Goal: Task Accomplishment & Management: Manage account settings

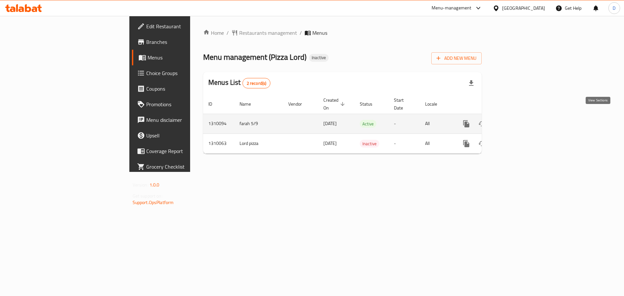
click at [517, 120] on icon "enhanced table" at bounding box center [513, 124] width 8 height 8
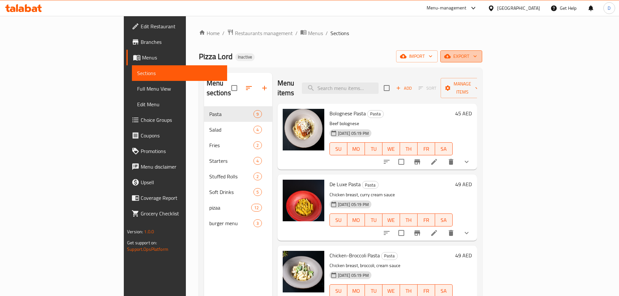
click at [482, 56] on button "export" at bounding box center [461, 56] width 42 height 12
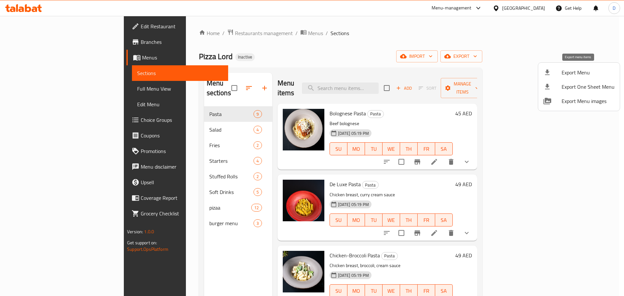
click at [568, 71] on span "Export Menu" at bounding box center [588, 73] width 53 height 8
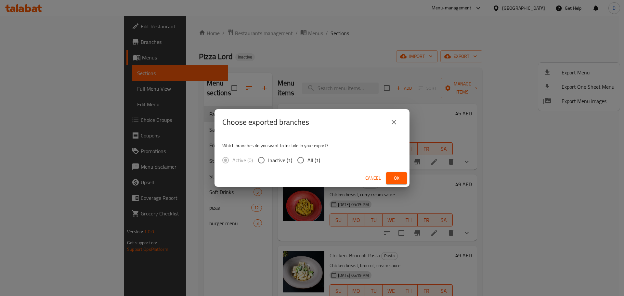
click at [316, 160] on span "All (1)" at bounding box center [313, 160] width 13 height 8
click at [307, 160] on input "All (1)" at bounding box center [301, 160] width 14 height 14
radio input "true"
click at [399, 179] on span "Ok" at bounding box center [396, 178] width 10 height 8
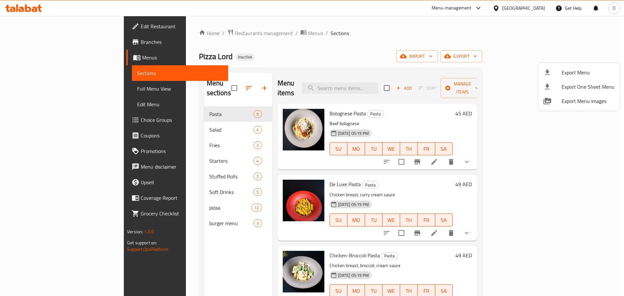
click at [390, 83] on div at bounding box center [312, 148] width 624 height 296
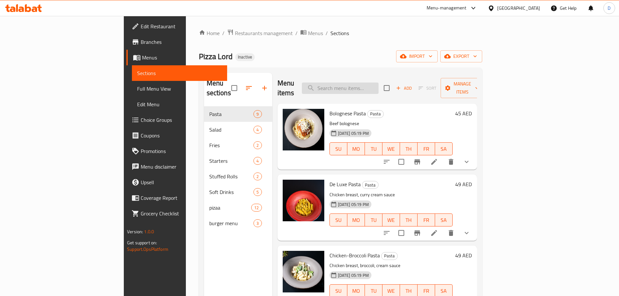
click at [379, 83] on input "search" at bounding box center [340, 88] width 77 height 11
paste input "Capo di Monte Pasta"
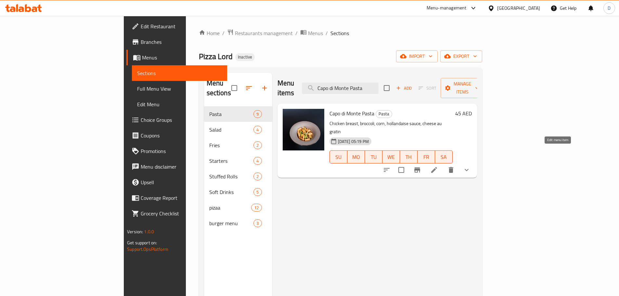
type input "Capo di Monte Pasta"
click at [438, 166] on icon at bounding box center [434, 170] width 8 height 8
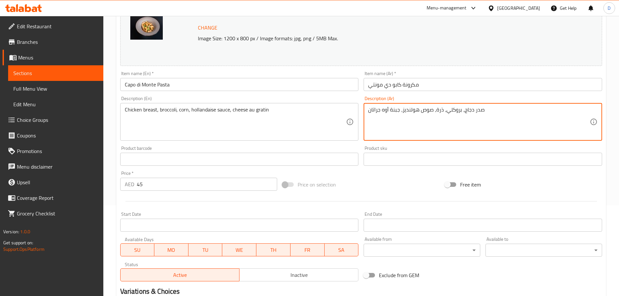
scroll to position [183, 0]
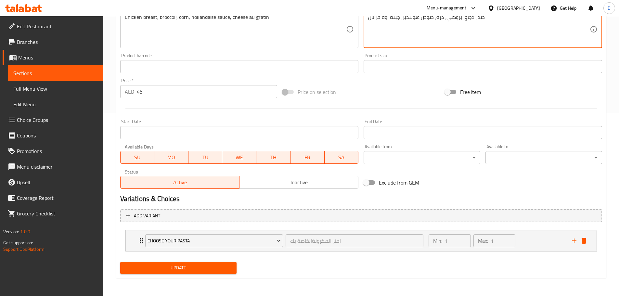
type textarea "صدر دجاج، بروكلي، ذرة، صوص هولنديز، جبنة أوه جراتان"
click at [187, 268] on span "Update" at bounding box center [178, 268] width 106 height 8
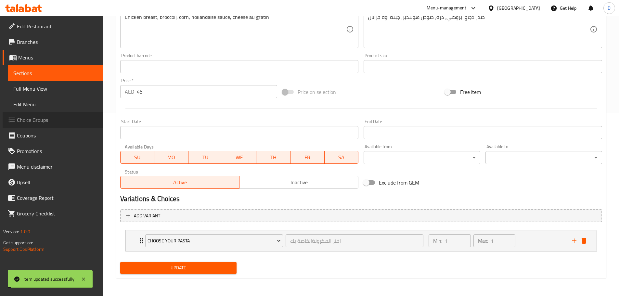
click at [44, 121] on span "Choice Groups" at bounding box center [57, 120] width 81 height 8
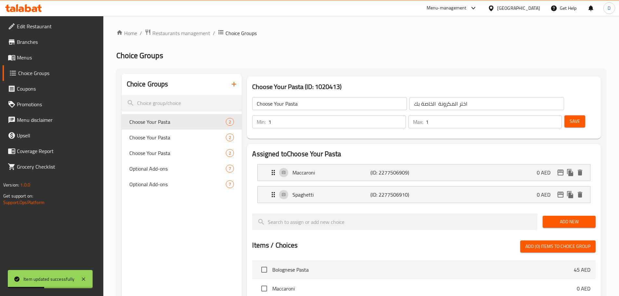
click at [410, 104] on input "اختر المكرونة الخاصة بك" at bounding box center [487, 103] width 155 height 13
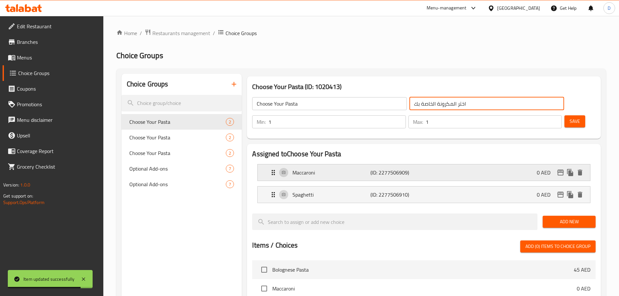
click at [463, 164] on div "Maccaroni (ID: 2277506909) 0 AED" at bounding box center [425, 172] width 313 height 16
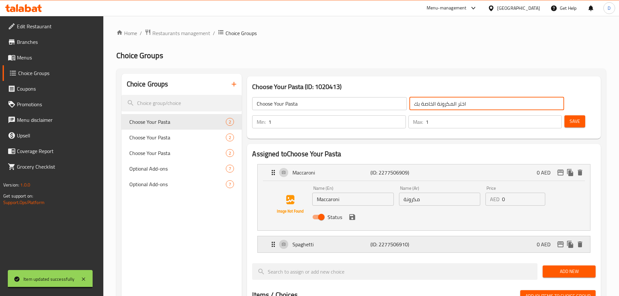
click at [425, 236] on div "Spaghetti (ID: 2277506910) 0 AED" at bounding box center [425, 244] width 313 height 16
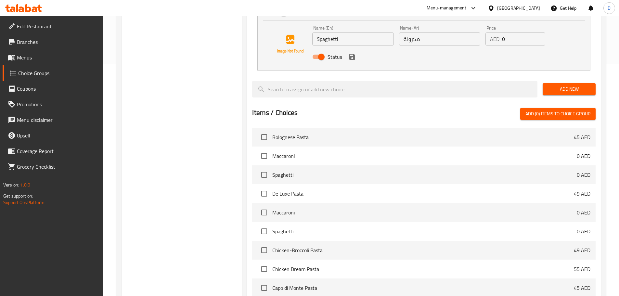
scroll to position [292, 0]
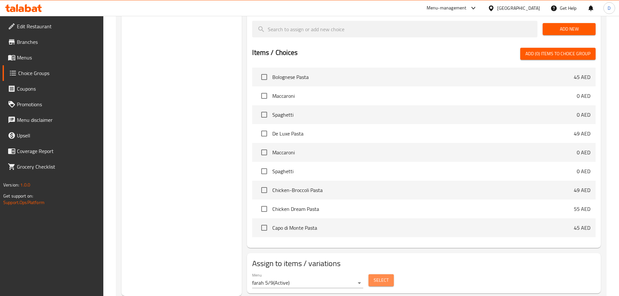
click at [376, 276] on span "Select" at bounding box center [381, 280] width 15 height 8
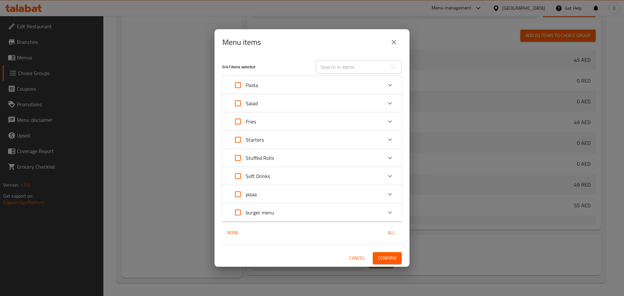
click at [392, 43] on icon "close" at bounding box center [394, 42] width 8 height 8
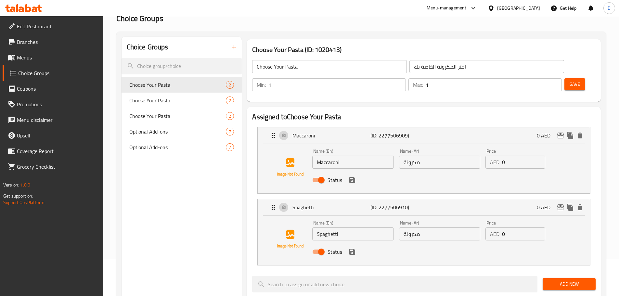
scroll to position [32, 0]
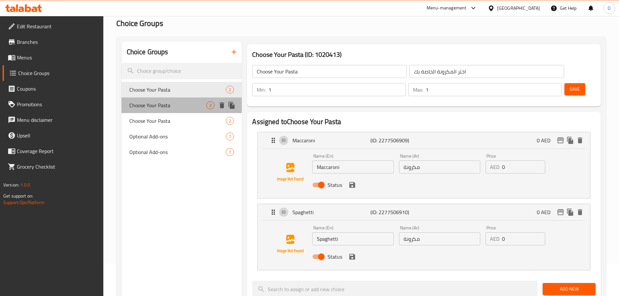
click at [168, 104] on span "Choose Your Pasta" at bounding box center [167, 105] width 77 height 8
type input "اختر المكروني الخاصة بك"
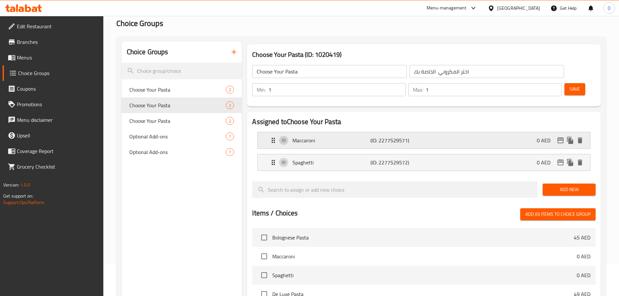
click at [331, 132] on div "Maccaroni (ID: 2277529571) 0 AED" at bounding box center [425, 140] width 313 height 16
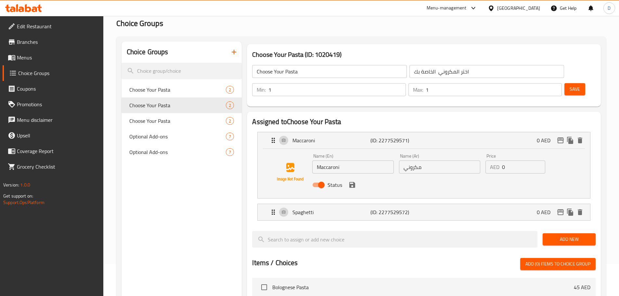
click at [333, 161] on input "Maccaroni" at bounding box center [352, 167] width 81 height 13
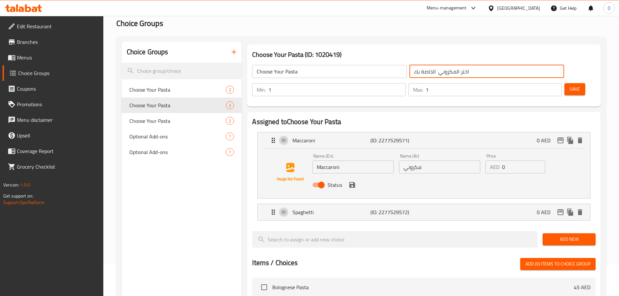
click at [410, 72] on input "اختر المكروني الخاصة بك" at bounding box center [487, 71] width 155 height 13
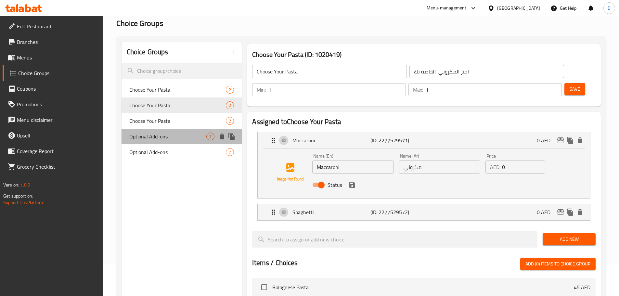
click at [202, 129] on div "Optional Add-ons 7" at bounding box center [182, 137] width 121 height 16
type input "Optional Add-ons"
type input "إضافات اختيارية"
type input "0"
type input "5"
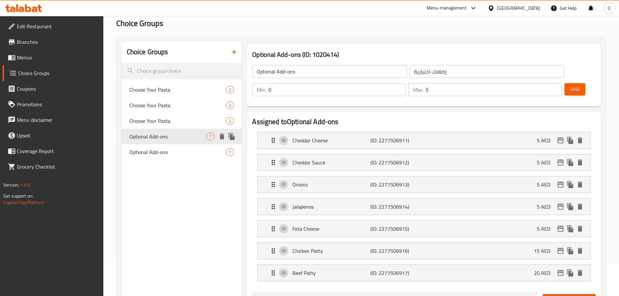
click at [191, 143] on div "Optional Add-ons 7" at bounding box center [182, 137] width 121 height 16
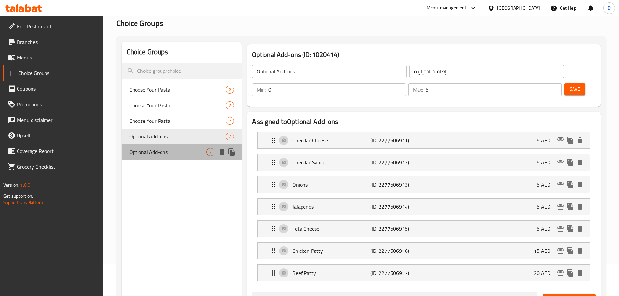
click at [187, 152] on span "Optional Add-ons" at bounding box center [167, 152] width 77 height 8
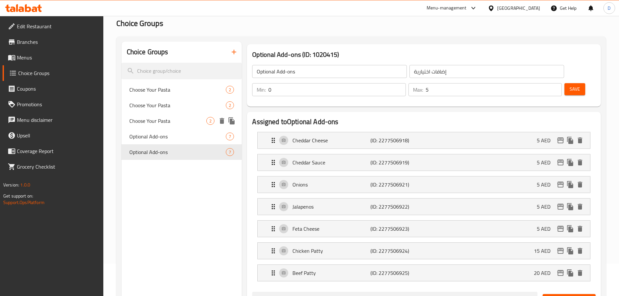
click at [184, 120] on span "Choose Your Pasta" at bounding box center [167, 121] width 77 height 8
type input "Choose Your Pasta"
type input "اختر المكرونةالخاصة بك"
type input "1"
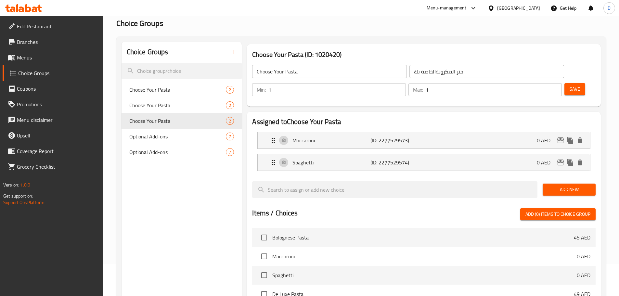
click at [410, 72] on input "اختر المكرونةالخاصة بك" at bounding box center [487, 71] width 155 height 13
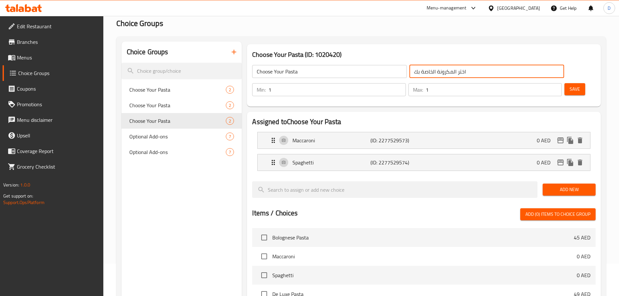
type input "اختر المكرونة الخاصة بك"
click at [347, 137] on p "Maccaroni" at bounding box center [332, 141] width 78 height 8
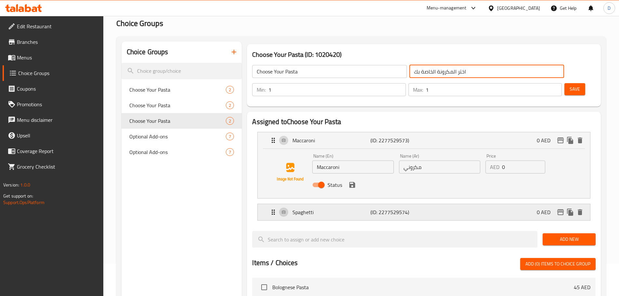
click at [351, 208] on p "Spaghetti" at bounding box center [332, 212] width 78 height 8
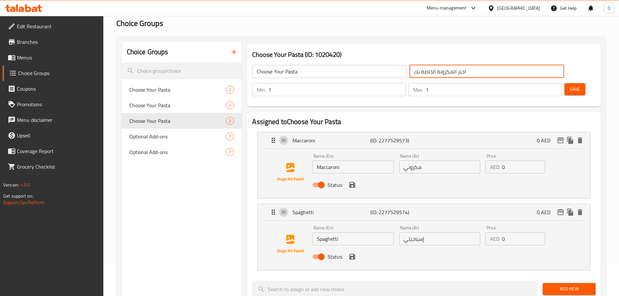
click at [570, 83] on button "Save" at bounding box center [575, 89] width 21 height 12
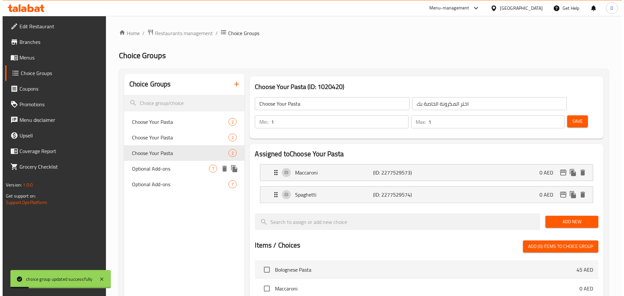
scroll to position [193, 0]
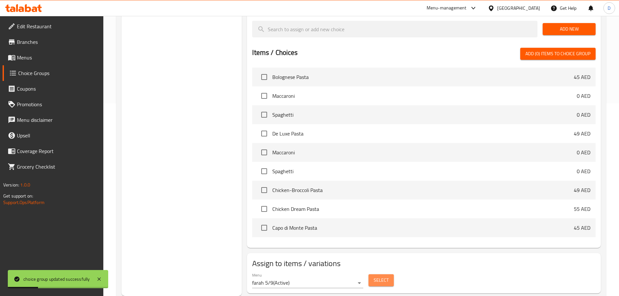
click at [375, 276] on span "Select" at bounding box center [381, 280] width 15 height 8
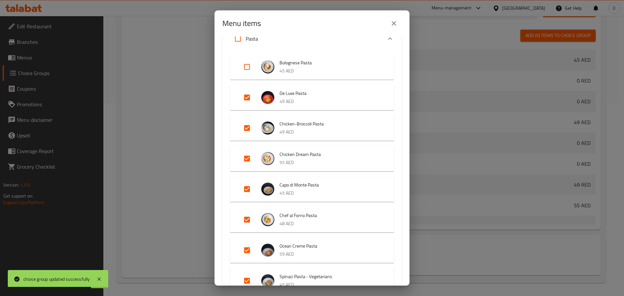
scroll to position [0, 0]
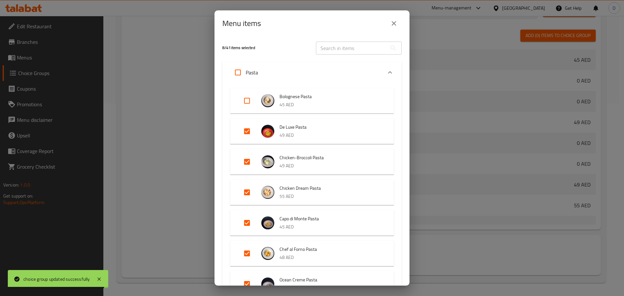
click at [251, 103] on input "Expand" at bounding box center [247, 101] width 16 height 16
checkbox input "true"
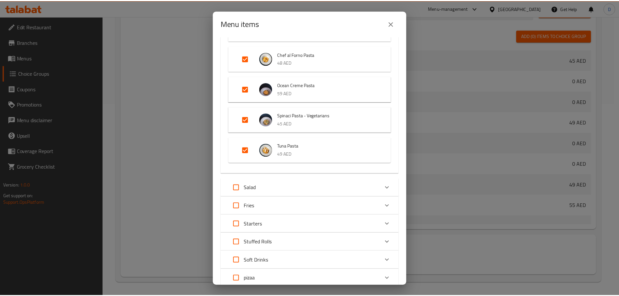
scroll to position [260, 0]
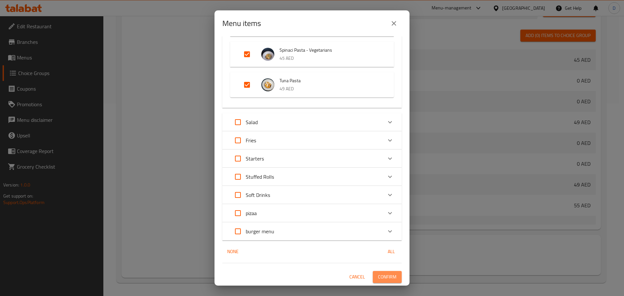
click at [378, 276] on span "Confirm" at bounding box center [387, 277] width 19 height 8
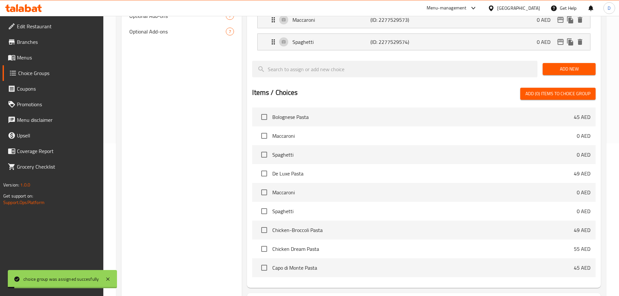
scroll to position [0, 0]
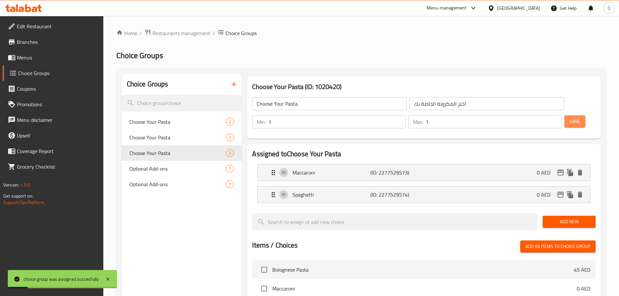
click at [570, 117] on span "Save" at bounding box center [575, 121] width 10 height 8
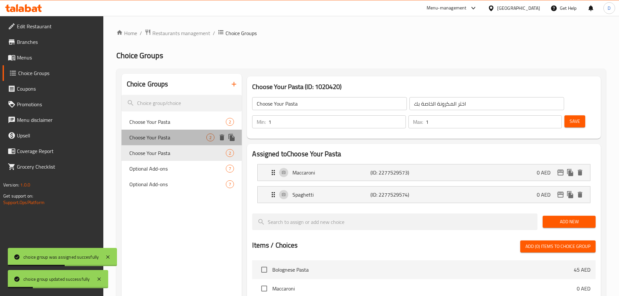
click at [194, 141] on span "Choose Your Pasta" at bounding box center [167, 138] width 77 height 8
type input "اختر المكروني الخاصة بك"
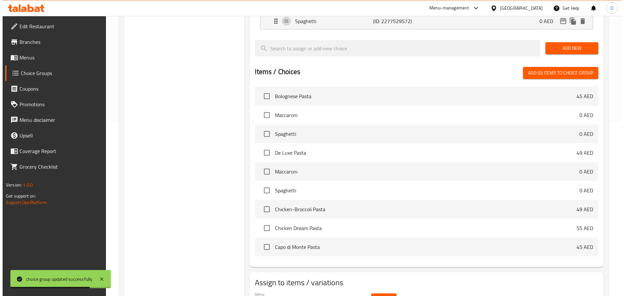
scroll to position [193, 0]
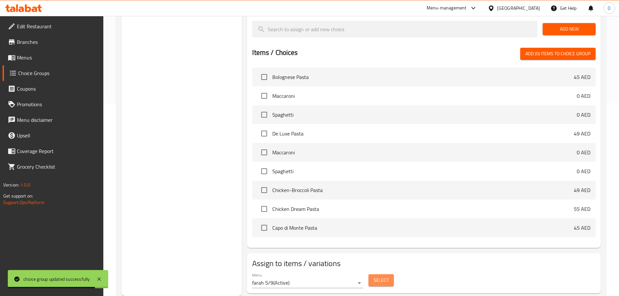
click at [376, 276] on span "Select" at bounding box center [381, 280] width 15 height 8
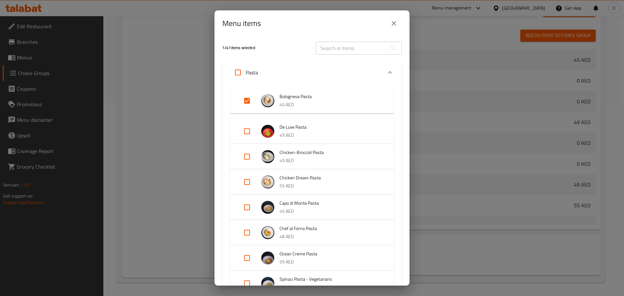
click at [246, 101] on input "Expand" at bounding box center [247, 101] width 16 height 16
checkbox input "false"
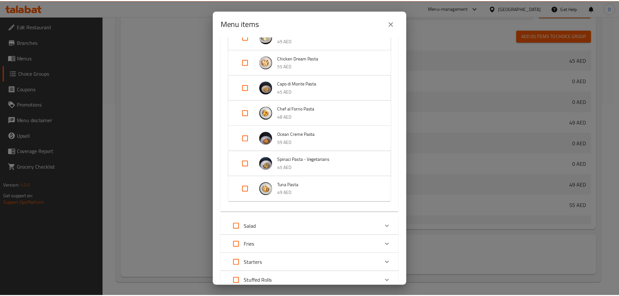
scroll to position [219, 0]
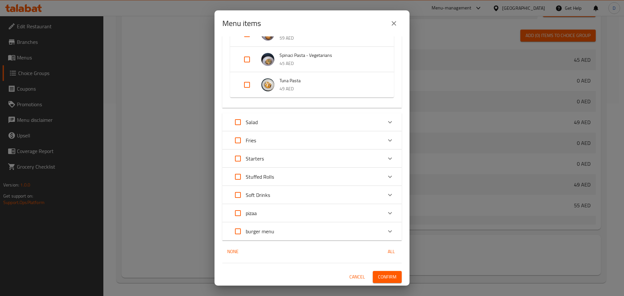
click at [381, 282] on button "Confirm" at bounding box center [387, 277] width 29 height 12
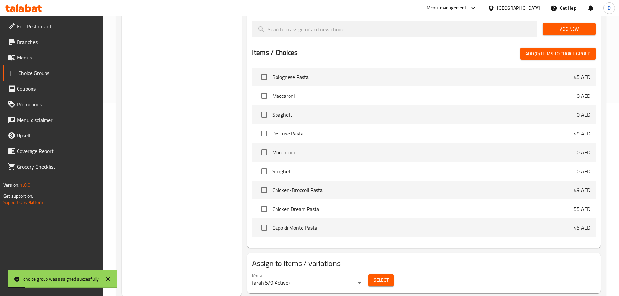
click at [385, 276] on span "Select" at bounding box center [381, 280] width 15 height 8
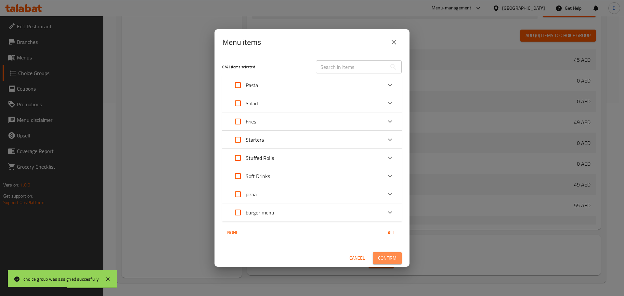
click at [392, 258] on span "Confirm" at bounding box center [387, 258] width 19 height 8
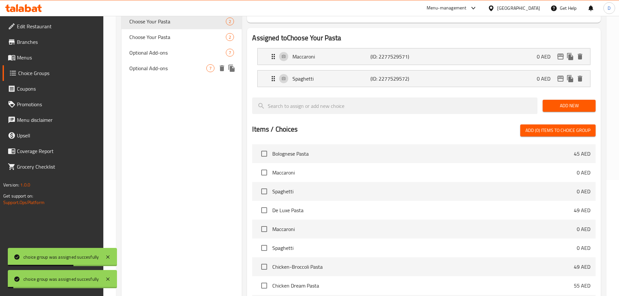
scroll to position [0, 0]
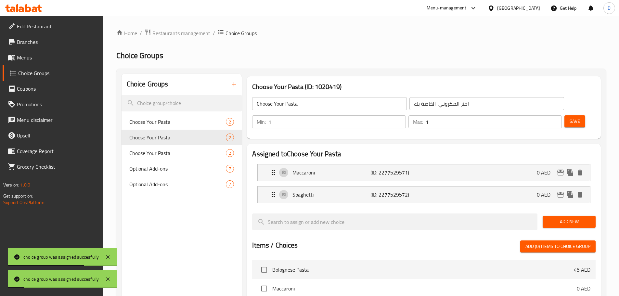
click at [570, 117] on span "Save" at bounding box center [575, 121] width 10 height 8
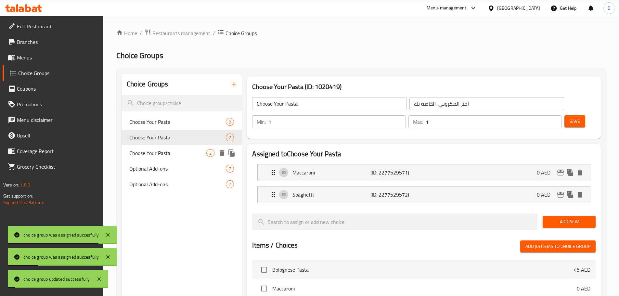
click at [150, 153] on span "Choose Your Pasta" at bounding box center [167, 153] width 77 height 8
type input "اختر المكرونة الخاصة بك"
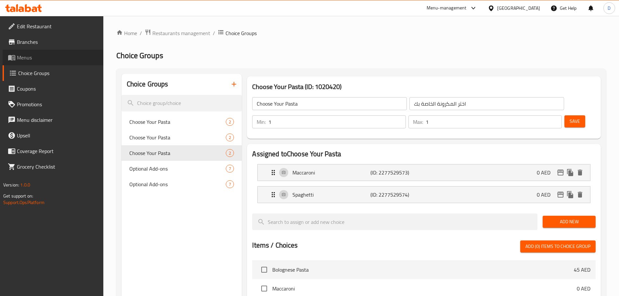
click at [68, 63] on link "Menus" at bounding box center [53, 58] width 101 height 16
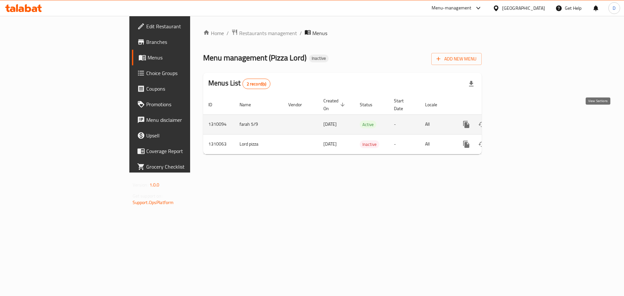
click at [521, 117] on link "enhanced table" at bounding box center [513, 125] width 16 height 16
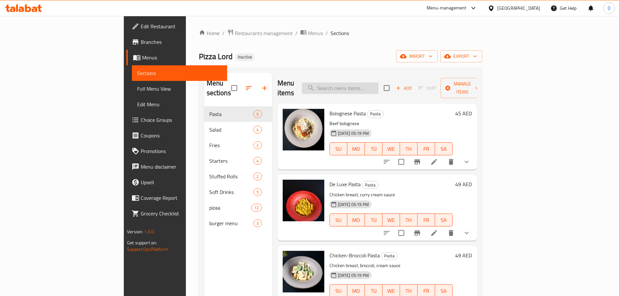
click at [376, 84] on input "search" at bounding box center [340, 88] width 77 height 11
paste input "cheese au gratin"
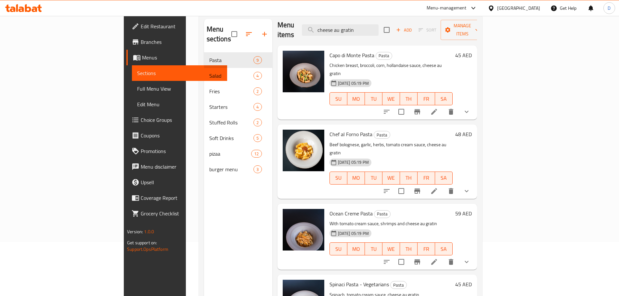
scroll to position [91, 0]
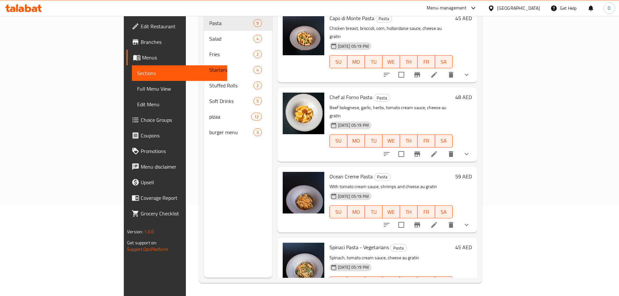
type input "cheese au gratin"
click at [443, 148] on li at bounding box center [434, 154] width 18 height 12
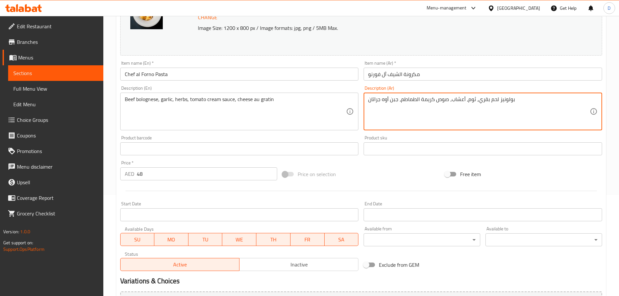
scroll to position [163, 0]
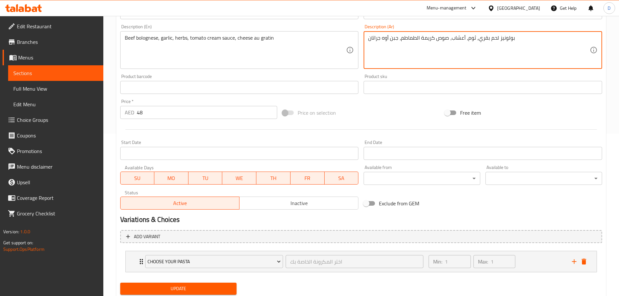
type textarea "بولونيز لحم بقري، ثوم، أعشاب، صوص كريمة الطماطم، جبن أوه جراتان"
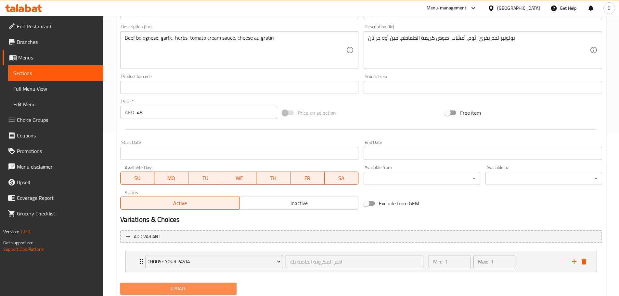
click at [218, 283] on button "Update" at bounding box center [178, 289] width 117 height 12
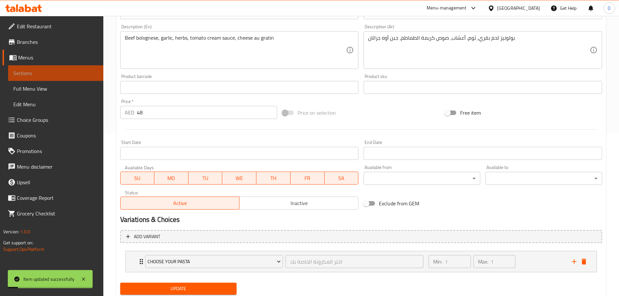
click at [78, 68] on link "Sections" at bounding box center [55, 73] width 95 height 16
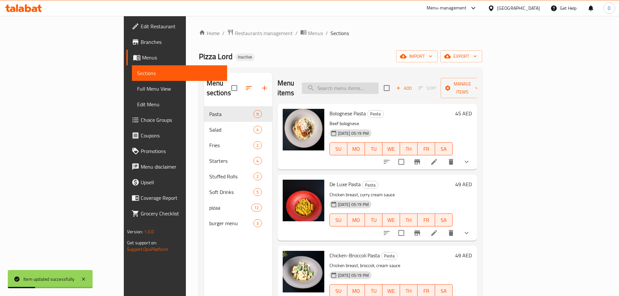
click at [379, 83] on input "search" at bounding box center [340, 88] width 77 height 11
paste input "cheese au gratin"
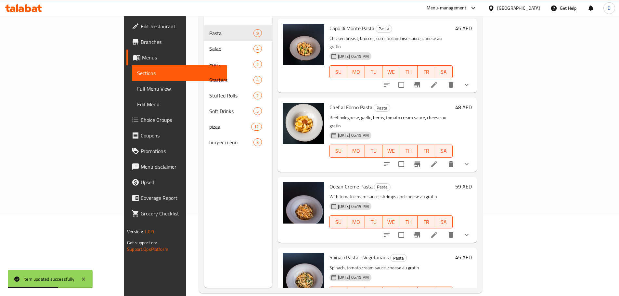
scroll to position [91, 0]
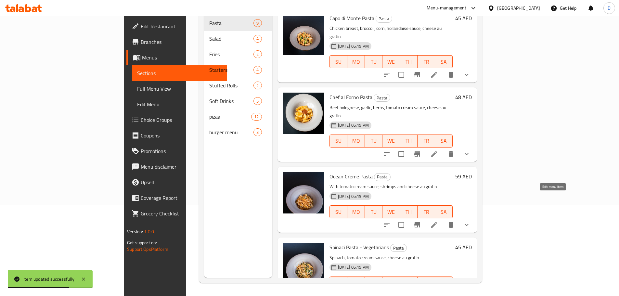
type input "cheese au gratin"
click at [438, 221] on icon at bounding box center [434, 225] width 8 height 8
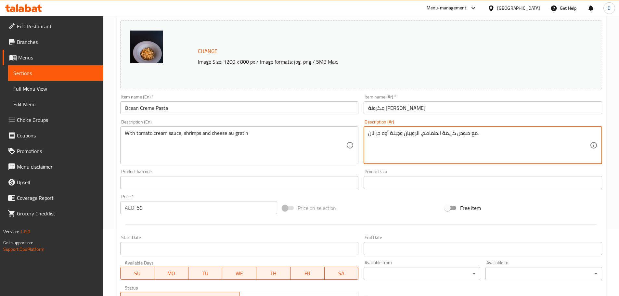
scroll to position [163, 0]
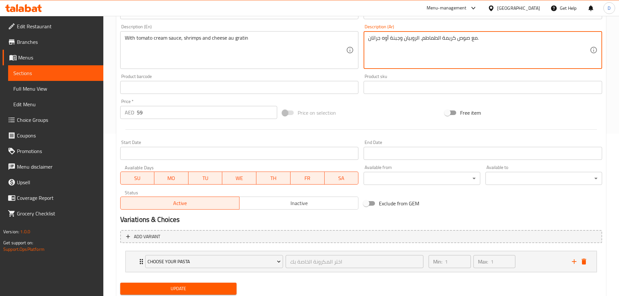
type textarea "مع صوص كريمة الطماطم، الروبيان وجبنة أوه جراتان."
click at [223, 284] on button "Update" at bounding box center [178, 289] width 117 height 12
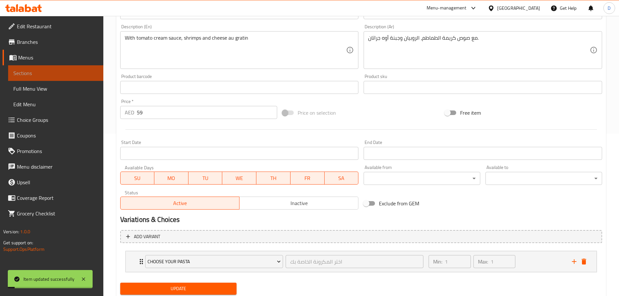
click at [75, 67] on link "Sections" at bounding box center [55, 73] width 95 height 16
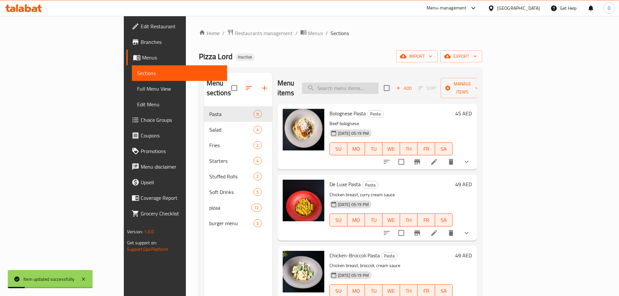
click at [379, 87] on input "search" at bounding box center [340, 88] width 77 height 11
paste input "cheese au gratin"
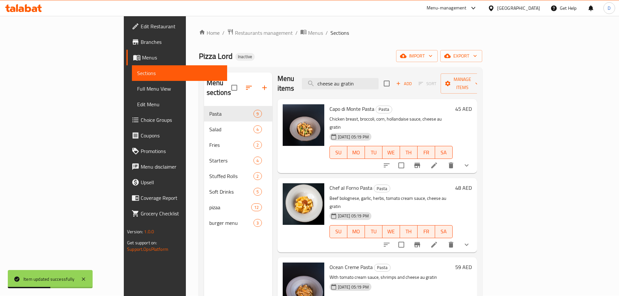
scroll to position [91, 0]
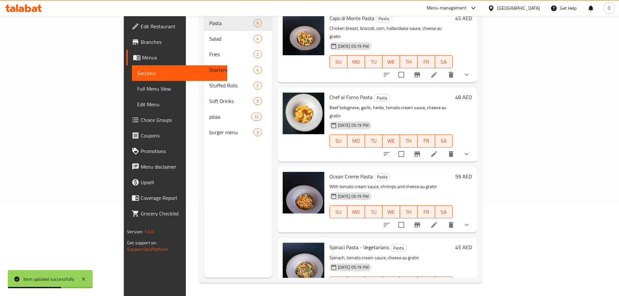
type input "cheese au gratin"
click at [443, 290] on li at bounding box center [434, 296] width 18 height 12
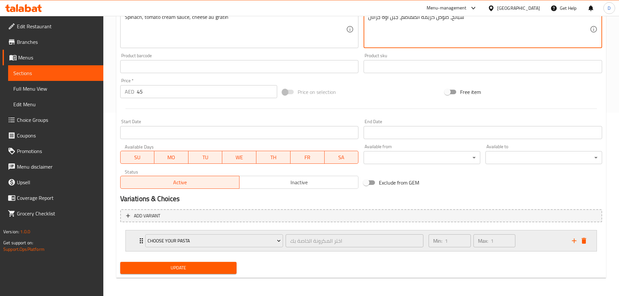
scroll to position [86, 0]
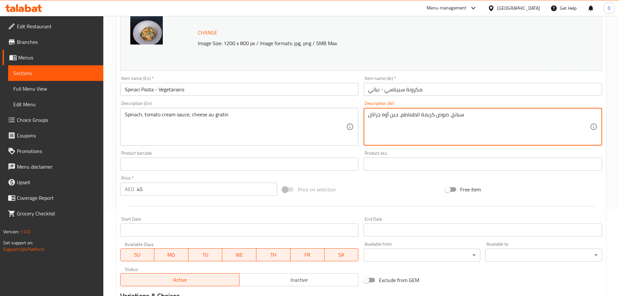
click at [391, 117] on textarea "سبانخ، صوص كريمة الطماطم، جبن أوه جراتان" at bounding box center [479, 126] width 222 height 31
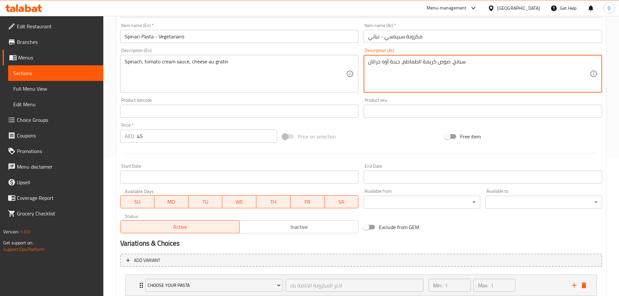
scroll to position [183, 0]
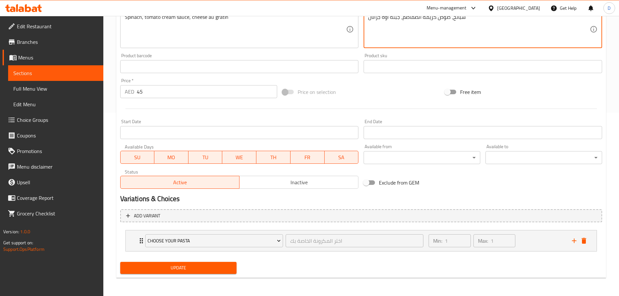
type textarea "سبانخ، صوص كريمة الطماطم، جبنة أوه جراتان"
click at [211, 267] on span "Update" at bounding box center [178, 268] width 106 height 8
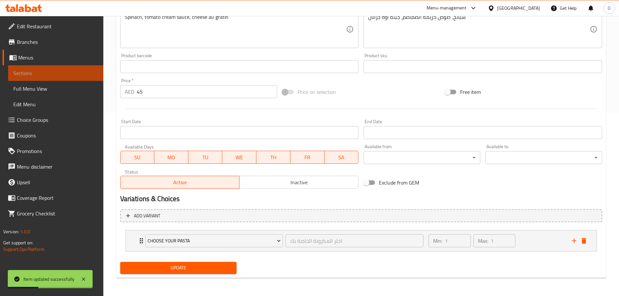
click at [86, 66] on link "Sections" at bounding box center [55, 73] width 95 height 16
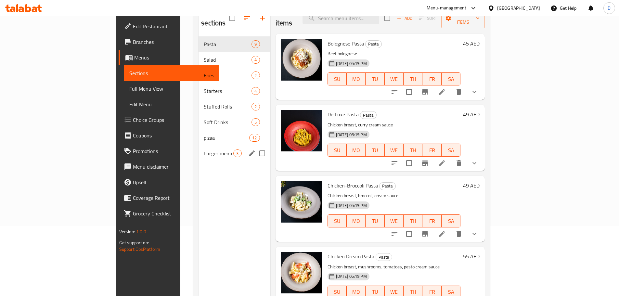
scroll to position [59, 0]
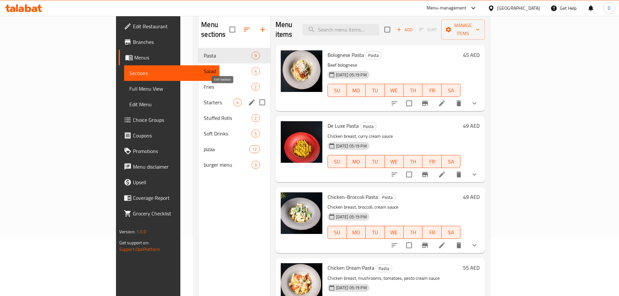
click at [248, 98] on icon "edit" at bounding box center [252, 102] width 8 height 8
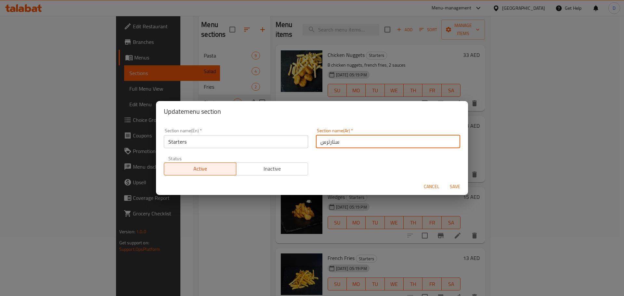
drag, startPoint x: 347, startPoint y: 147, endPoint x: 319, endPoint y: 141, distance: 29.1
click at [319, 141] on input "ستارترس" at bounding box center [388, 141] width 144 height 13
type input "المقبلات"
click at [445, 181] on button "Save" at bounding box center [455, 187] width 21 height 12
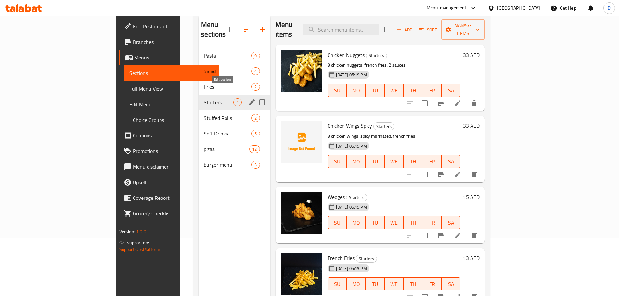
click at [248, 98] on icon "edit" at bounding box center [252, 102] width 8 height 8
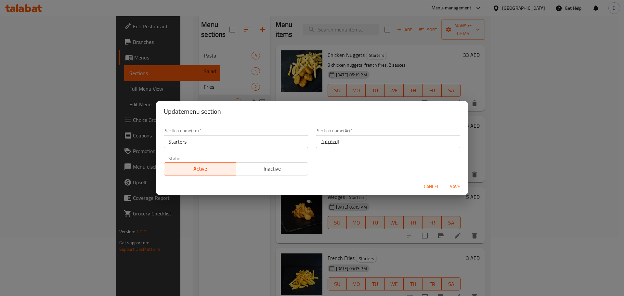
click at [362, 16] on div "Update menu section Section name(En)   * Starters Section name(En) * Section na…" at bounding box center [312, 148] width 624 height 296
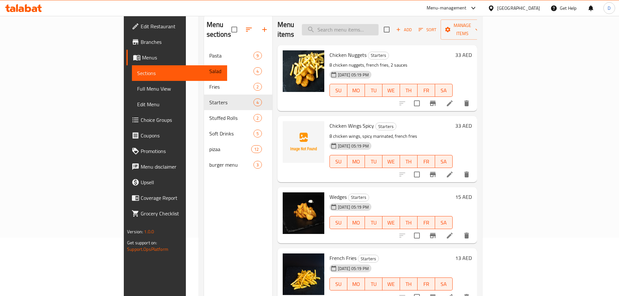
click at [379, 28] on input "search" at bounding box center [340, 29] width 77 height 11
paste input "Wedges"
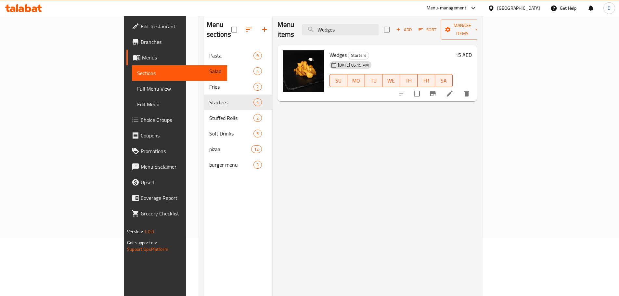
type input "Wedges"
click at [459, 88] on li at bounding box center [450, 94] width 18 height 12
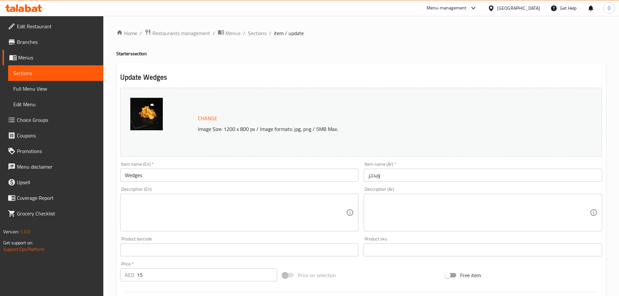
click at [190, 174] on input "Wedges" at bounding box center [239, 175] width 239 height 13
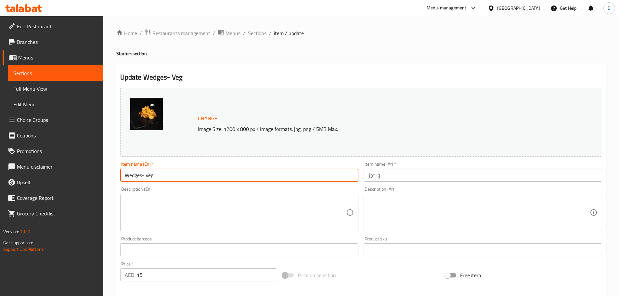
type input "Wedges- Veg"
click at [444, 172] on input "ويدجز" at bounding box center [483, 175] width 239 height 13
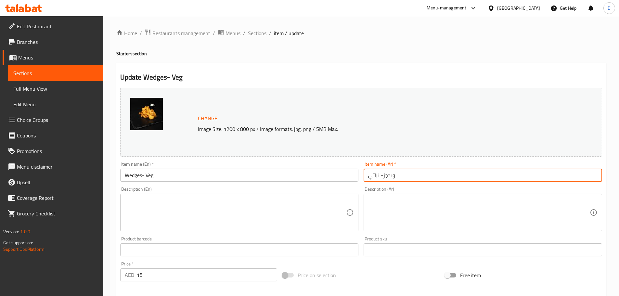
click at [379, 176] on input "ويدجز- نباتي" at bounding box center [483, 175] width 239 height 13
click at [427, 175] on input "ويدجز- نباتي" at bounding box center [483, 175] width 239 height 13
drag, startPoint x: 383, startPoint y: 177, endPoint x: 369, endPoint y: 175, distance: 14.7
click at [369, 175] on input "ويدجز- نباتية" at bounding box center [483, 175] width 239 height 13
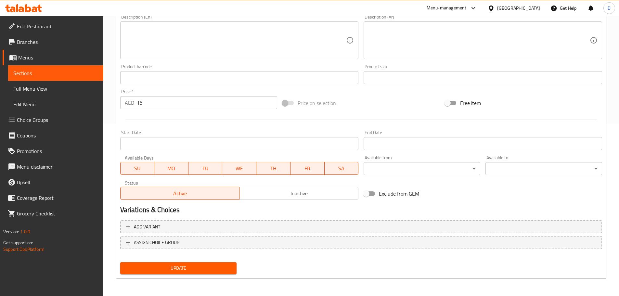
scroll to position [173, 0]
type input "ويدجز- نباتية"
click at [202, 271] on span "Update" at bounding box center [178, 268] width 106 height 8
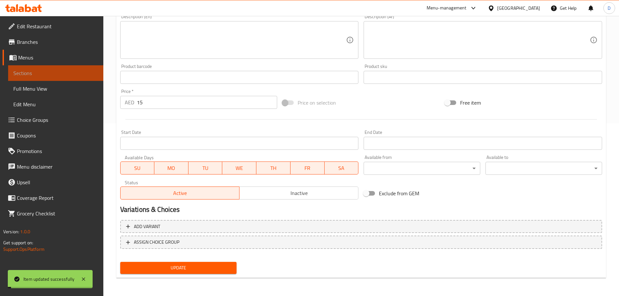
click at [83, 74] on span "Sections" at bounding box center [55, 73] width 85 height 8
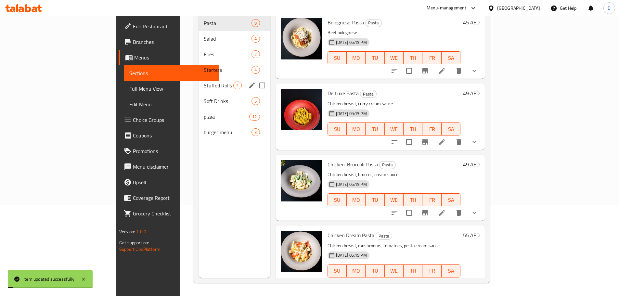
scroll to position [91, 0]
click at [204, 66] on span "Starters" at bounding box center [219, 70] width 30 height 8
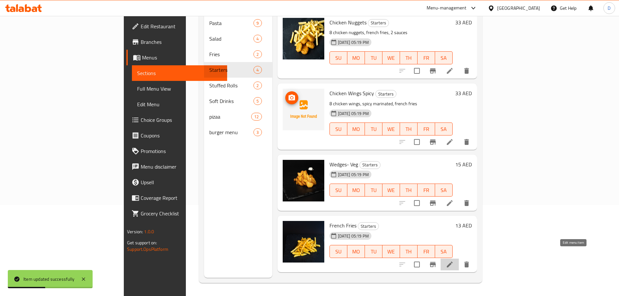
click at [454, 261] on icon at bounding box center [450, 265] width 8 height 8
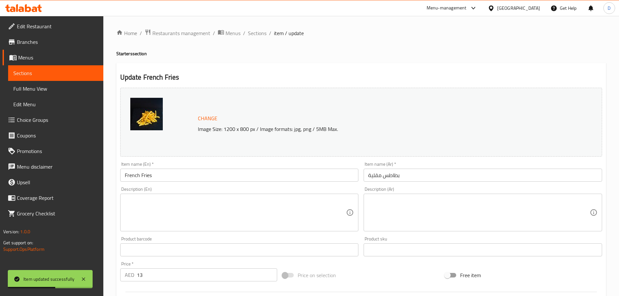
click at [429, 178] on input "بطاطس مقلية" at bounding box center [483, 175] width 239 height 13
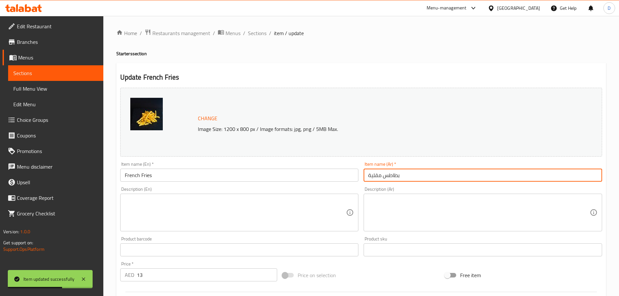
paste input "- نباتية"
type input "بطاطس مقلية- نباتية"
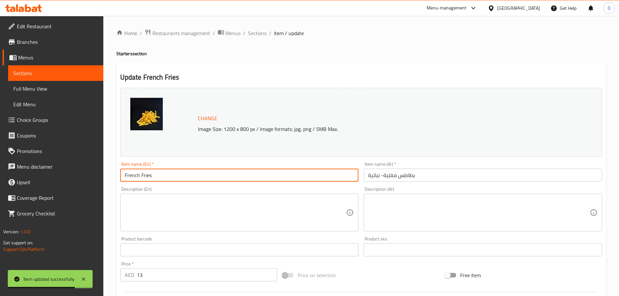
click at [157, 176] on input "French Fries" at bounding box center [239, 175] width 239 height 13
click at [157, 176] on input "French Fries- رثل" at bounding box center [239, 175] width 239 height 13
click at [152, 175] on input "French Fries- Veg" at bounding box center [239, 175] width 239 height 13
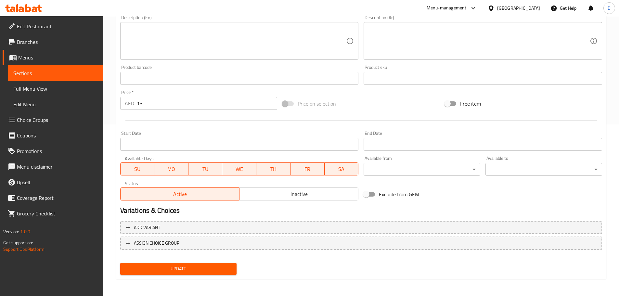
scroll to position [173, 0]
type input "French Fries - Veg"
click at [214, 266] on span "Update" at bounding box center [178, 268] width 106 height 8
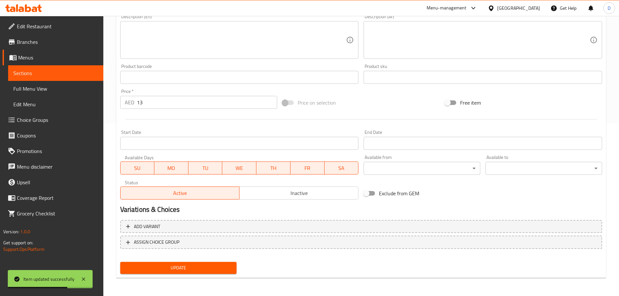
click at [47, 72] on span "Sections" at bounding box center [55, 73] width 85 height 8
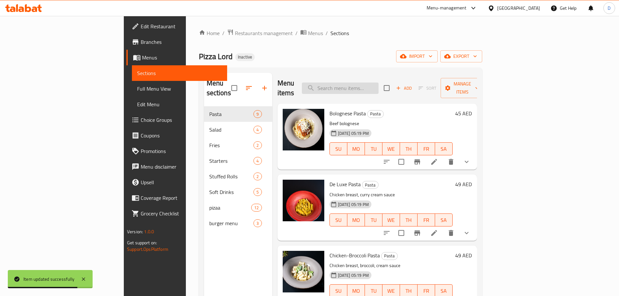
click at [373, 85] on input "search" at bounding box center [340, 88] width 77 height 11
paste input "Stuffed Rolls Salami Spicy"
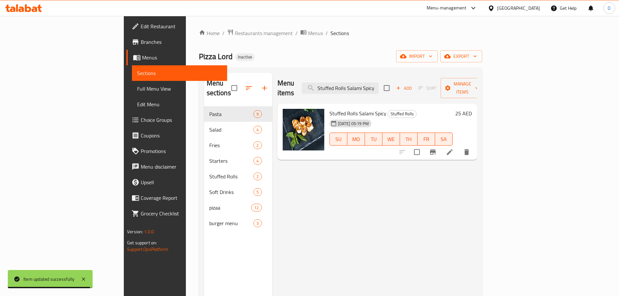
type input "Stuffed Rolls Salami Spicy"
click at [454, 148] on icon at bounding box center [450, 152] width 8 height 8
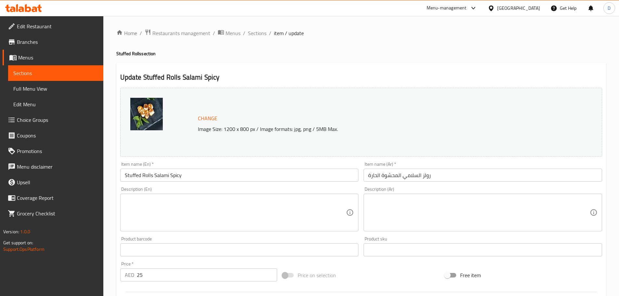
click at [163, 172] on input "Stuffed Rolls Salami Spicy" at bounding box center [239, 175] width 239 height 13
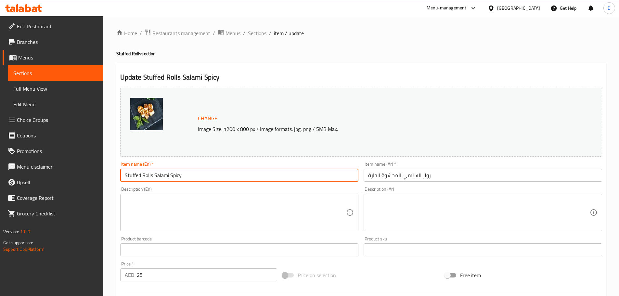
click at [163, 172] on input "Stuffed Rolls Salami Spicy" at bounding box center [239, 175] width 239 height 13
type input "Stuffed Rolls Spicy"
click at [161, 198] on textarea at bounding box center [236, 212] width 222 height 31
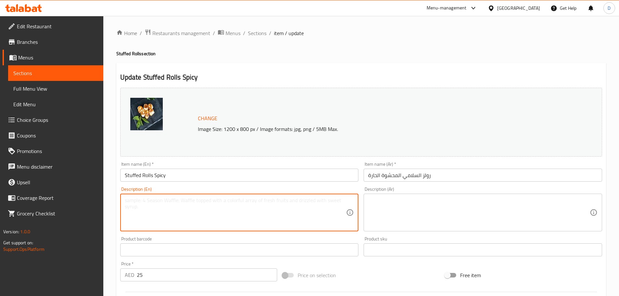
paste textarea "Salami"
type textarea "Salami"
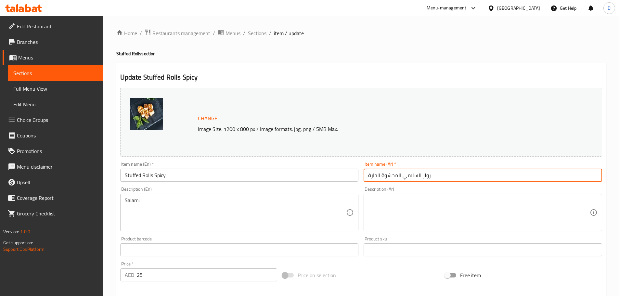
drag, startPoint x: 419, startPoint y: 175, endPoint x: 404, endPoint y: 173, distance: 14.7
click at [404, 173] on input "رولز السلامي المحشوة الحارة" at bounding box center [483, 175] width 239 height 13
click at [399, 174] on input "رولز المحشوة الحارة" at bounding box center [483, 175] width 239 height 13
click at [378, 173] on input "رولز محشوة الحارة" at bounding box center [483, 175] width 239 height 13
type input "رولز محشوة حارة"
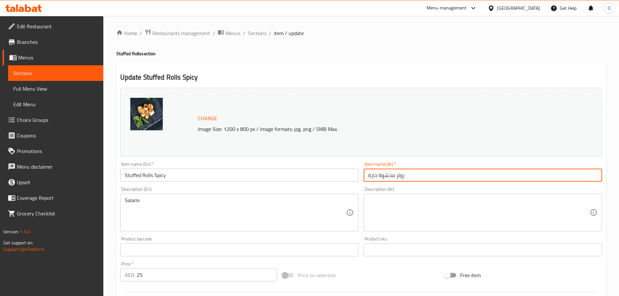
click at [386, 216] on textarea at bounding box center [479, 212] width 222 height 31
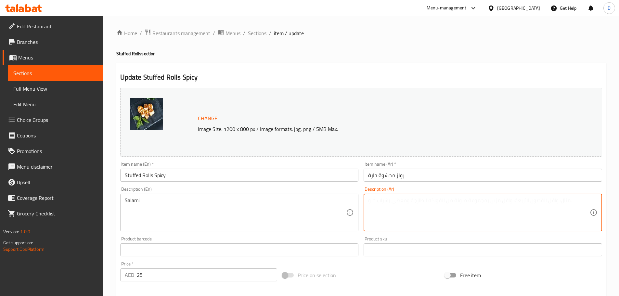
paste textarea "سلامي"
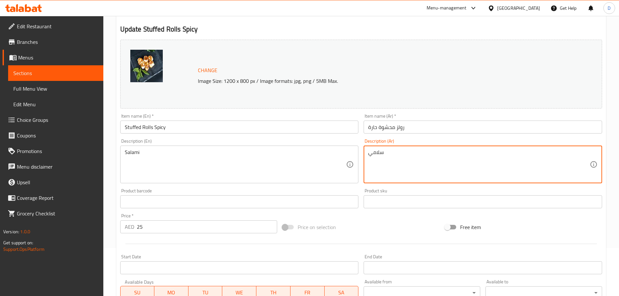
scroll to position [173, 0]
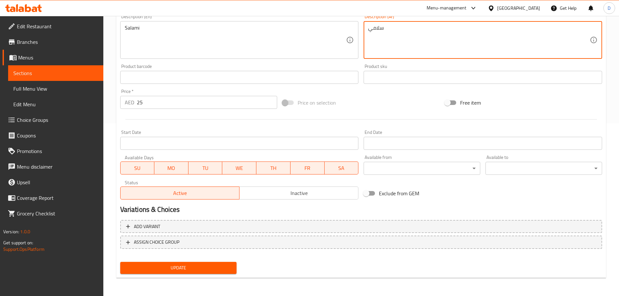
type textarea "سلامي"
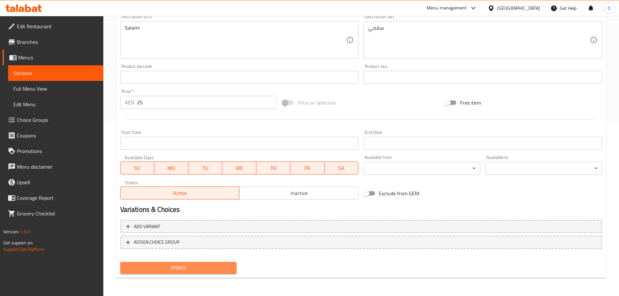
click at [201, 272] on span "Update" at bounding box center [178, 268] width 106 height 8
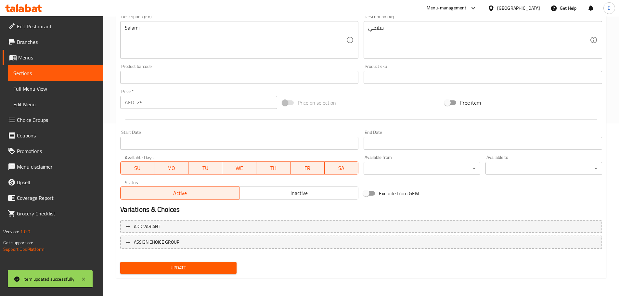
click at [78, 72] on span "Sections" at bounding box center [55, 73] width 85 height 8
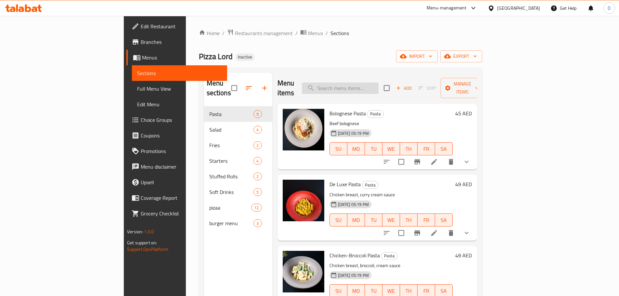
click at [379, 83] on input "search" at bounding box center [340, 88] width 77 height 11
paste input "[PERSON_NAME]"
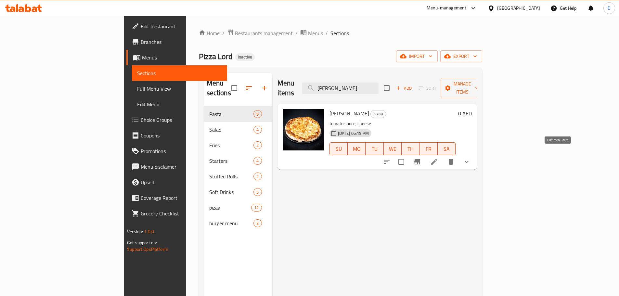
type input "[PERSON_NAME]"
click at [438, 158] on icon at bounding box center [434, 162] width 8 height 8
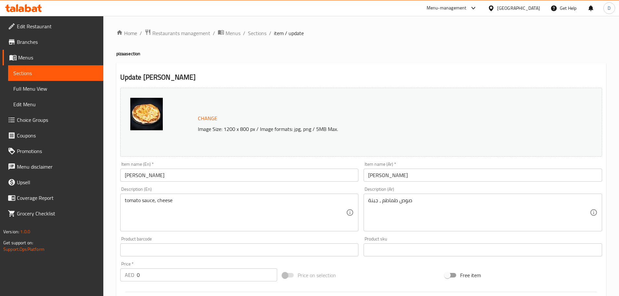
click at [175, 173] on input "[PERSON_NAME]" at bounding box center [239, 175] width 239 height 13
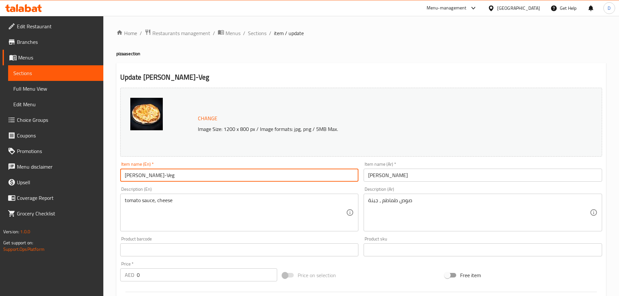
type input "[PERSON_NAME]-Veg"
click at [422, 176] on input "[PERSON_NAME]" at bounding box center [483, 175] width 239 height 13
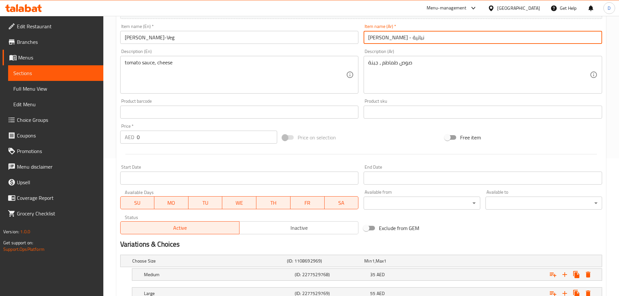
scroll to position [187, 0]
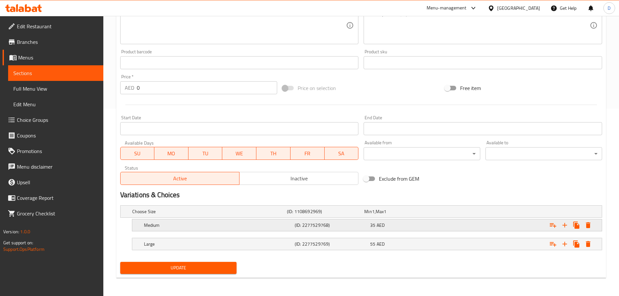
type input "[PERSON_NAME] - نباتية"
click at [254, 226] on h5 "Medium" at bounding box center [218, 225] width 148 height 7
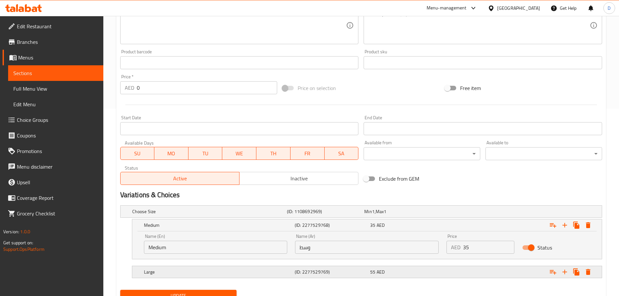
click at [240, 276] on div "Large" at bounding box center [218, 272] width 151 height 9
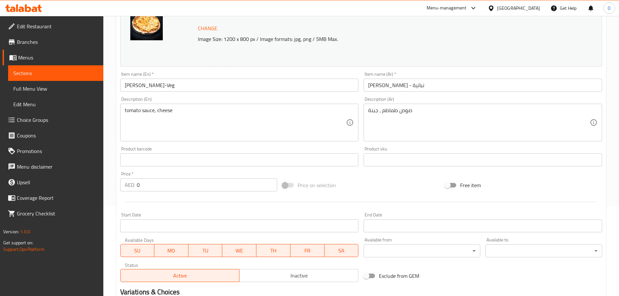
scroll to position [81, 0]
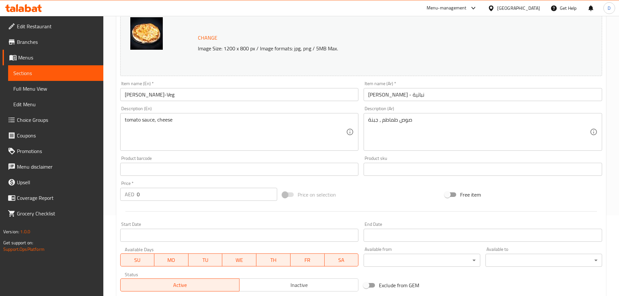
click at [329, 217] on div at bounding box center [361, 211] width 487 height 16
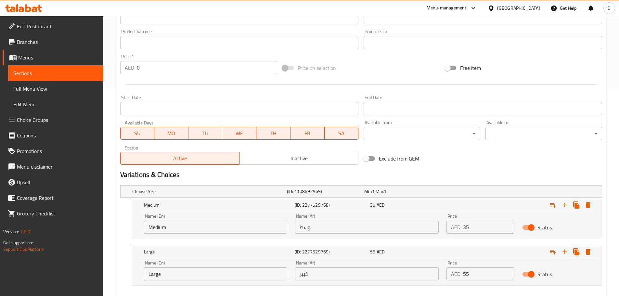
scroll to position [211, 0]
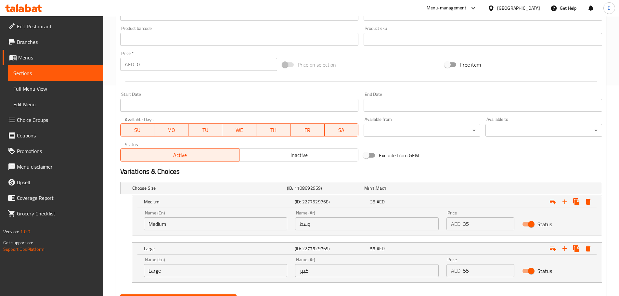
click at [217, 219] on input "Medium" at bounding box center [216, 223] width 144 height 13
click at [178, 225] on input "Medium 28 Cm" at bounding box center [216, 223] width 144 height 13
type input "Medium 28 Cm"
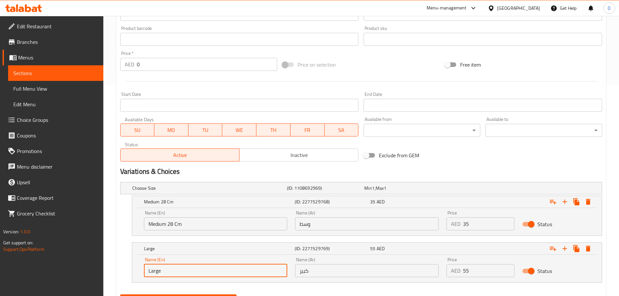
click at [188, 272] on input "Large" at bounding box center [216, 270] width 144 height 13
paste input "Cm"
type input "Large 32 Cm"
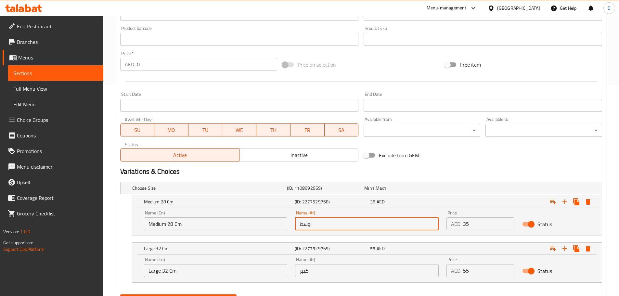
click at [347, 224] on input "وسط" at bounding box center [367, 223] width 144 height 13
type input "وسط 28 سم"
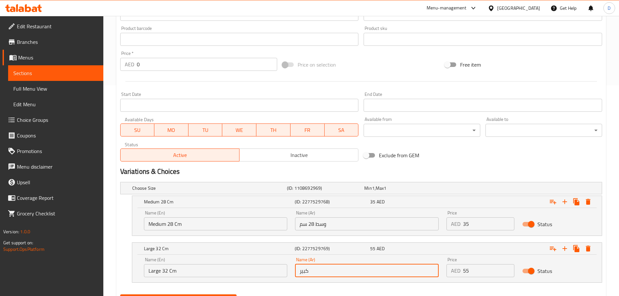
click at [339, 267] on input "كبير" at bounding box center [367, 270] width 144 height 13
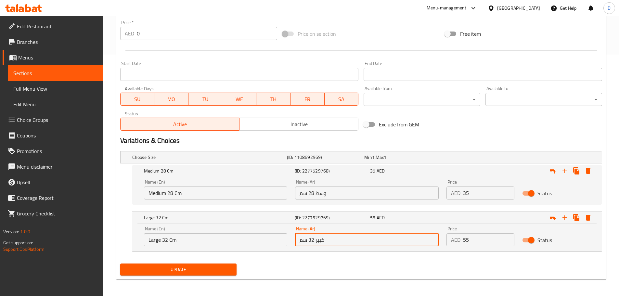
scroll to position [243, 0]
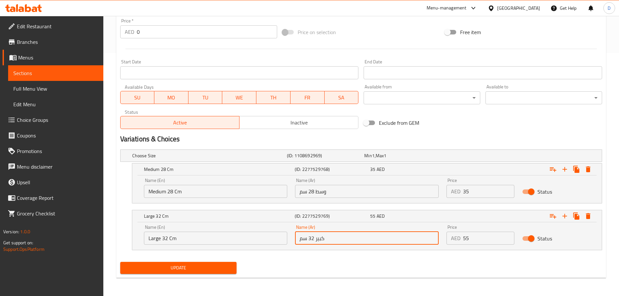
click at [314, 238] on input "كبير 32 سم" at bounding box center [367, 238] width 144 height 13
type input "كبير 33 سم"
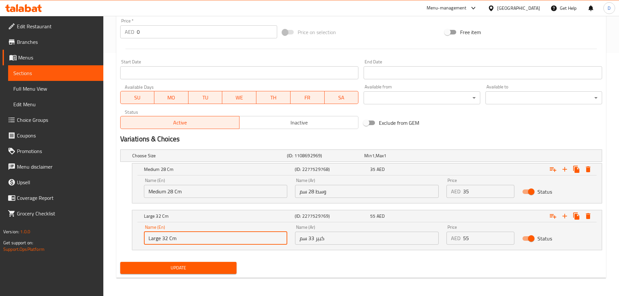
click at [167, 236] on input "Large 32 Cm" at bounding box center [216, 238] width 144 height 13
type input "Large 33 Cm"
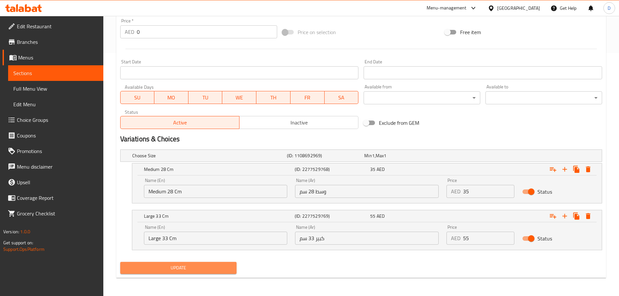
click at [182, 264] on span "Update" at bounding box center [178, 268] width 106 height 8
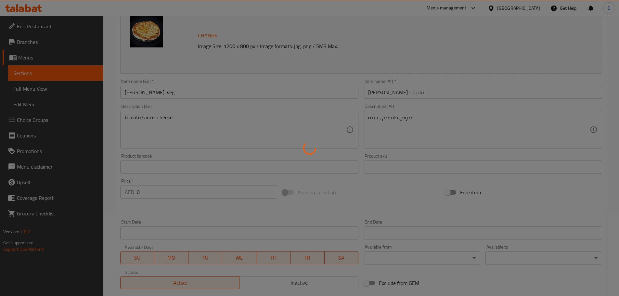
scroll to position [48, 0]
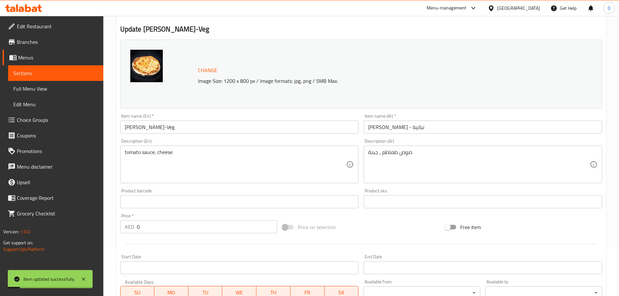
click at [91, 72] on span "Sections" at bounding box center [55, 73] width 85 height 8
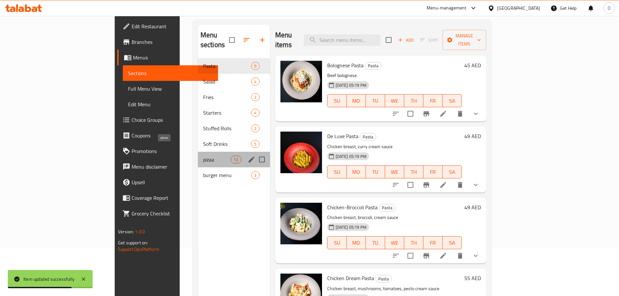
click at [203, 156] on span "pizaa" at bounding box center [217, 160] width 28 height 8
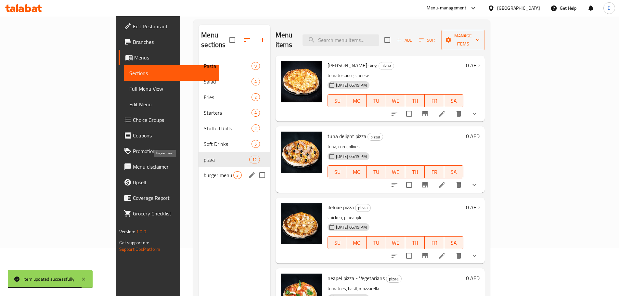
click at [204, 171] on span "burger menu" at bounding box center [219, 175] width 30 height 8
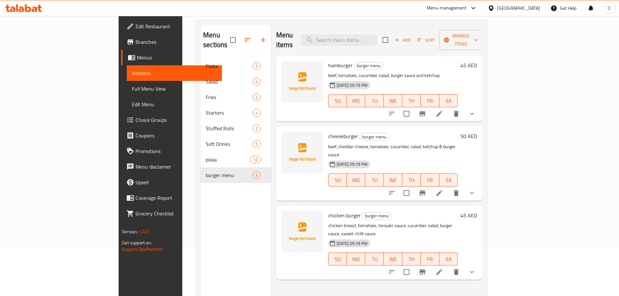
click at [328, 60] on span "hamburger" at bounding box center [340, 65] width 24 height 10
copy h6 "hamburger"
click at [201, 173] on nav "Pasta 9 Salad 4 Fries 2 Starters 4 Stuffed Rolls 2 Soft Drinks 5 pizaa 12 burge…" at bounding box center [236, 121] width 71 height 130
click at [443, 189] on icon at bounding box center [440, 193] width 8 height 8
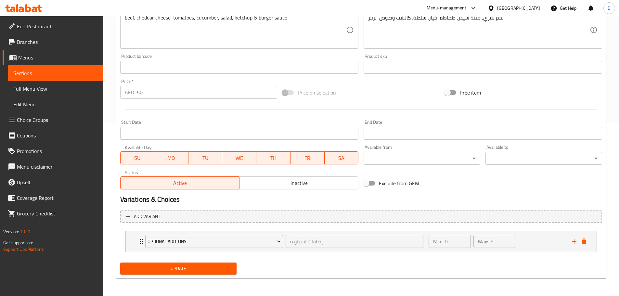
scroll to position [174, 0]
click at [64, 118] on span "Choice Groups" at bounding box center [57, 120] width 81 height 8
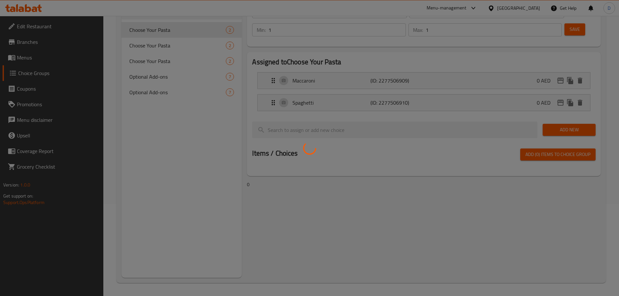
scroll to position [92, 0]
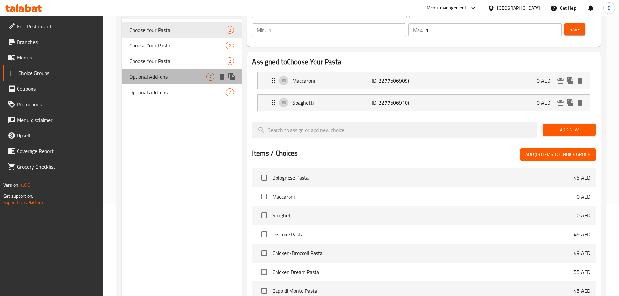
click at [168, 81] on div "Optional Add-ons 7" at bounding box center [182, 77] width 121 height 16
type input "Optional Add-ons"
type input "إضافات اختيارية"
type input "0"
type input "5"
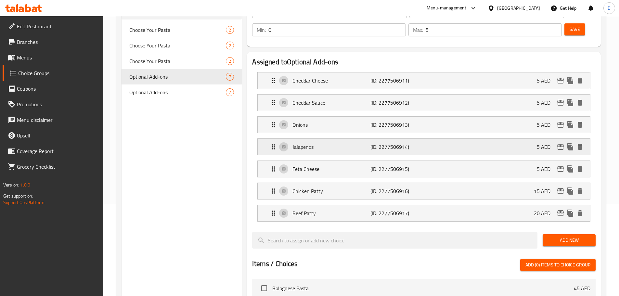
click at [333, 143] on p "Jalapenos" at bounding box center [332, 147] width 78 height 8
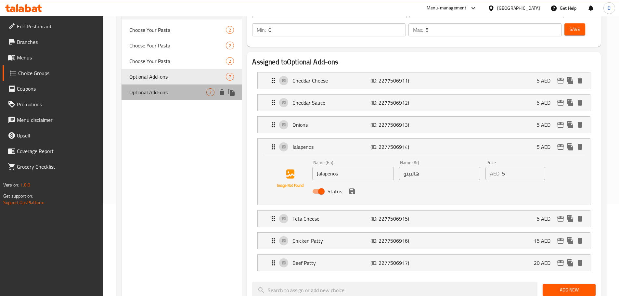
click at [178, 89] on span "Optional Add-ons" at bounding box center [167, 92] width 77 height 8
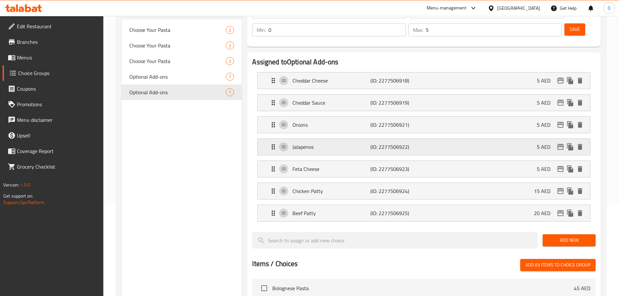
click at [342, 139] on div "Jalapenos (ID: 2277506922) 5 AED" at bounding box center [425, 147] width 313 height 16
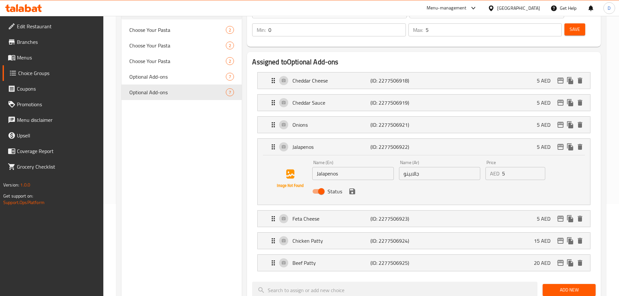
click at [411, 167] on input "جالابينو" at bounding box center [439, 173] width 81 height 13
paste input "هال"
click at [353, 189] on icon "save" at bounding box center [352, 192] width 6 height 6
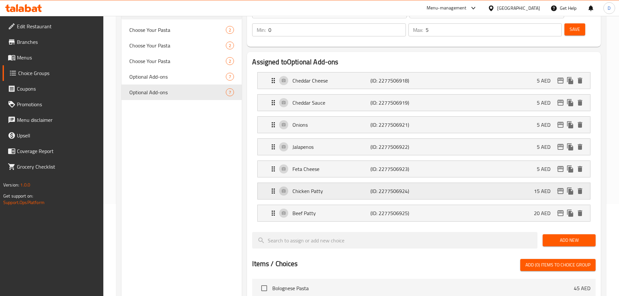
type input "هالبينو"
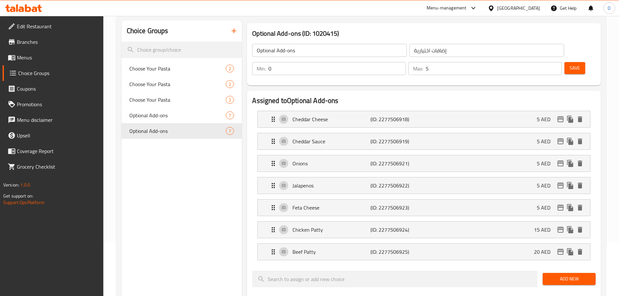
scroll to position [27, 0]
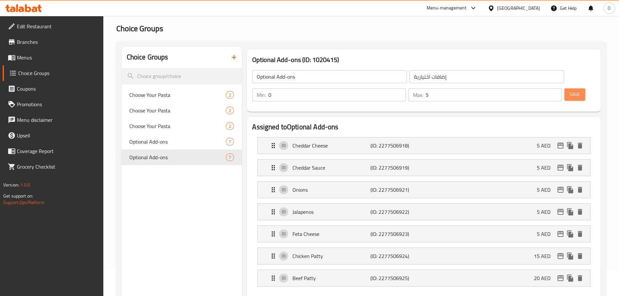
click at [570, 90] on span "Save" at bounding box center [575, 94] width 10 height 8
click at [173, 137] on div "Optional Add-ons 7" at bounding box center [182, 142] width 121 height 16
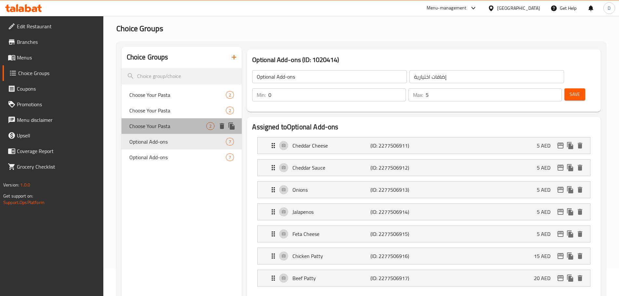
click at [178, 127] on span "Choose Your Pasta" at bounding box center [167, 126] width 77 height 8
type input "Choose Your Pasta"
type input "اختر المكرونة الخاصة بك"
type input "1"
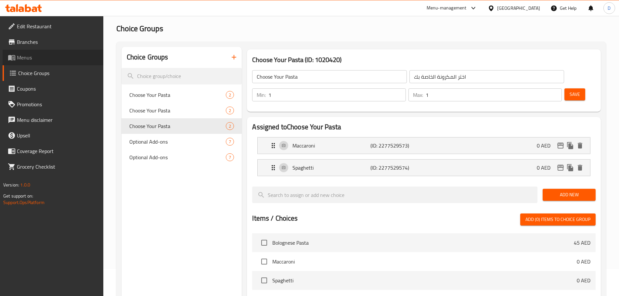
click at [22, 64] on link "Menus" at bounding box center [53, 58] width 101 height 16
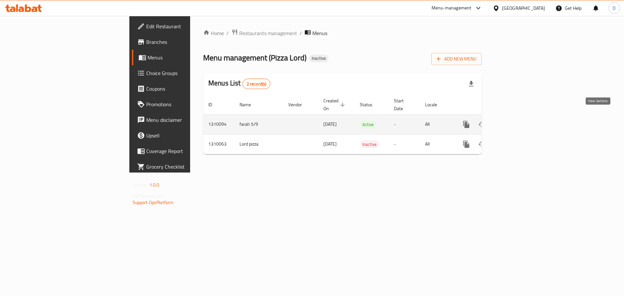
click at [521, 122] on link "enhanced table" at bounding box center [513, 125] width 16 height 16
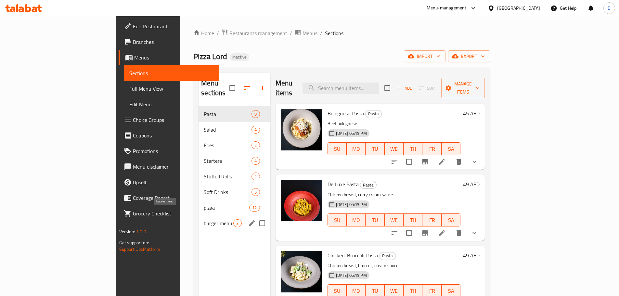
click at [204, 219] on span "burger menu" at bounding box center [219, 223] width 30 height 8
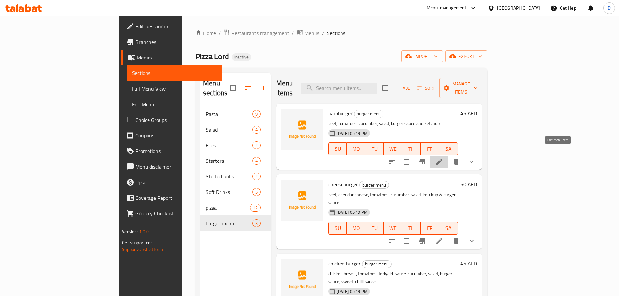
click at [443, 158] on icon at bounding box center [440, 162] width 8 height 8
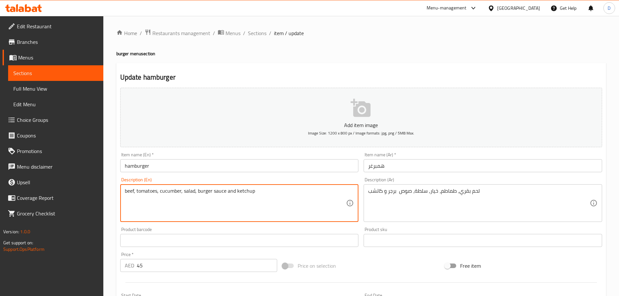
paste textarea ". Served with French fries and soft drink 0.33 L"
type textarea "beef, tomatoes, cucumber, salad, burger sauce and ketchup. Served with French f…"
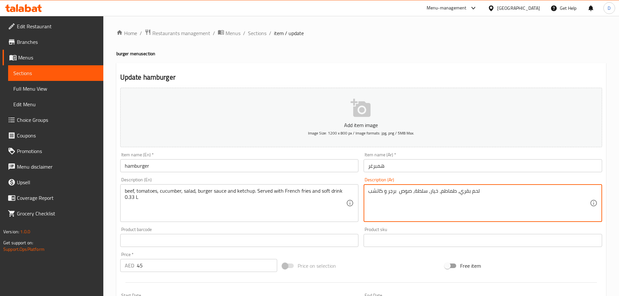
paste textarea ". تقدم مع بطاطس مقلية ومشروب غازي 0.33 لتر"
click at [467, 189] on textarea "لحم بقري، طماطم، خيار، سلطة، صوص برجر و كاتشب. تقدم مع بطاطس مقلية ومشروب غازي …" at bounding box center [479, 203] width 222 height 31
drag, startPoint x: 472, startPoint y: 193, endPoint x: 360, endPoint y: 177, distance: 112.2
click at [360, 177] on div "Add item image Image Size: 1200 x 800 px / Image formats: jpg, png / 5MB Max. I…" at bounding box center [361, 225] width 487 height 280
type textarea "لحم بقري، طماطم، خيار، سلطة، صوص برجر و كاتشب. يقدم مع بطاطس مقلية ومشروب غازي …"
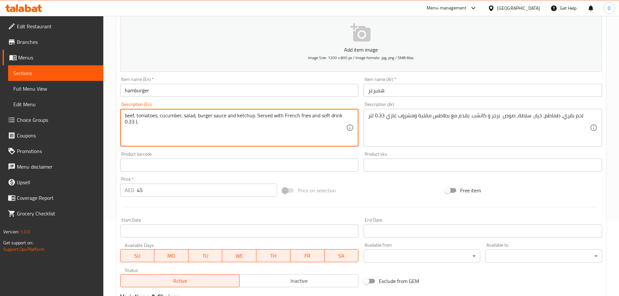
scroll to position [174, 0]
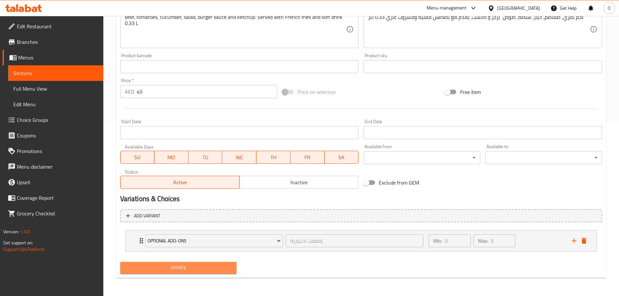
click at [179, 268] on span "Update" at bounding box center [178, 268] width 106 height 8
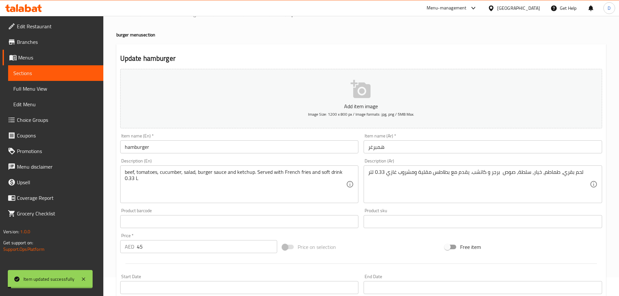
scroll to position [0, 0]
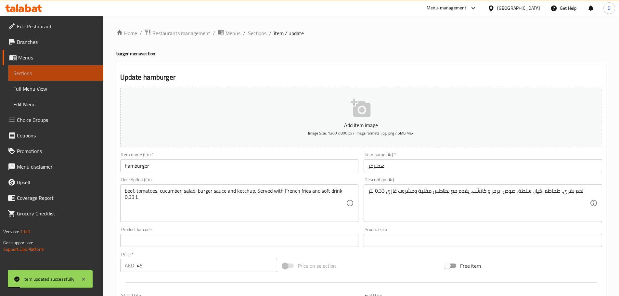
click at [85, 74] on span "Sections" at bounding box center [55, 73] width 85 height 8
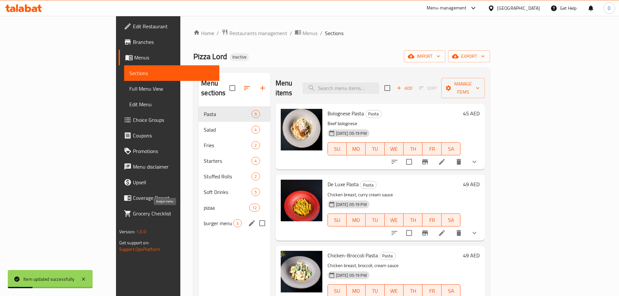
click at [204, 219] on span "burger menu" at bounding box center [219, 223] width 30 height 8
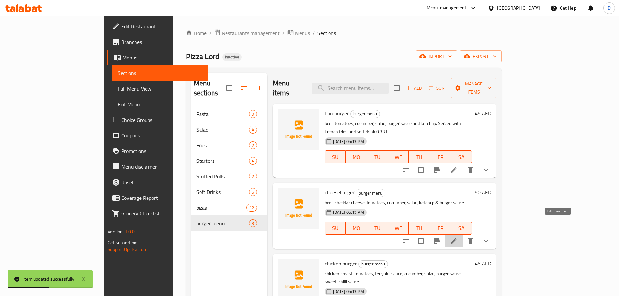
click at [458, 237] on icon at bounding box center [454, 241] width 8 height 8
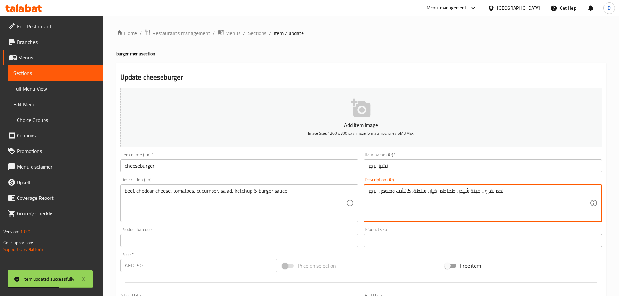
paste textarea ". يقدم مع بطاطس مقلية ومشروب غازي 0.33 لتر"
type textarea "لحم بقري، جبنة شيدر، طماطم، خيار، سلطة، كاتشب وصوص برجر. يقدم مع بطاطس مقلية وم…"
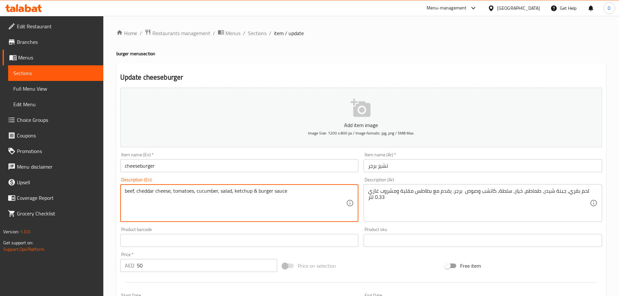
paste textarea ". Served with French fries and soft drink 0.33 L"
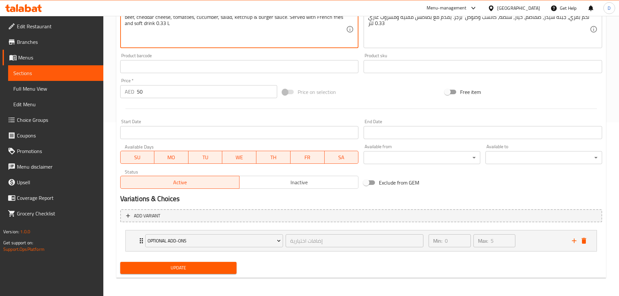
type textarea "beef, cheddar cheese, tomatoes, cucumber, salad, ketchup & burger sauce. Served…"
click at [227, 272] on span "Update" at bounding box center [178, 268] width 106 height 8
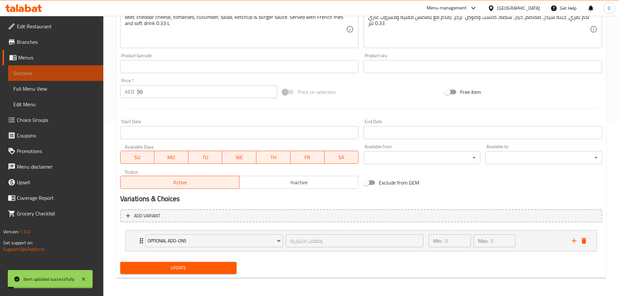
click at [66, 70] on span "Sections" at bounding box center [55, 73] width 85 height 8
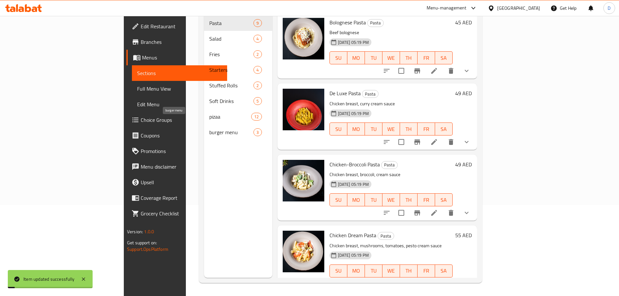
scroll to position [91, 0]
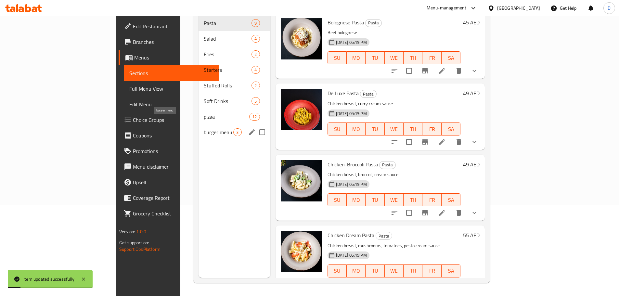
click at [204, 128] on span "burger menu" at bounding box center [219, 132] width 30 height 8
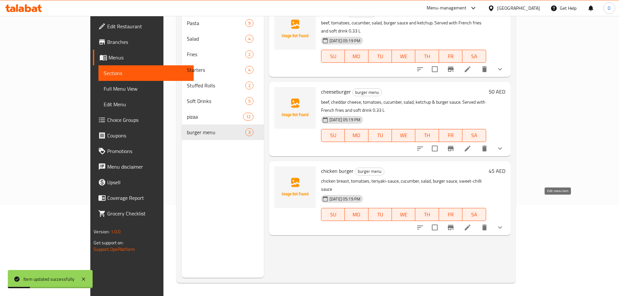
click at [471, 225] on icon at bounding box center [468, 228] width 6 height 6
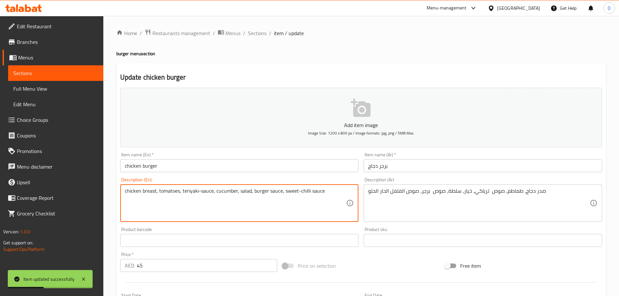
paste textarea ". Served with French fries and soft drink 0.33 L"
type textarea "chicken breast, tomatoes, teriyaki-sauce, cucumber, salad, burger sauce, sweet-…"
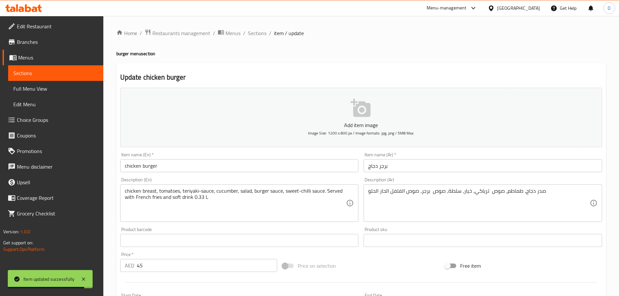
drag, startPoint x: 468, startPoint y: 208, endPoint x: 477, endPoint y: 208, distance: 8.1
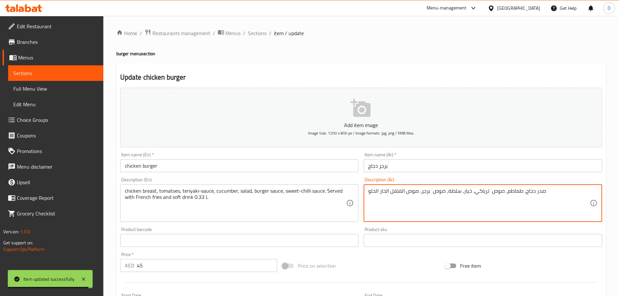
click at [562, 190] on textarea "صدر دجاج، طماطم، صوص ترياكي، خيار، سلطة، صوص برجر، صوص الفلفل الحار الحلو" at bounding box center [479, 203] width 222 height 31
paste textarea ". يقدم مع بطاطس مقلية ومشروب غازي 0.33 لتر"
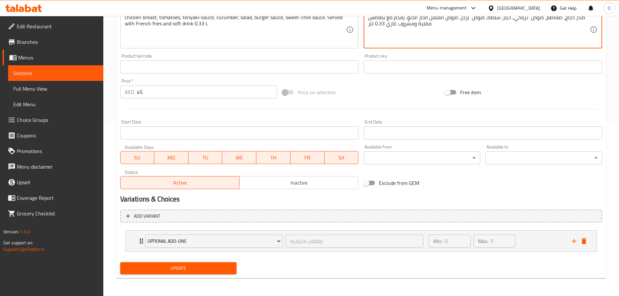
scroll to position [174, 0]
type textarea "صدر دجاج، طماطم، صوص ترياكي، خيار، سلطة، صوص برجر، صوص الفلفل الحار الحلو. يقدم…"
click at [221, 268] on span "Update" at bounding box center [178, 268] width 106 height 8
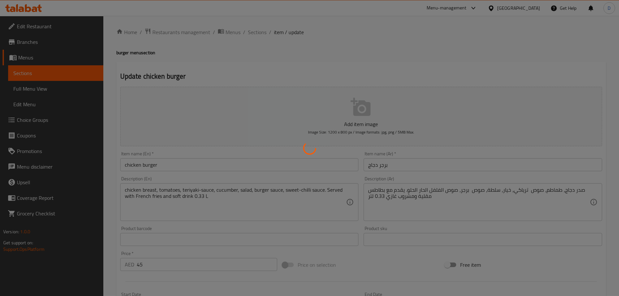
scroll to position [0, 0]
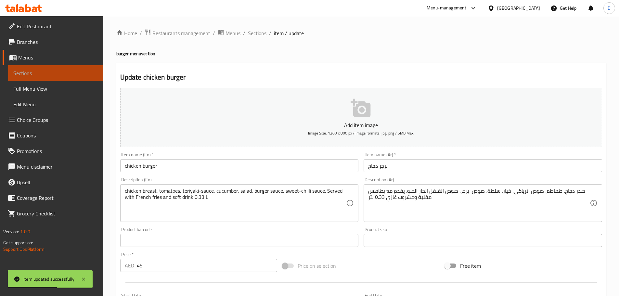
click at [80, 72] on span "Sections" at bounding box center [55, 73] width 85 height 8
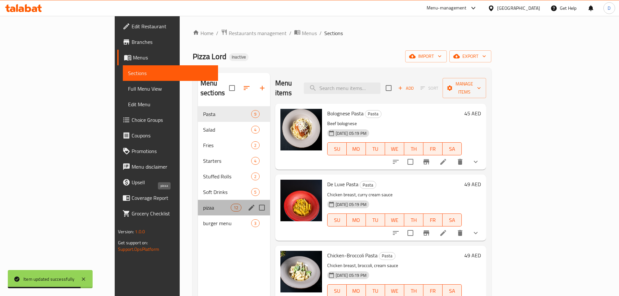
click at [203, 204] on span "pizaa" at bounding box center [217, 208] width 28 height 8
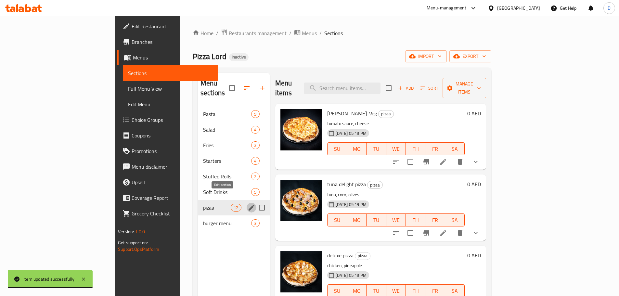
click at [248, 204] on icon "edit" at bounding box center [252, 208] width 8 height 8
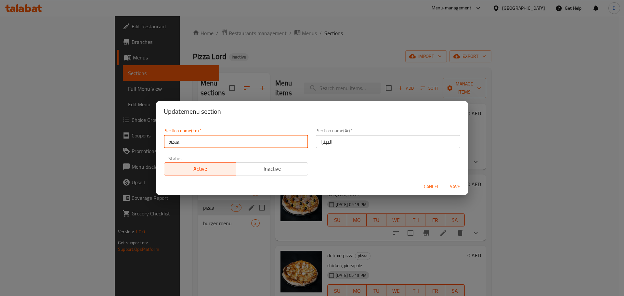
click at [176, 142] on input "pizaa" at bounding box center [236, 141] width 144 height 13
type input "pizza"
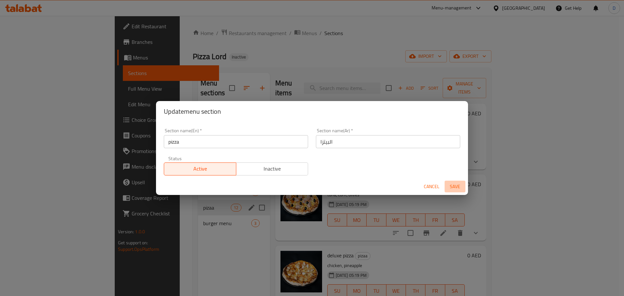
click at [453, 182] on button "Save" at bounding box center [455, 187] width 21 height 12
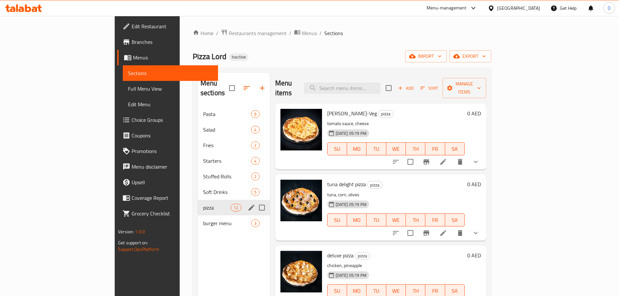
drag, startPoint x: 335, startPoint y: 105, endPoint x: 344, endPoint y: 108, distance: 10.0
click at [344, 109] on span "[PERSON_NAME]-Veg" at bounding box center [352, 114] width 50 height 10
copy span "-Veg"
click at [203, 204] on span "pizza" at bounding box center [217, 208] width 28 height 8
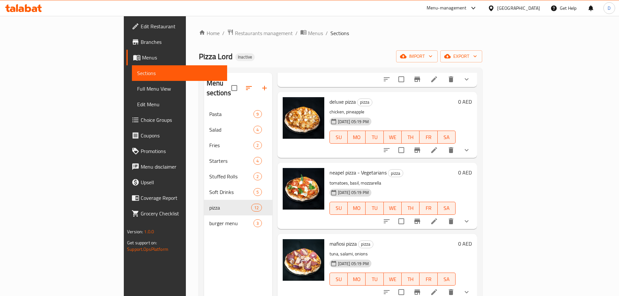
scroll to position [228, 0]
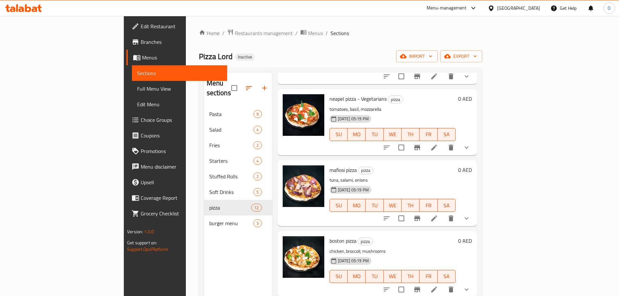
click at [345, 94] on span "neapel pizza - Vegetarians" at bounding box center [358, 99] width 57 height 10
copy h6 "Vegetarians"
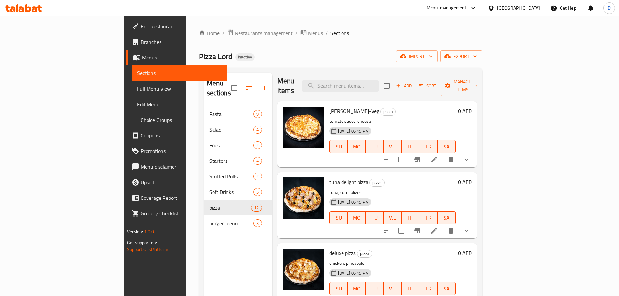
scroll to position [0, 0]
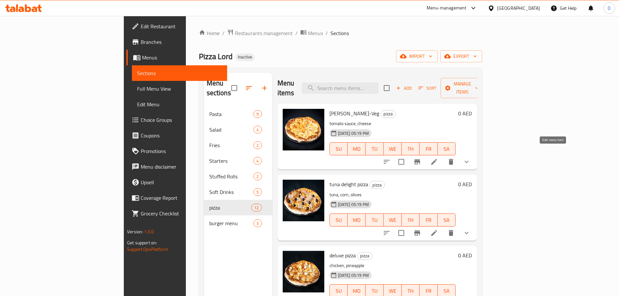
click at [437, 159] on icon at bounding box center [434, 162] width 6 height 6
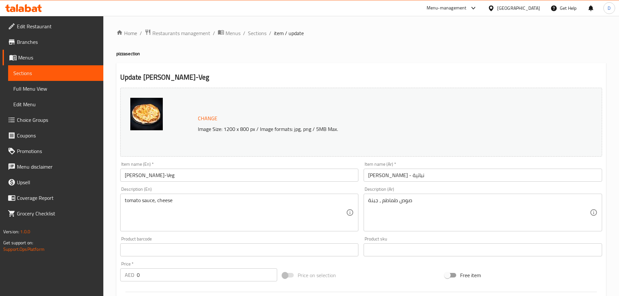
click at [167, 175] on input "[PERSON_NAME]-Veg" at bounding box center [239, 175] width 239 height 13
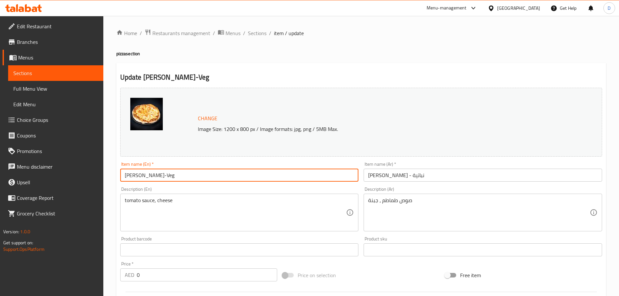
click at [167, 175] on input "[PERSON_NAME]-Veg" at bounding box center [239, 175] width 239 height 13
paste input "etarians"
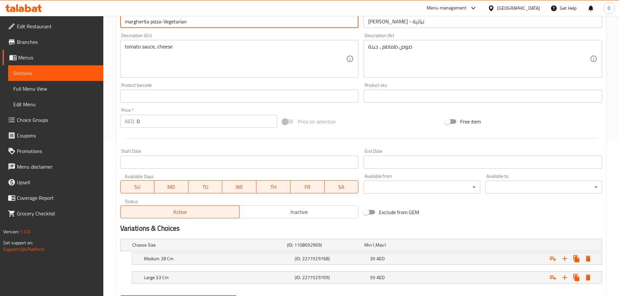
scroll to position [187, 0]
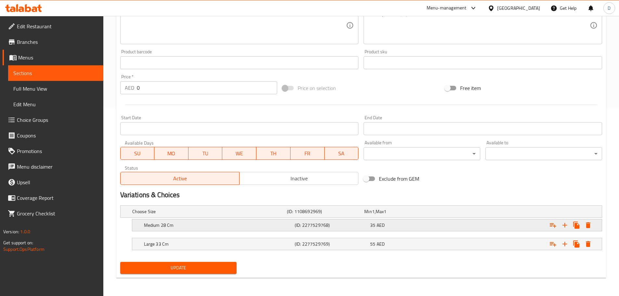
type input "margherita pizza-Vegetarian"
click at [202, 221] on div "Medium 28 Cm" at bounding box center [218, 225] width 151 height 9
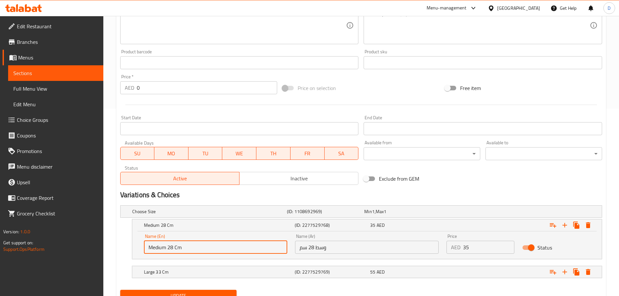
drag, startPoint x: 166, startPoint y: 247, endPoint x: 198, endPoint y: 253, distance: 32.1
click at [198, 253] on input "Medium 28 Cm" at bounding box center [216, 247] width 144 height 13
type input "Medium"
click at [167, 271] on h5 "Large 33 Cm" at bounding box center [218, 272] width 148 height 7
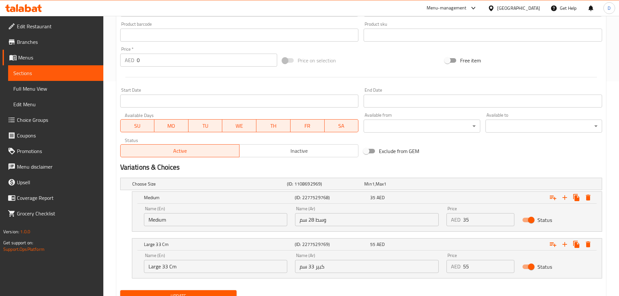
scroll to position [243, 0]
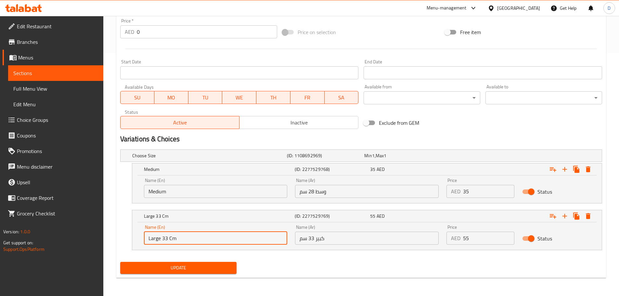
drag, startPoint x: 162, startPoint y: 240, endPoint x: 194, endPoint y: 246, distance: 33.0
click at [194, 246] on div "Name (En) Large 33 Cm Name (En)" at bounding box center [215, 235] width 151 height 28
type input "Large"
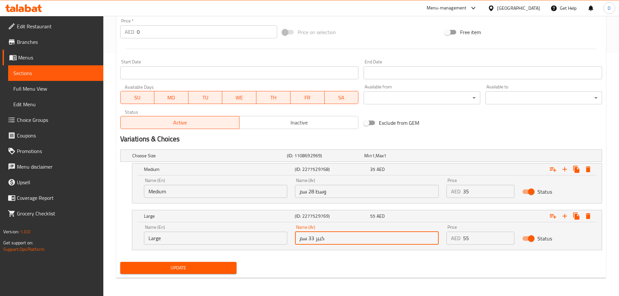
drag, startPoint x: 313, startPoint y: 241, endPoint x: 294, endPoint y: 236, distance: 20.0
click at [294, 236] on div "Name (Ar) كبير 33 سم Name (Ar)" at bounding box center [366, 235] width 151 height 28
click at [310, 241] on input "كبير 33 سم" at bounding box center [367, 238] width 144 height 13
drag, startPoint x: 314, startPoint y: 241, endPoint x: 310, endPoint y: 241, distance: 4.0
click at [310, 241] on input "كبير 33 سم" at bounding box center [367, 238] width 144 height 13
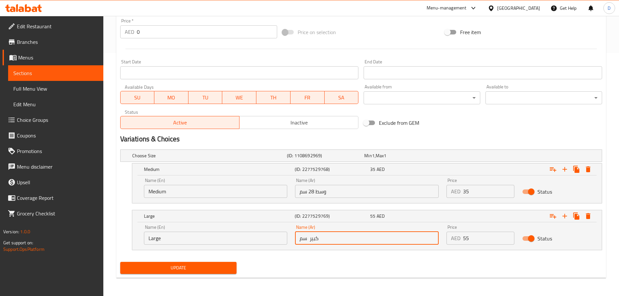
drag, startPoint x: 307, startPoint y: 242, endPoint x: 299, endPoint y: 242, distance: 7.5
click at [299, 242] on input "كبير سم" at bounding box center [367, 238] width 144 height 13
type input "كبير"
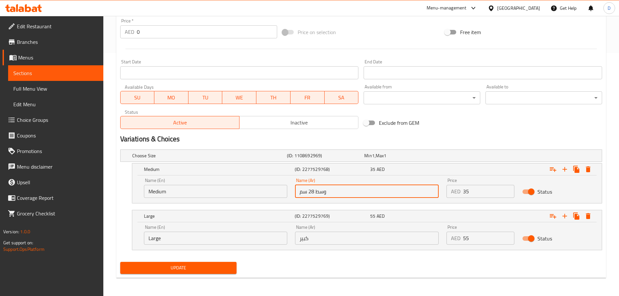
click at [307, 191] on input "وسط 28 سم" at bounding box center [367, 191] width 144 height 13
drag, startPoint x: 314, startPoint y: 192, endPoint x: 310, endPoint y: 193, distance: 4.3
click at [310, 193] on input "وسط 28 سم" at bounding box center [367, 191] width 144 height 13
drag, startPoint x: 310, startPoint y: 193, endPoint x: 300, endPoint y: 194, distance: 10.2
click at [300, 194] on input "وسط سم" at bounding box center [367, 191] width 144 height 13
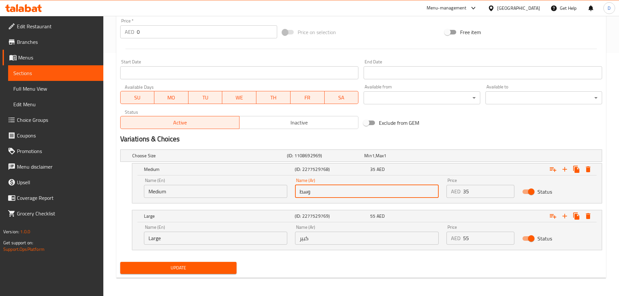
type input "وسط"
click at [216, 268] on span "Update" at bounding box center [178, 268] width 106 height 8
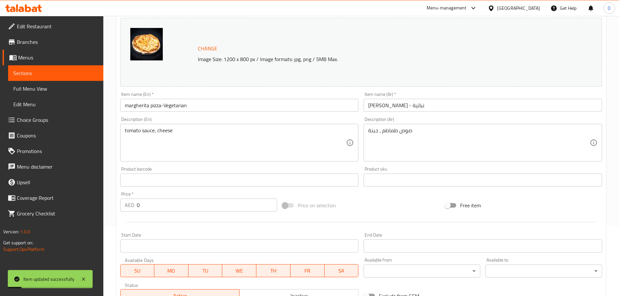
scroll to position [48, 0]
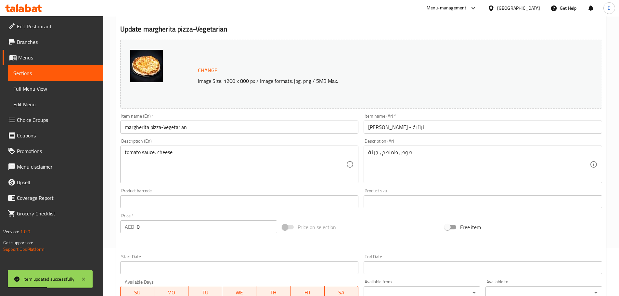
click at [70, 71] on span "Sections" at bounding box center [55, 73] width 85 height 8
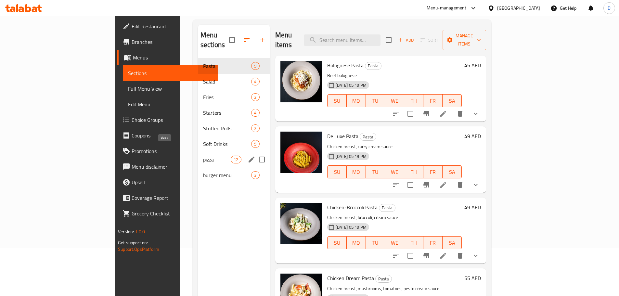
click at [203, 156] on span "pizza" at bounding box center [217, 160] width 28 height 8
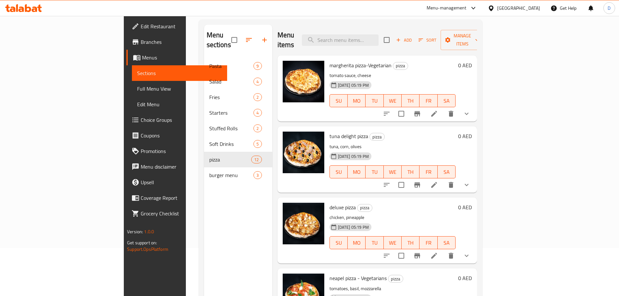
click at [313, 256] on div "Menu items Add Sort Manage items margherita pizza-Vegetarian pizza tomato sauce…" at bounding box center [374, 173] width 205 height 296
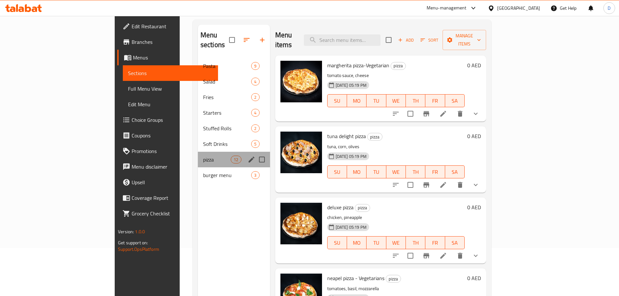
click at [198, 154] on div "pizza 12" at bounding box center [234, 160] width 72 height 16
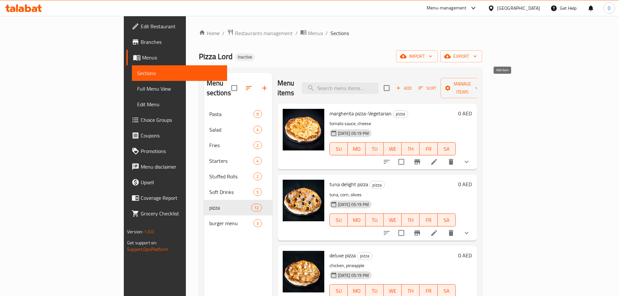
click at [413, 85] on span "Add" at bounding box center [404, 88] width 18 height 7
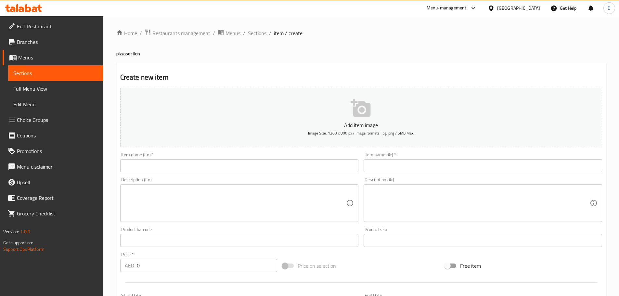
click at [157, 160] on input "text" at bounding box center [239, 165] width 239 height 13
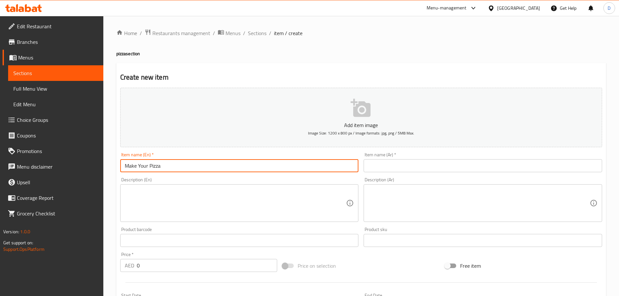
type input "Make Your Pizza"
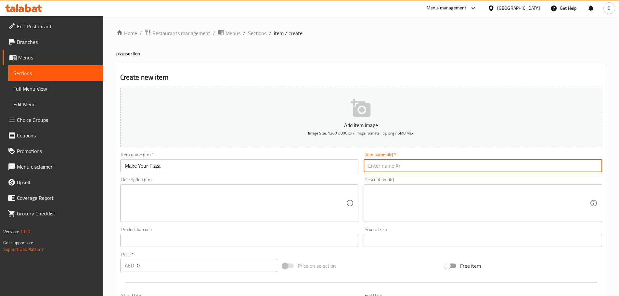
click at [422, 165] on input "text" at bounding box center [483, 165] width 239 height 13
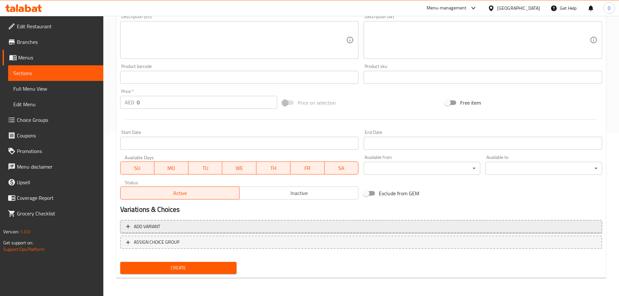
type input "اصنع البيتزا الخاصة بك"
click at [204, 224] on span "Add variant" at bounding box center [361, 227] width 470 height 8
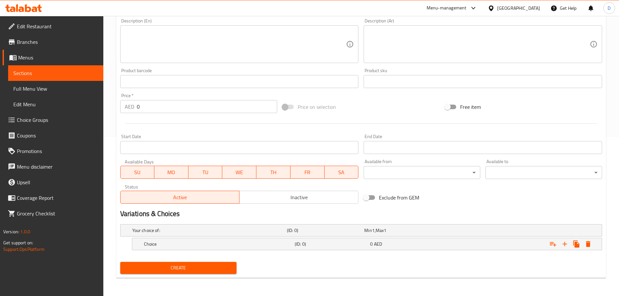
scroll to position [159, 0]
click at [562, 247] on icon "Expand" at bounding box center [565, 244] width 8 height 8
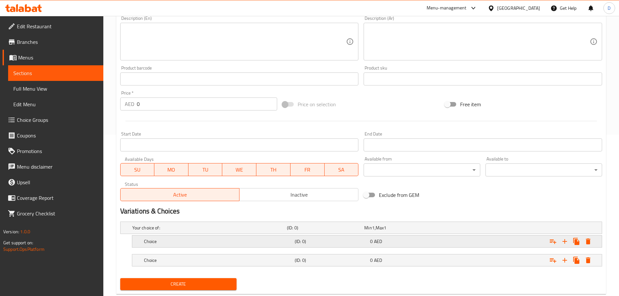
scroll to position [178, 0]
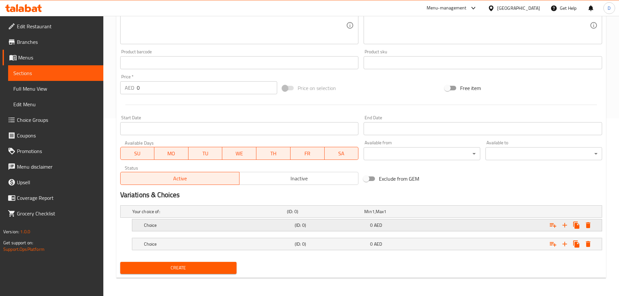
click at [280, 226] on h5 "Choice" at bounding box center [218, 225] width 148 height 7
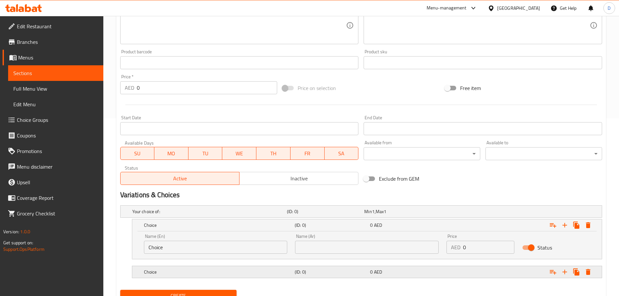
click at [276, 268] on div "Choice" at bounding box center [218, 272] width 151 height 9
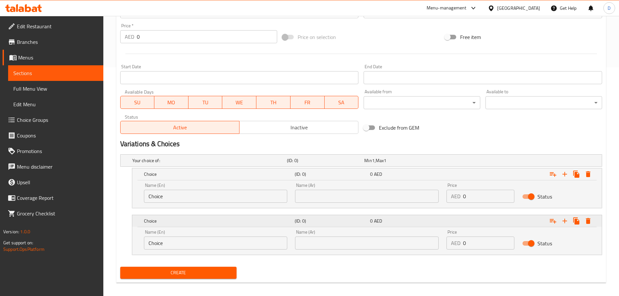
scroll to position [234, 0]
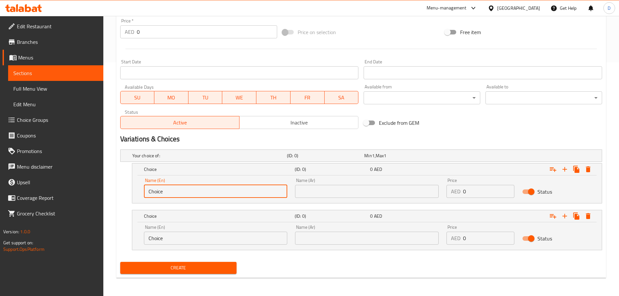
click at [159, 192] on input "Choice" at bounding box center [216, 191] width 144 height 13
click at [159, 191] on input "text" at bounding box center [216, 191] width 144 height 13
type input "Medium"
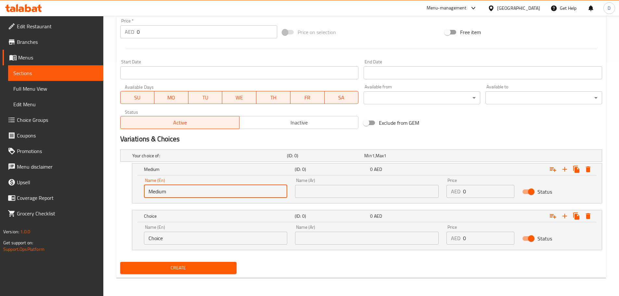
click at [189, 241] on input "Choice" at bounding box center [216, 238] width 144 height 13
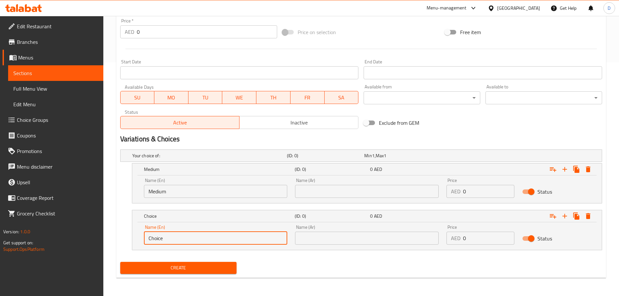
click at [189, 241] on input "Choice" at bounding box center [216, 238] width 144 height 13
click at [190, 241] on input "text" at bounding box center [216, 238] width 144 height 13
type input "Large 33 Cm"
click at [188, 193] on input "Medium" at bounding box center [216, 191] width 144 height 13
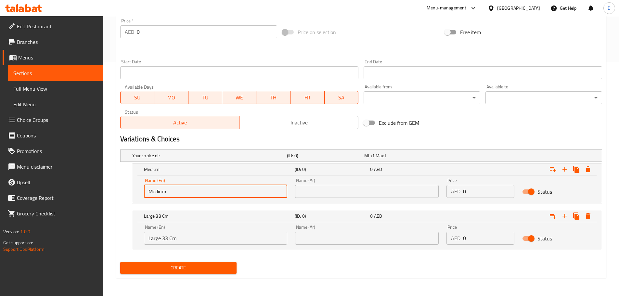
type input "Medium 28 Cm"
click at [319, 192] on input "text" at bounding box center [367, 191] width 144 height 13
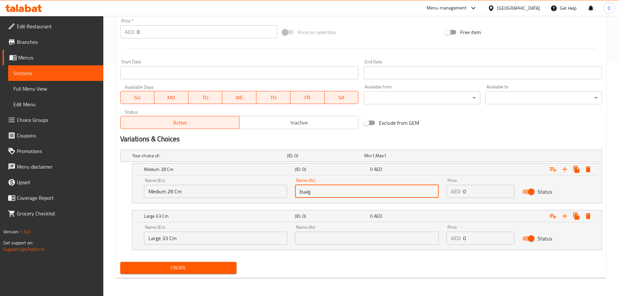
click at [336, 204] on div "Your choice of: (ID: 0) Min 1 , Max 1 Name (En) Your choice of: Name (En) Name …" at bounding box center [361, 203] width 487 height 112
click at [323, 190] on input "وسط" at bounding box center [367, 191] width 144 height 13
type input "وسط 28 سم"
click at [313, 237] on input "text" at bounding box center [367, 238] width 144 height 13
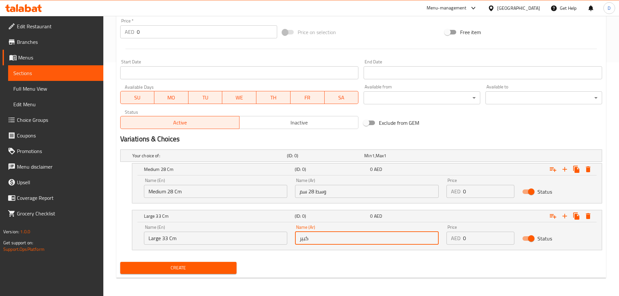
type input "كبير 33 سم"
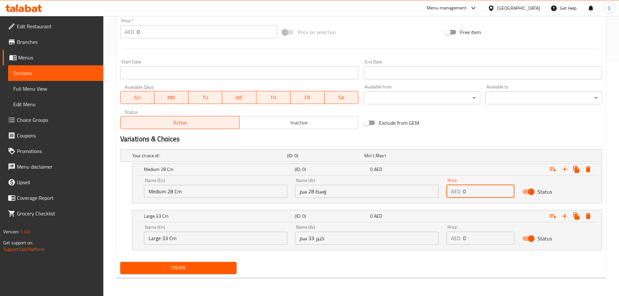
drag, startPoint x: 469, startPoint y: 194, endPoint x: 438, endPoint y: 184, distance: 32.4
click at [437, 183] on div "Name (En) Medium 28 Cm Name (En) Name (Ar) وسط 28 سم Name (Ar) Price AED 0 Pric…" at bounding box center [367, 188] width 454 height 28
type input "35"
drag, startPoint x: 468, startPoint y: 239, endPoint x: 459, endPoint y: 234, distance: 10.6
click at [459, 234] on div "AED 0 Price" at bounding box center [481, 238] width 68 height 13
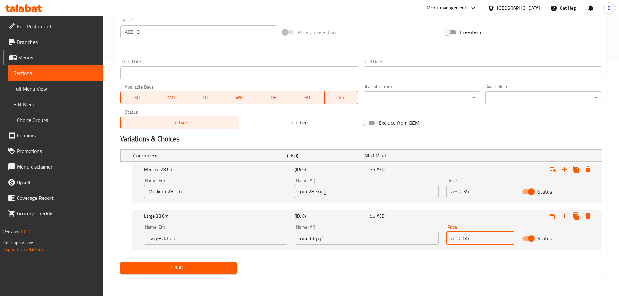
type input "55"
click at [388, 251] on div "Your choice of: (ID: 0) Min 1 , Max 1 Name (En) Your choice of: Name (En) Name …" at bounding box center [361, 203] width 487 height 112
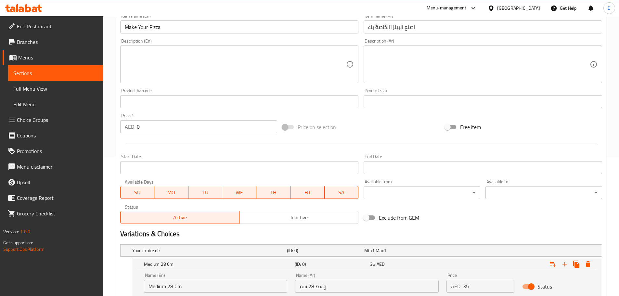
scroll to position [71, 0]
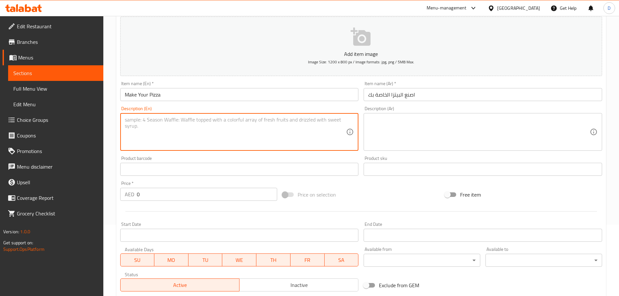
click at [203, 122] on textarea at bounding box center [236, 132] width 222 height 31
paste textarea "tomato sauce, cheese"
type textarea "tomato sauce, cheese"
click at [415, 137] on textarea at bounding box center [479, 132] width 222 height 31
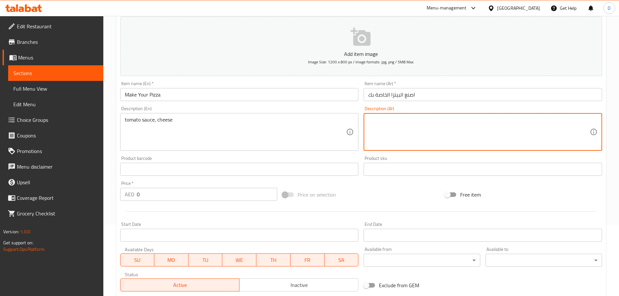
paste textarea "صوص طماطم ، جبنة"
click at [203, 93] on input "Make Your Pizza" at bounding box center [239, 94] width 239 height 13
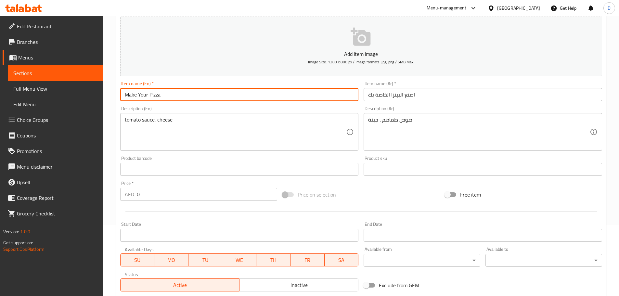
click at [203, 93] on input "Make Your Pizza" at bounding box center [239, 94] width 239 height 13
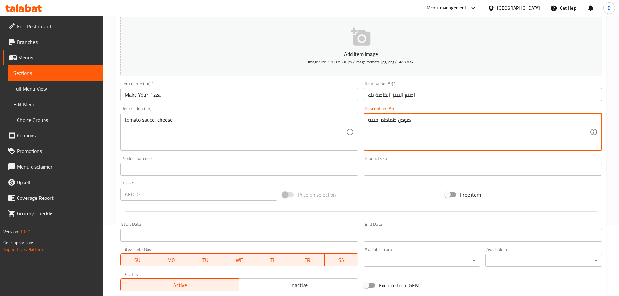
type textarea "صوص طماطم، جبنة"
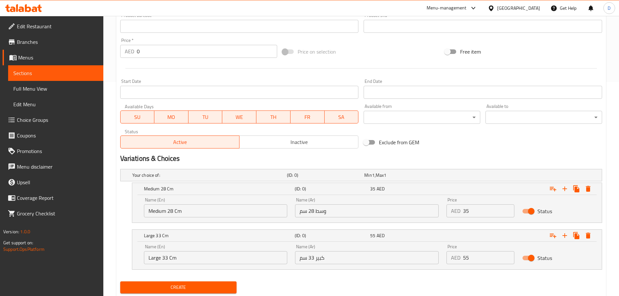
scroll to position [234, 0]
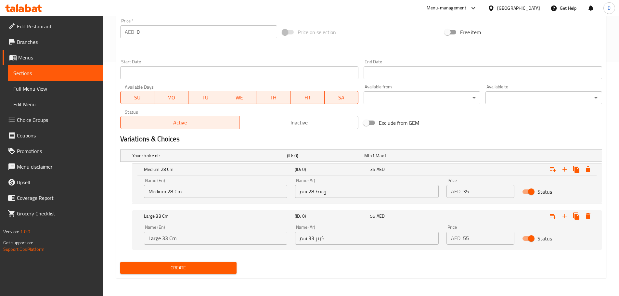
click at [207, 267] on span "Create" at bounding box center [178, 268] width 106 height 8
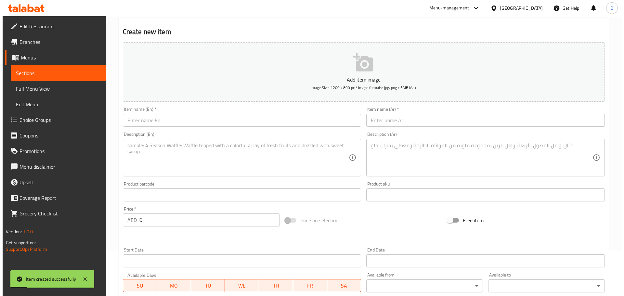
scroll to position [39, 0]
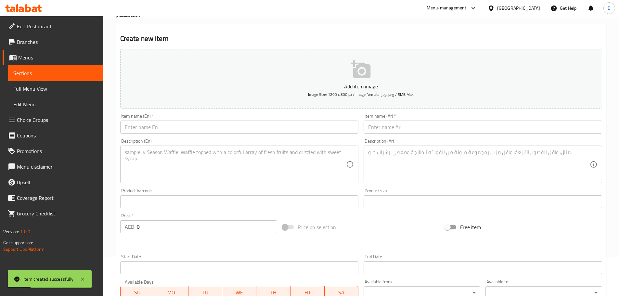
click at [94, 72] on span "Sections" at bounding box center [55, 73] width 85 height 8
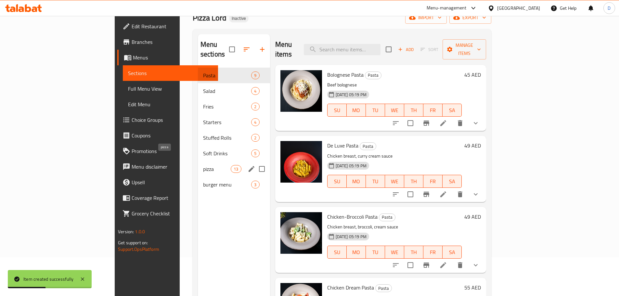
click at [203, 165] on span "pizza" at bounding box center [217, 169] width 28 height 8
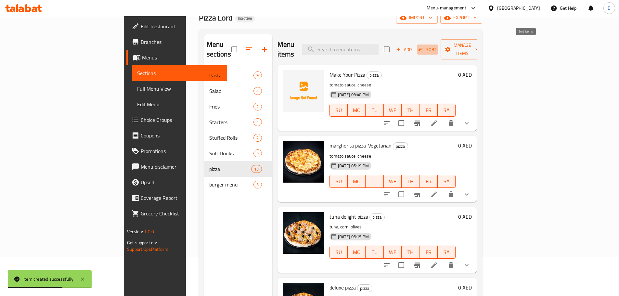
click at [437, 46] on span "Sort" at bounding box center [428, 49] width 18 height 7
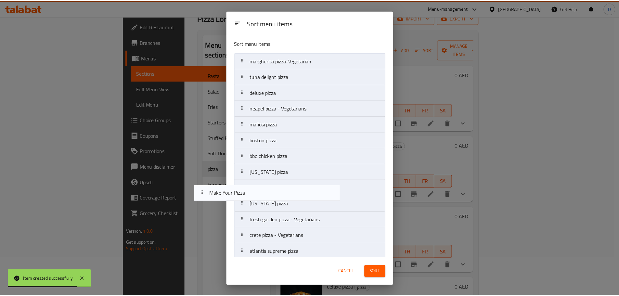
scroll to position [5, 0]
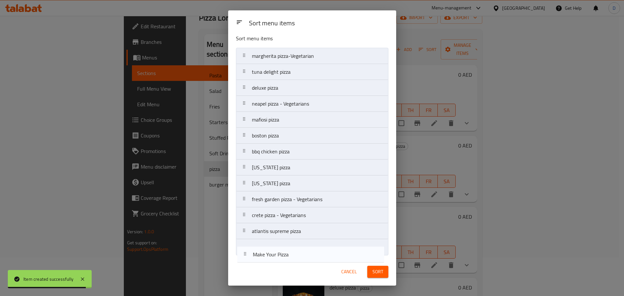
drag, startPoint x: 288, startPoint y: 61, endPoint x: 287, endPoint y: 261, distance: 199.3
click at [287, 261] on div "Sort menu items Sort menu items Make Your Pizza margherita pizza-Vegetarian tun…" at bounding box center [312, 147] width 168 height 275
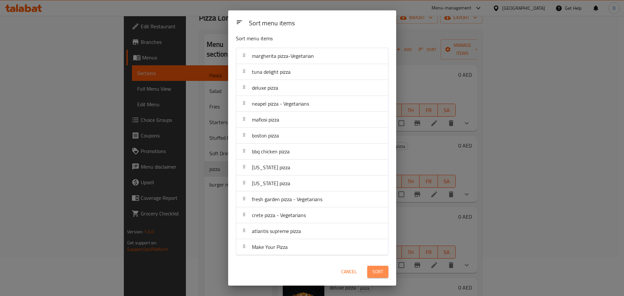
click at [382, 275] on span "Sort" at bounding box center [378, 272] width 11 height 8
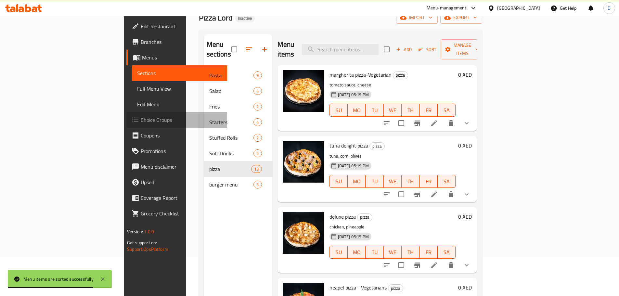
click at [141, 122] on span "Choice Groups" at bounding box center [181, 120] width 81 height 8
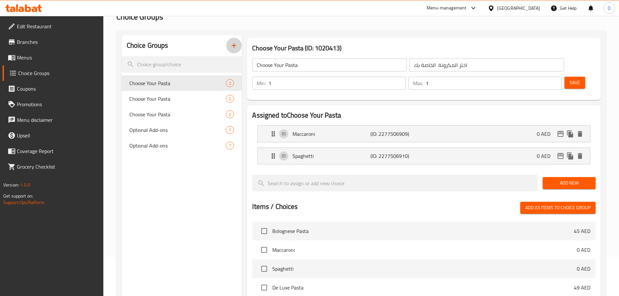
click at [234, 48] on icon "button" at bounding box center [234, 46] width 8 height 8
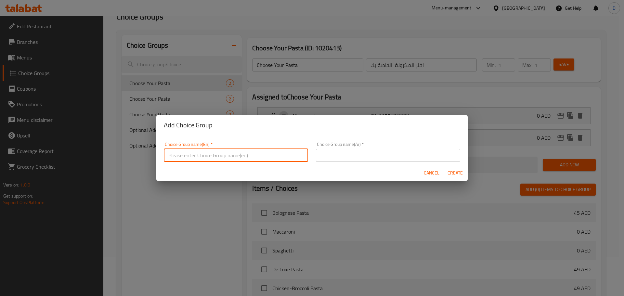
click at [251, 156] on input "text" at bounding box center [236, 155] width 144 height 13
click at [214, 156] on input "Your Choice Of Veggies:" at bounding box center [236, 155] width 144 height 13
type input "Your Choice Of Toppings:"
click at [332, 155] on input "text" at bounding box center [388, 155] width 144 height 13
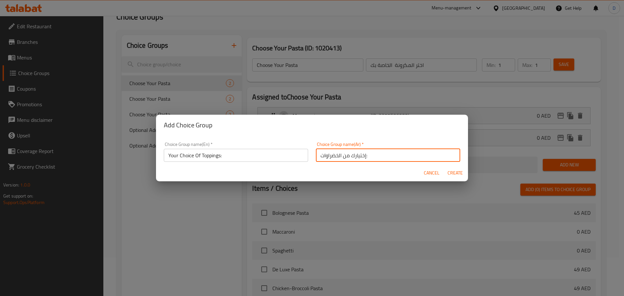
drag, startPoint x: 336, startPoint y: 158, endPoint x: 311, endPoint y: 149, distance: 26.7
click at [312, 149] on div "Choice Group name(Ar)   * إختيارك من الخضراوات: Choice Group name(Ar) *" at bounding box center [388, 152] width 152 height 28
type input "إختيارك من الإضافات:"
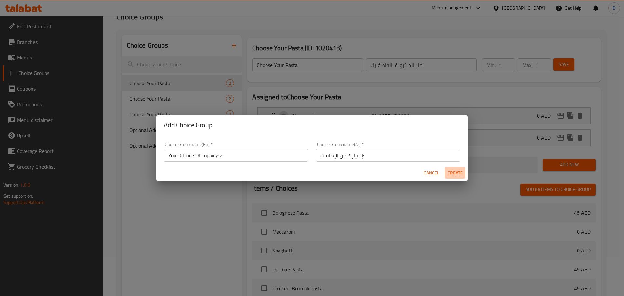
click at [452, 172] on span "Create" at bounding box center [455, 173] width 16 height 8
type input "Your Choice Of Toppings:"
type input "إختيارك من الإضافات:"
type input "0"
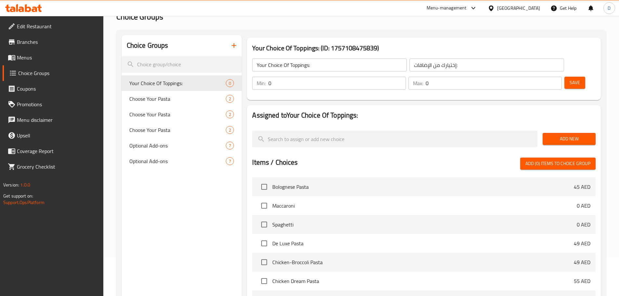
click at [565, 77] on button "Save" at bounding box center [575, 83] width 21 height 12
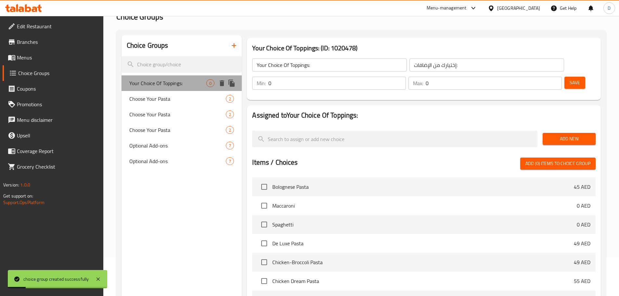
click at [165, 89] on div "Your Choice Of Toppings: 0" at bounding box center [182, 83] width 121 height 16
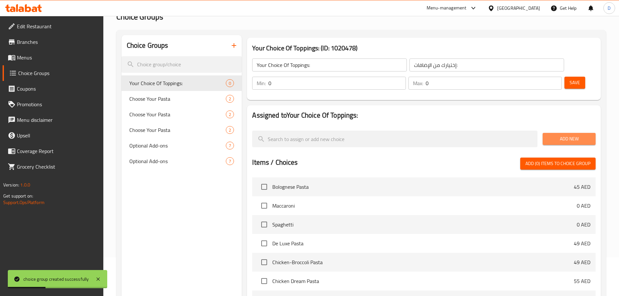
click at [553, 135] on span "Add New" at bounding box center [569, 139] width 43 height 8
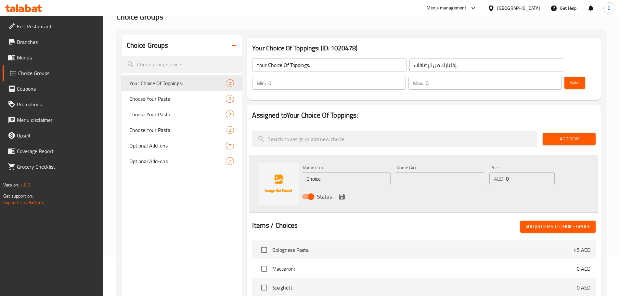
click at [308, 172] on input "Choice" at bounding box center [346, 178] width 88 height 13
type input "Tuna"
click at [453, 172] on input "text" at bounding box center [440, 178] width 88 height 13
type input "تونة"
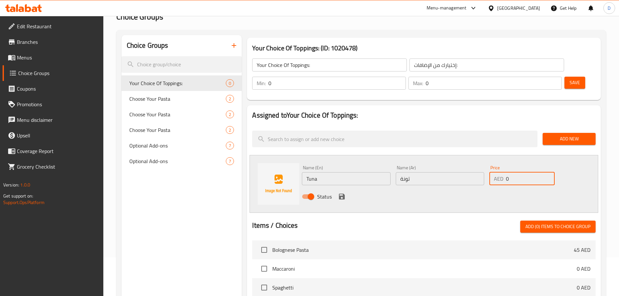
drag, startPoint x: 510, startPoint y: 163, endPoint x: 506, endPoint y: 162, distance: 3.8
click at [506, 172] on input "0" at bounding box center [530, 178] width 48 height 13
type input "5"
click at [343, 194] on icon "save" at bounding box center [342, 197] width 6 height 6
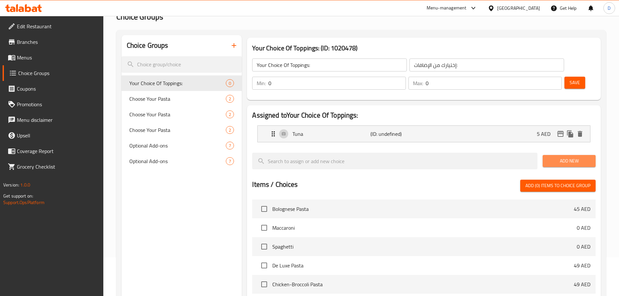
click at [566, 157] on span "Add New" at bounding box center [569, 161] width 43 height 8
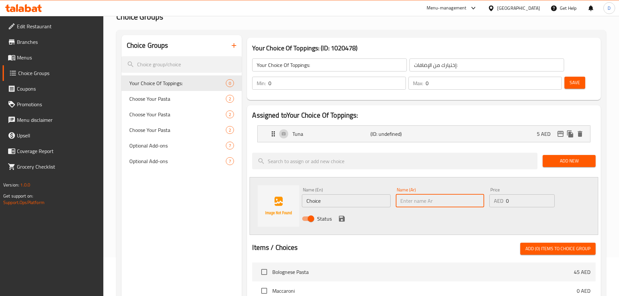
click at [415, 194] on input "text" at bounding box center [440, 200] width 88 height 13
type input "بيبروني"
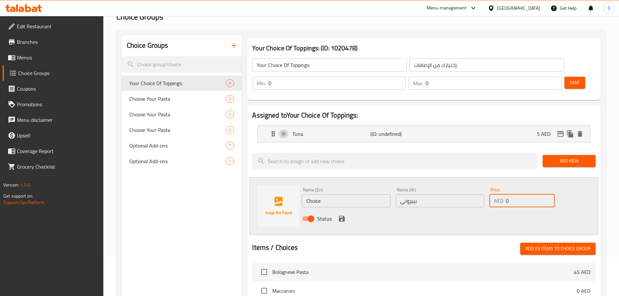
drag, startPoint x: 519, startPoint y: 187, endPoint x: 499, endPoint y: 185, distance: 20.0
click at [499, 194] on div "AED 0 Price" at bounding box center [522, 200] width 65 height 13
type input "5"
click at [373, 194] on input "Choice" at bounding box center [346, 200] width 88 height 13
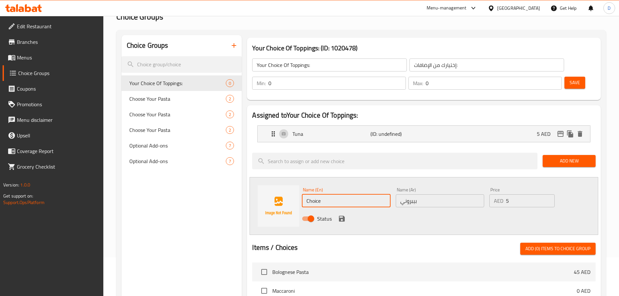
click at [373, 194] on input "Choice" at bounding box center [346, 200] width 88 height 13
click at [338, 194] on input "Pepperoni Pizza" at bounding box center [346, 200] width 88 height 13
type input "Pepperoni"
click at [420, 213] on div "Name (En) Pepperoni Name (En) Name (Ar) بيبروني Name (Ar) Price AED 5 Price Sta…" at bounding box center [424, 206] width 349 height 58
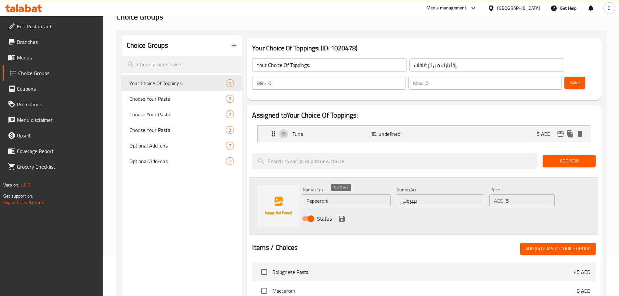
click at [341, 216] on icon "save" at bounding box center [342, 219] width 6 height 6
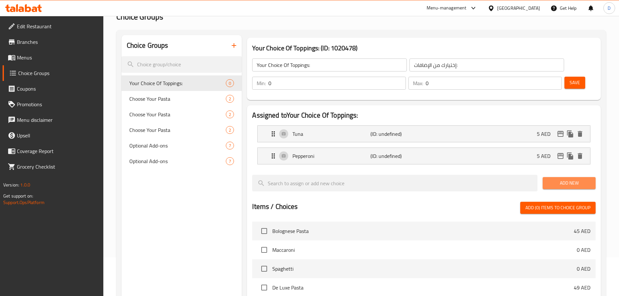
click at [565, 177] on button "Add New" at bounding box center [569, 183] width 53 height 12
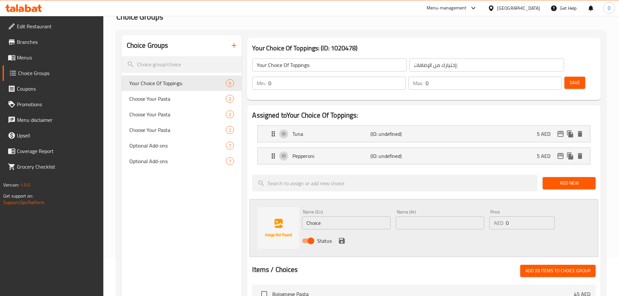
click at [379, 210] on div "Name (En) Choice Name (En)" at bounding box center [346, 220] width 88 height 20
click at [346, 216] on input "Choice" at bounding box center [346, 222] width 88 height 13
type input "Salami"
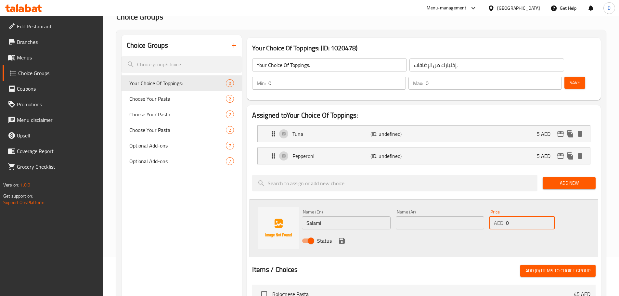
drag, startPoint x: 505, startPoint y: 205, endPoint x: 500, endPoint y: 203, distance: 5.4
click at [500, 216] on div "AED 0 Price" at bounding box center [522, 222] width 65 height 13
type input "5"
click at [463, 216] on input "text" at bounding box center [440, 222] width 88 height 13
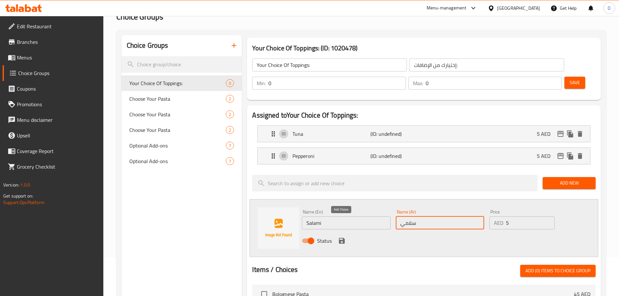
type input "سلامي"
click at [340, 237] on icon "save" at bounding box center [342, 241] width 8 height 8
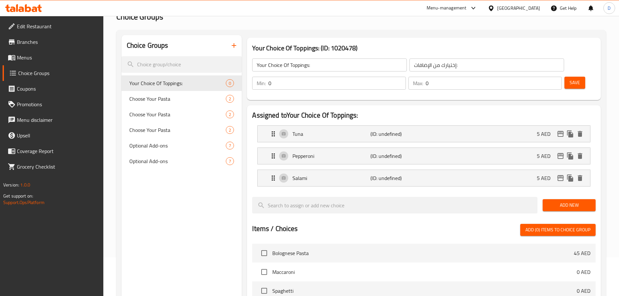
click at [551, 201] on span "Add New" at bounding box center [569, 205] width 43 height 8
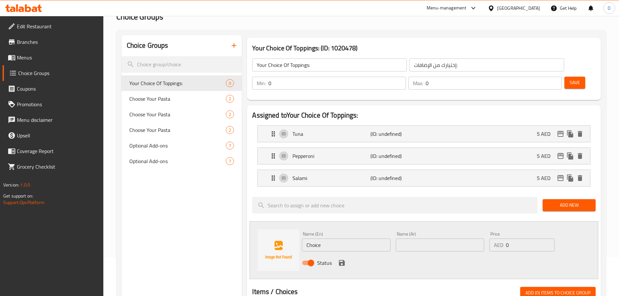
click at [342, 239] on input "Choice" at bounding box center [346, 245] width 88 height 13
click at [418, 239] on input "text" at bounding box center [440, 245] width 88 height 13
type input "بروكلي"
click at [412, 239] on input "بروكلي" at bounding box center [440, 245] width 88 height 13
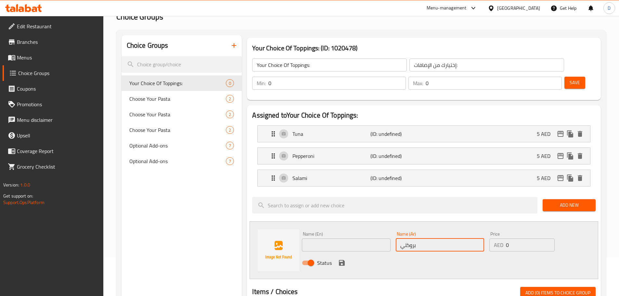
click at [412, 239] on input "بروكلي" at bounding box center [440, 245] width 88 height 13
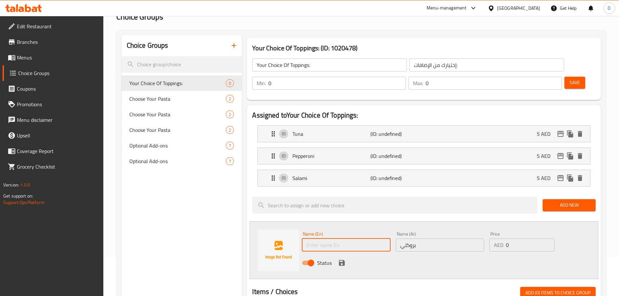
click at [307, 239] on input "text" at bounding box center [346, 245] width 88 height 13
paste input "Broccoli"
type input "Broccoli"
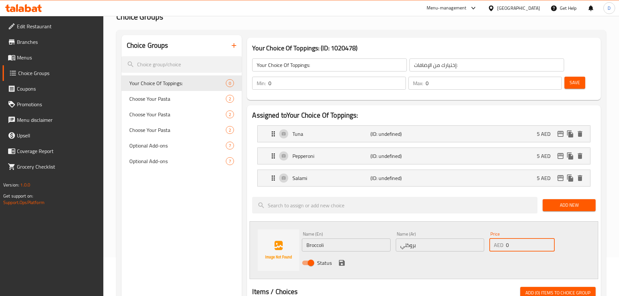
drag, startPoint x: 506, startPoint y: 220, endPoint x: 503, endPoint y: 220, distance: 3.6
click at [503, 232] on div "Price AED 0 Price" at bounding box center [522, 242] width 65 height 20
type input "5"
click at [444, 254] on div "Status" at bounding box center [439, 263] width 281 height 18
click at [340, 260] on icon "save" at bounding box center [342, 263] width 6 height 6
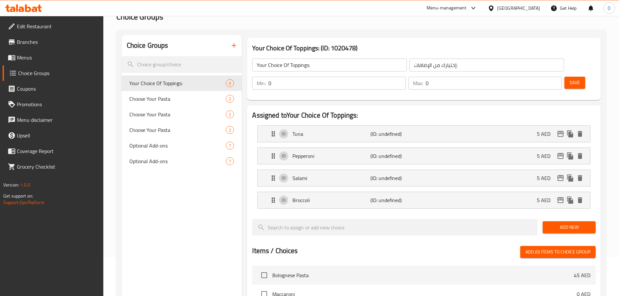
click at [547, 221] on button "Add New" at bounding box center [569, 227] width 53 height 12
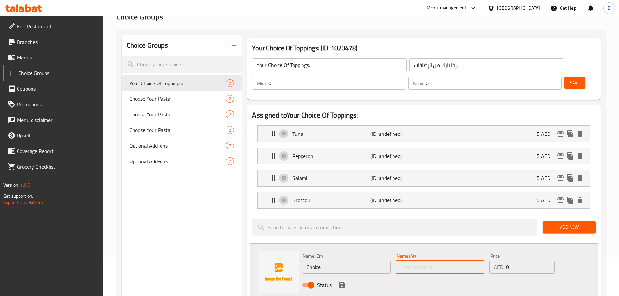
click at [434, 261] on input "text" at bounding box center [440, 267] width 88 height 13
type input "مشروم"
click at [405, 261] on input "مشروم" at bounding box center [440, 267] width 88 height 13
click at [316, 261] on input "Choice" at bounding box center [346, 267] width 88 height 13
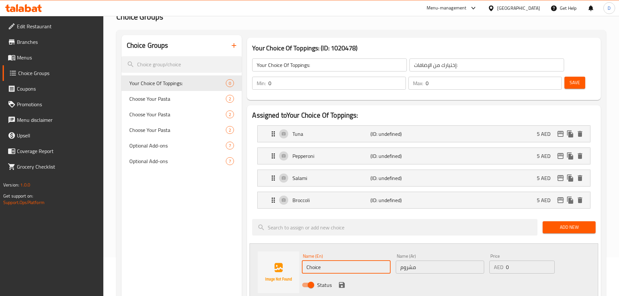
click at [316, 261] on input "Choice" at bounding box center [346, 267] width 88 height 13
paste input "Mushroom"
type input "Mushroom"
drag, startPoint x: 508, startPoint y: 249, endPoint x: 495, endPoint y: 243, distance: 14.1
click at [495, 261] on div "AED 0 Price" at bounding box center [522, 267] width 65 height 13
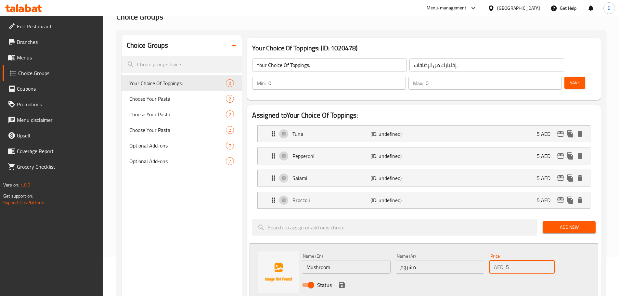
type input "5"
click at [447, 261] on input "مشروم" at bounding box center [440, 267] width 88 height 13
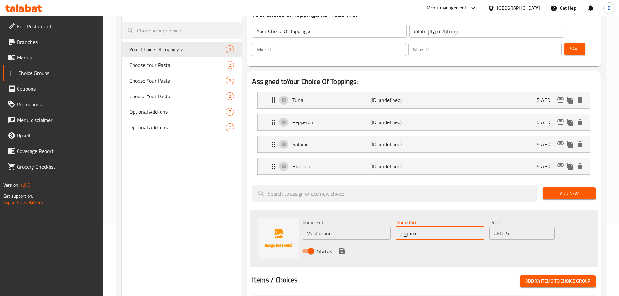
scroll to position [104, 0]
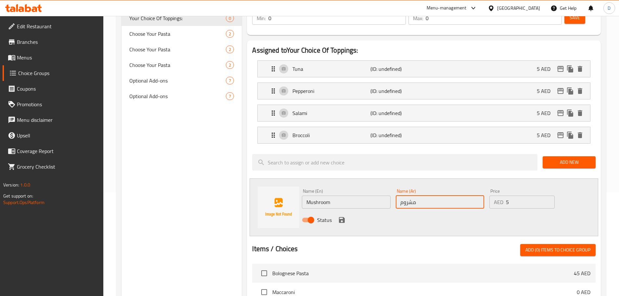
click at [342, 216] on icon "save" at bounding box center [342, 220] width 8 height 8
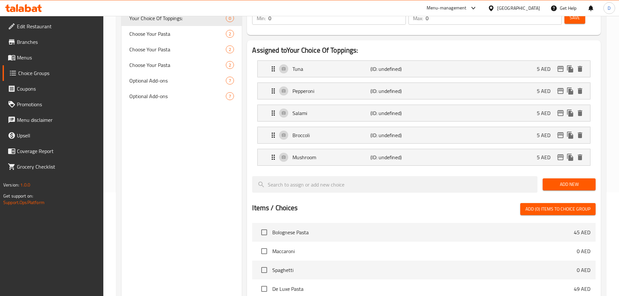
click at [546, 178] on button "Add New" at bounding box center [569, 184] width 53 height 12
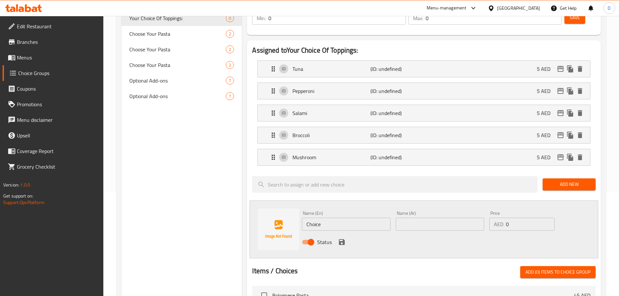
click at [424, 218] on input "text" at bounding box center [440, 224] width 88 height 13
paste input "هالبينو"
type input "هالبينو"
drag, startPoint x: 515, startPoint y: 210, endPoint x: 496, endPoint y: 210, distance: 18.5
click at [496, 218] on div "AED 0 Price" at bounding box center [522, 224] width 65 height 13
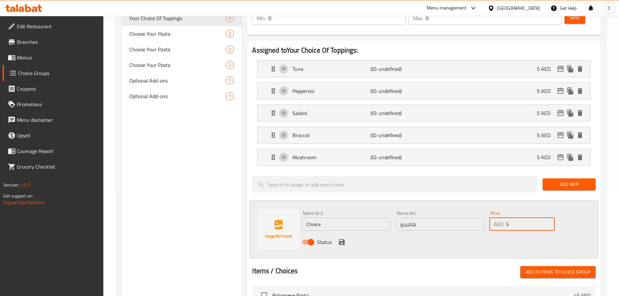
type input "5"
click at [376, 218] on input "Choice" at bounding box center [346, 224] width 88 height 13
click at [312, 218] on input "Choice" at bounding box center [346, 224] width 88 height 13
paste input "Jalapeno"
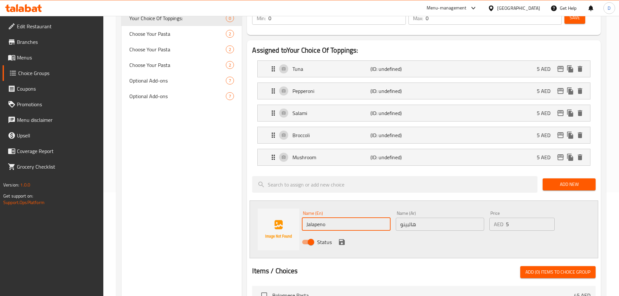
type input "Jalapeno"
click at [315, 256] on div at bounding box center [424, 258] width 344 height 5
click at [341, 239] on icon "save" at bounding box center [342, 242] width 6 height 6
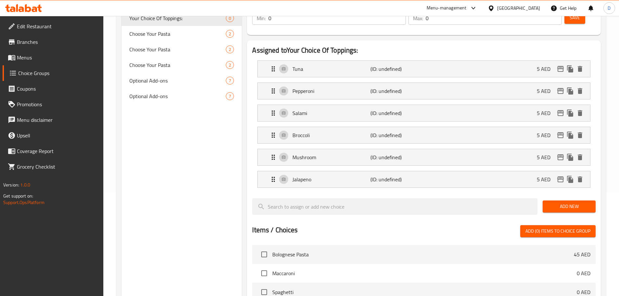
click at [553, 201] on button "Add New" at bounding box center [569, 207] width 53 height 12
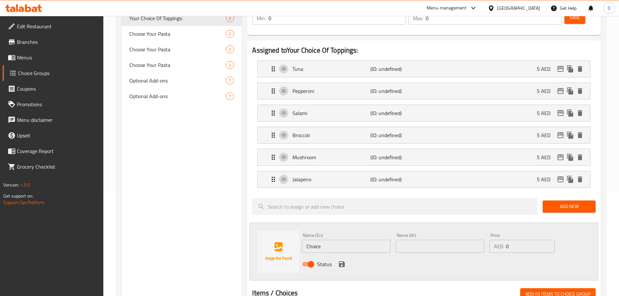
click at [339, 240] on input "Choice" at bounding box center [346, 246] width 88 height 13
click at [311, 240] on input "papr" at bounding box center [346, 246] width 88 height 13
paste input "ika"
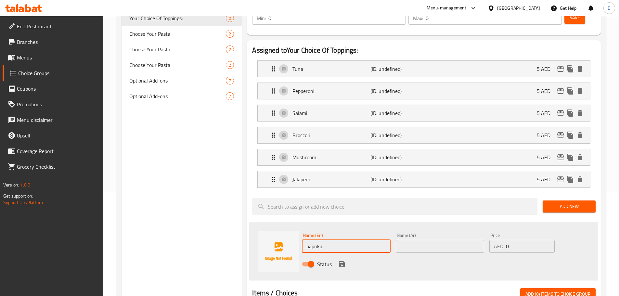
type input "paprika"
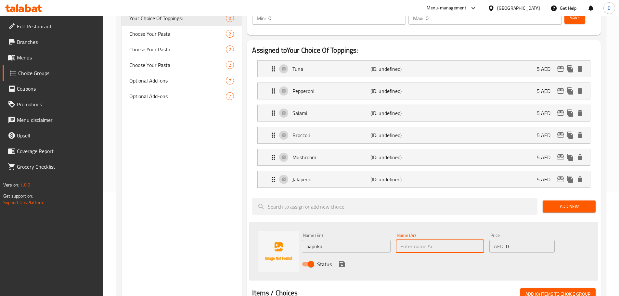
click at [401, 240] on input "text" at bounding box center [440, 246] width 88 height 13
paste input "بابريكا"
type input "بابريكا"
drag, startPoint x: 522, startPoint y: 224, endPoint x: 491, endPoint y: 222, distance: 31.6
click at [491, 240] on div "AED 0 Price" at bounding box center [522, 246] width 65 height 13
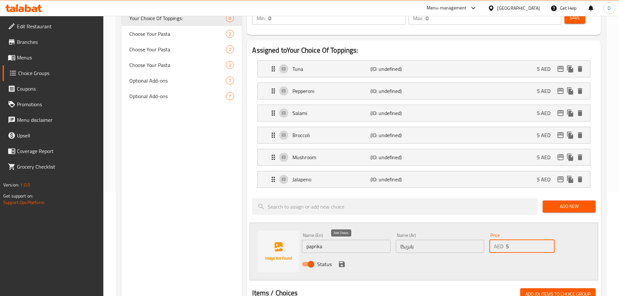
type input "5"
click at [345, 261] on icon "save" at bounding box center [342, 264] width 6 height 6
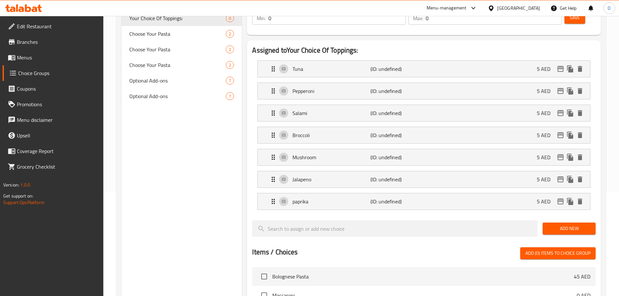
click at [569, 225] on span "Add New" at bounding box center [569, 229] width 43 height 8
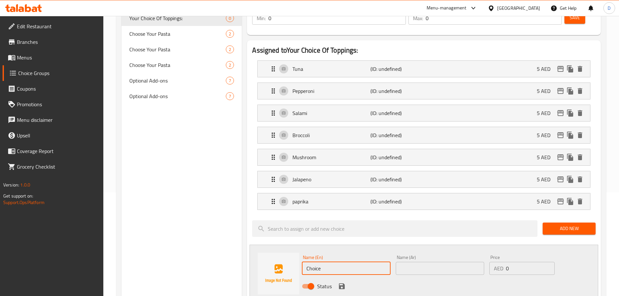
click at [377, 262] on input "Choice" at bounding box center [346, 268] width 88 height 13
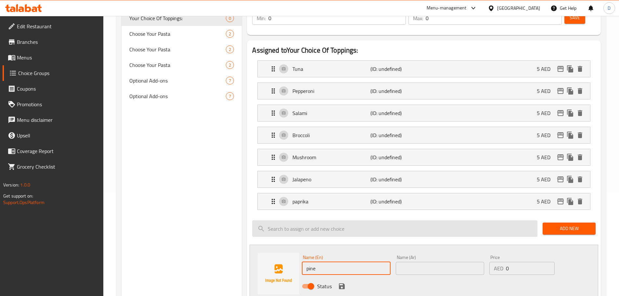
type input "Pineapple"
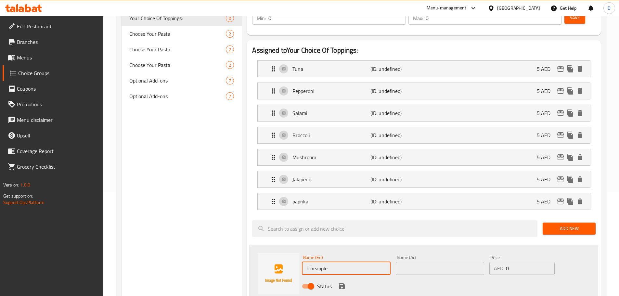
click at [318, 262] on input "Pineapple" at bounding box center [346, 268] width 88 height 13
click at [415, 278] on div "Status" at bounding box center [439, 287] width 281 height 18
click at [413, 262] on input "text" at bounding box center [440, 268] width 88 height 13
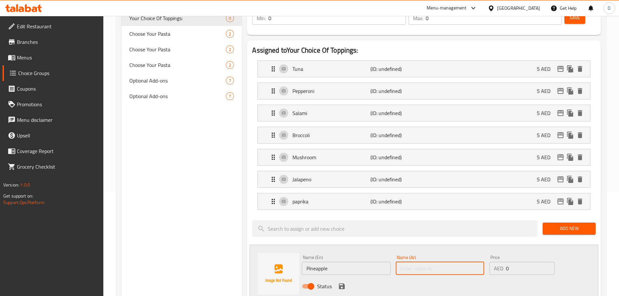
paste input "أناناس"
type input "أناناس"
drag, startPoint x: 517, startPoint y: 254, endPoint x: 500, endPoint y: 248, distance: 18.0
click at [500, 262] on div "AED 0 Price" at bounding box center [522, 268] width 65 height 13
type input "5"
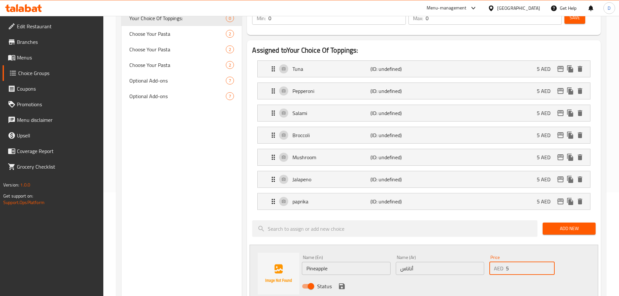
click at [424, 278] on div "Status" at bounding box center [439, 287] width 281 height 18
click at [343, 283] on icon "save" at bounding box center [342, 286] width 6 height 6
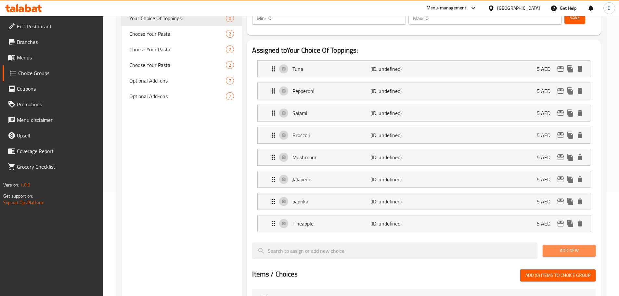
click at [547, 245] on button "Add New" at bounding box center [569, 251] width 53 height 12
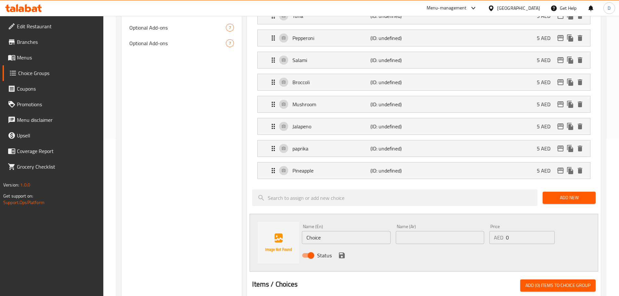
scroll to position [169, 0]
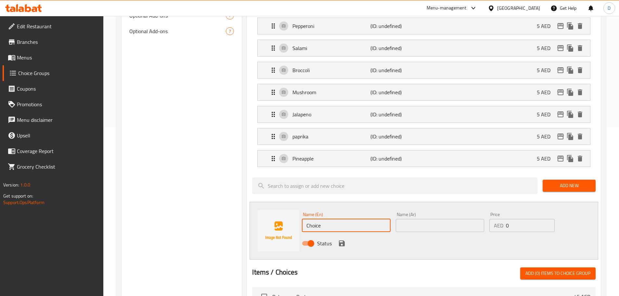
drag, startPoint x: 310, startPoint y: 208, endPoint x: 336, endPoint y: 212, distance: 26.2
click at [336, 219] on input "Choice" at bounding box center [346, 225] width 88 height 13
type input "Corn"
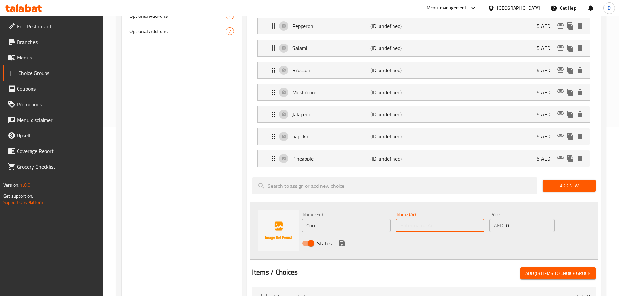
click at [420, 219] on input "text" at bounding box center [440, 225] width 88 height 13
type input "ذرة"
drag, startPoint x: 515, startPoint y: 207, endPoint x: 501, endPoint y: 202, distance: 14.7
click at [501, 219] on div "AED 0 Price" at bounding box center [522, 225] width 65 height 13
type input "5"
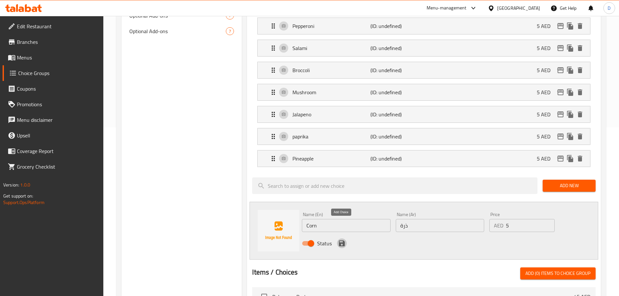
click at [342, 240] on icon "save" at bounding box center [342, 244] width 8 height 8
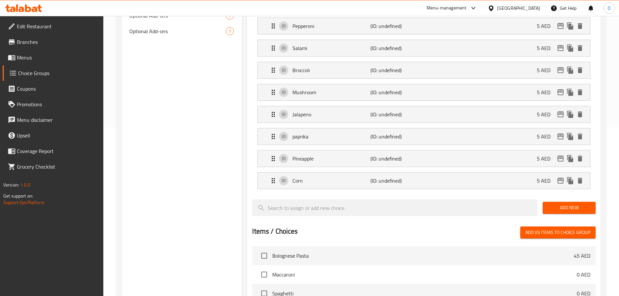
click at [558, 204] on span "Add New" at bounding box center [569, 208] width 43 height 8
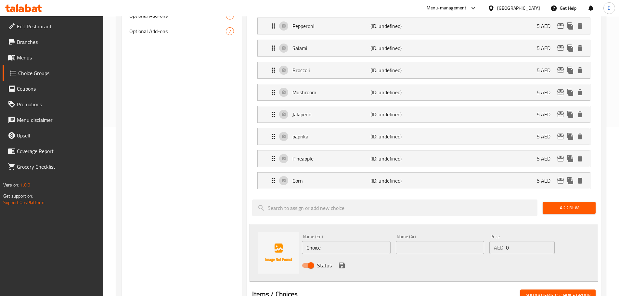
click at [309, 241] on input "Choice" at bounding box center [346, 247] width 88 height 13
type input "Olives"
click at [404, 241] on input "text" at bounding box center [440, 247] width 88 height 13
type input "زيتون"
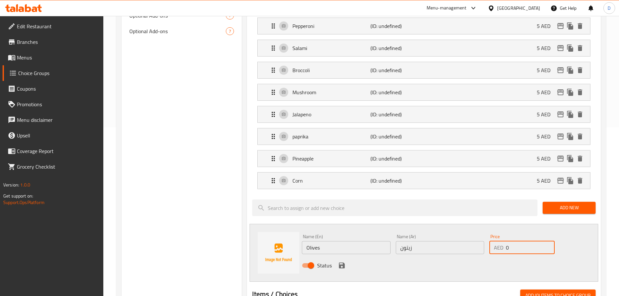
drag, startPoint x: 526, startPoint y: 235, endPoint x: 501, endPoint y: 225, distance: 26.6
click at [501, 241] on div "AED 0 Price" at bounding box center [522, 247] width 65 height 13
type input "5"
click at [345, 262] on icon "save" at bounding box center [342, 266] width 8 height 8
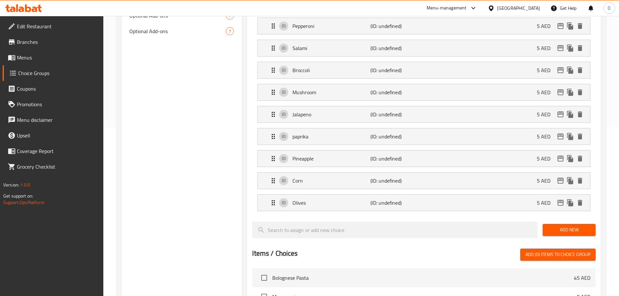
click at [560, 219] on div "Add New" at bounding box center [569, 230] width 58 height 22
click at [557, 226] on span "Add New" at bounding box center [569, 230] width 43 height 8
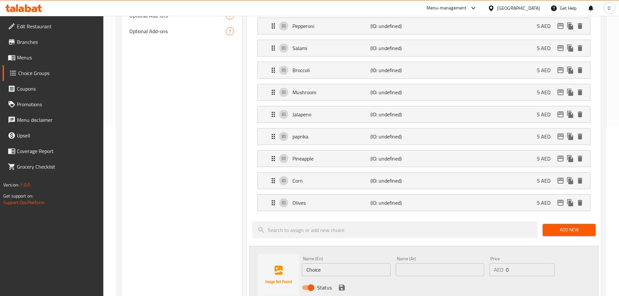
click at [429, 263] on input "text" at bounding box center [440, 269] width 88 height 13
type input "بصل"
click at [367, 263] on input "Choice" at bounding box center [346, 269] width 88 height 13
type input "Onion"
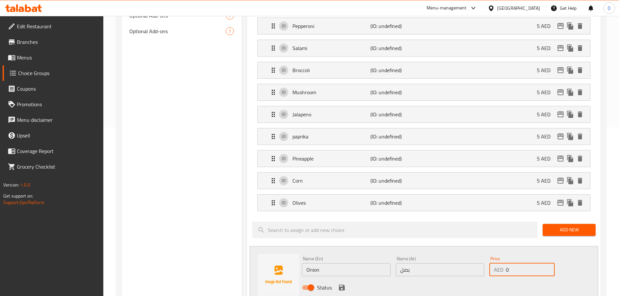
drag, startPoint x: 525, startPoint y: 250, endPoint x: 489, endPoint y: 246, distance: 35.9
click at [489, 254] on div "Price AED 0 Price" at bounding box center [522, 266] width 70 height 25
type input "5"
click at [450, 279] on div "Status" at bounding box center [439, 288] width 281 height 18
click at [341, 284] on icon "save" at bounding box center [342, 288] width 8 height 8
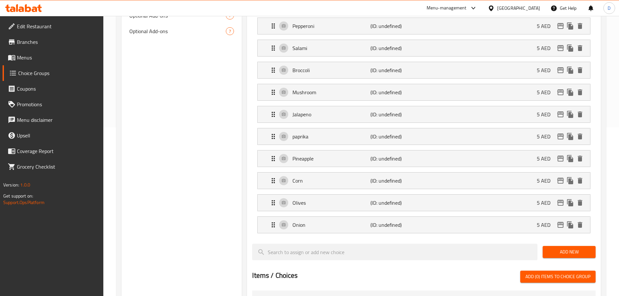
click at [558, 246] on button "Add New" at bounding box center [569, 252] width 53 height 12
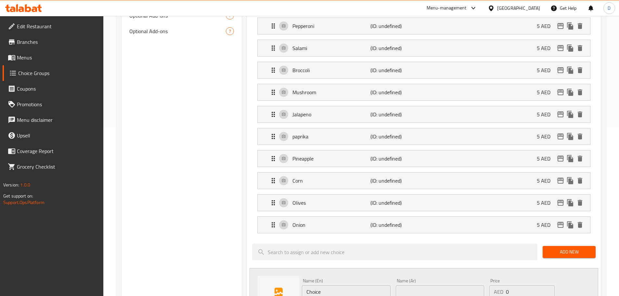
click at [334, 285] on input "Choice" at bounding box center [346, 291] width 88 height 13
click at [310, 285] on input "Tomato" at bounding box center [346, 291] width 88 height 13
type input "Tomato"
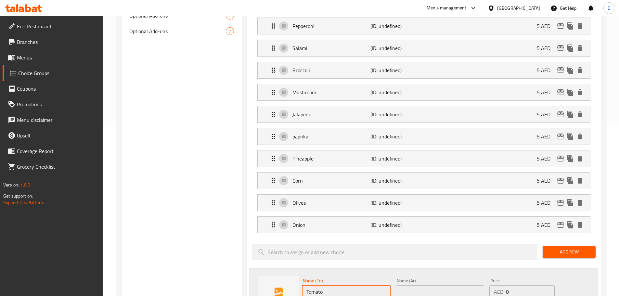
click at [447, 285] on input "text" at bounding box center [440, 291] width 88 height 13
type input "طماطم"
click at [513, 281] on div "Price AED 0 Price" at bounding box center [522, 288] width 70 height 25
drag, startPoint x: 513, startPoint y: 276, endPoint x: 486, endPoint y: 273, distance: 26.8
click at [486, 276] on div "Name (En) Tomato Name (En) Name (Ar) طماطم Name (Ar) Price AED 0 Price Status" at bounding box center [439, 297] width 281 height 43
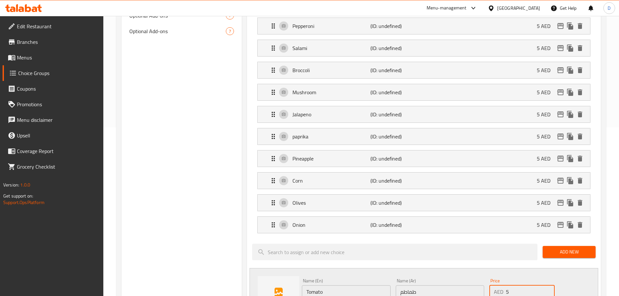
type input "5"
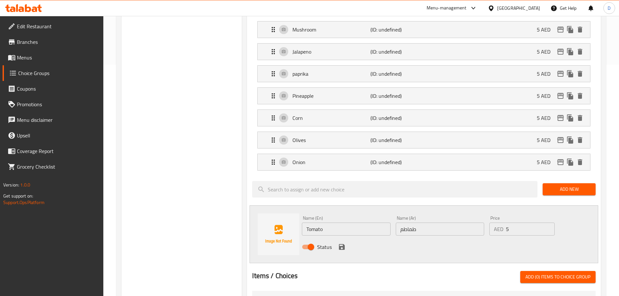
scroll to position [234, 0]
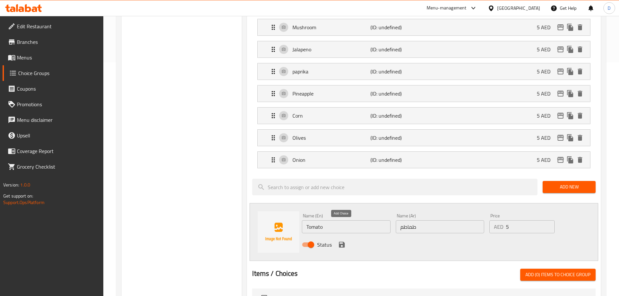
click at [343, 242] on icon "save" at bounding box center [342, 245] width 6 height 6
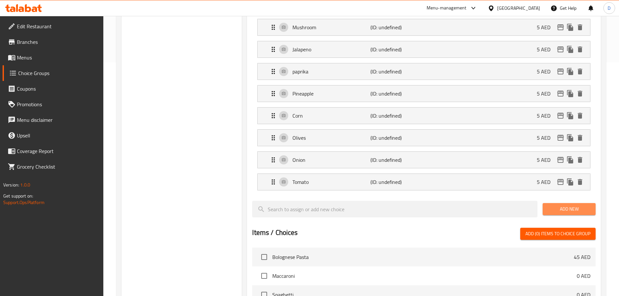
click at [571, 205] on span "Add New" at bounding box center [569, 209] width 43 height 8
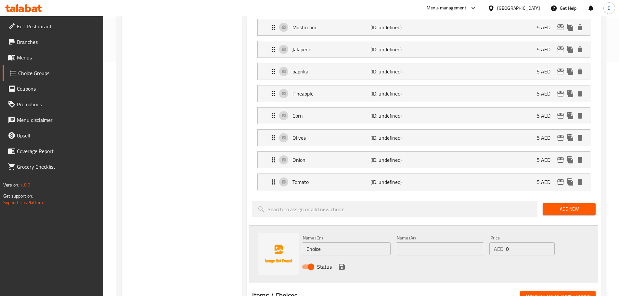
click at [313, 242] on input "Choice" at bounding box center [346, 248] width 88 height 13
type input "ث"
type input "Extra Cheese"
click at [423, 242] on input "text" at bounding box center [440, 248] width 88 height 13
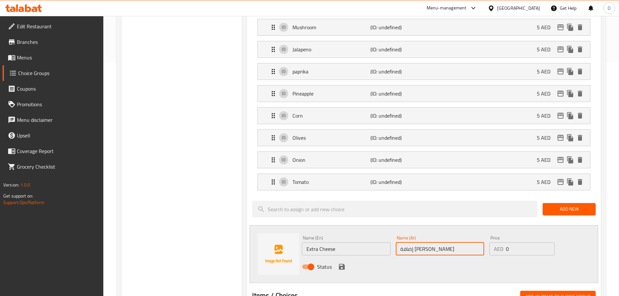
drag, startPoint x: 439, startPoint y: 232, endPoint x: 395, endPoint y: 227, distance: 43.9
click at [395, 233] on div "Name (Ar) إضافة [PERSON_NAME] Name (Ar)" at bounding box center [440, 245] width 94 height 25
type input "إضافة جبنة"
click at [503, 242] on div "AED 0 Price" at bounding box center [522, 248] width 65 height 13
type input "5"
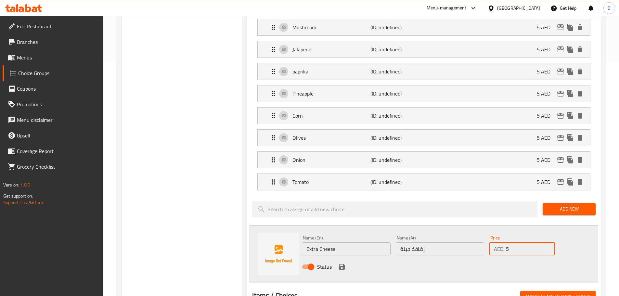
click at [476, 258] on div "Status" at bounding box center [439, 267] width 281 height 18
click at [338, 263] on icon "save" at bounding box center [342, 267] width 8 height 8
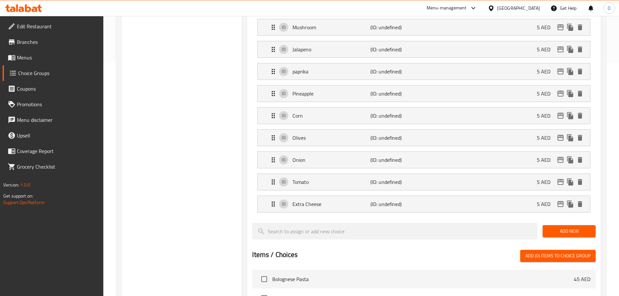
click at [569, 225] on button "Add New" at bounding box center [569, 231] width 53 height 12
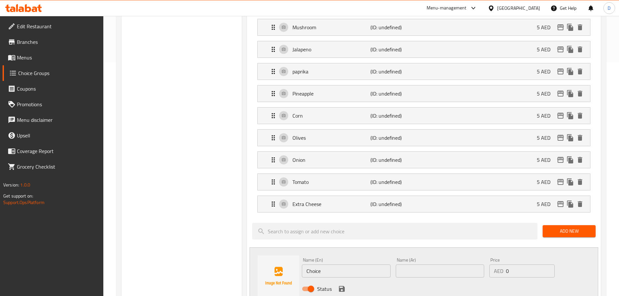
click at [315, 265] on input "Choice" at bounding box center [346, 271] width 88 height 13
click at [425, 265] on input "text" at bounding box center [440, 271] width 88 height 13
type input "صوص هولانديز"
click at [383, 265] on input "Choice" at bounding box center [346, 271] width 88 height 13
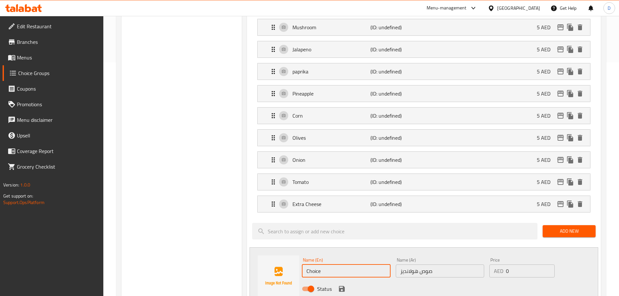
click at [383, 265] on input "Choice" at bounding box center [346, 271] width 88 height 13
drag, startPoint x: 351, startPoint y: 250, endPoint x: 305, endPoint y: 251, distance: 46.8
click at [305, 265] on input "Hol" at bounding box center [346, 271] width 88 height 13
type input "Hol"
click at [403, 265] on input "صوص هولانديز" at bounding box center [440, 271] width 88 height 13
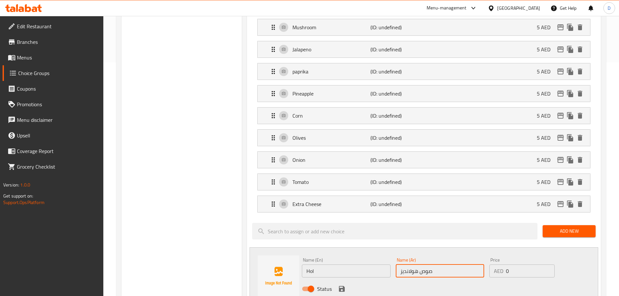
click at [403, 265] on input "صوص هولانديز" at bounding box center [440, 271] width 88 height 13
paste input "text"
type input "صوص هولنديز"
click at [335, 265] on input "Hol" at bounding box center [346, 271] width 88 height 13
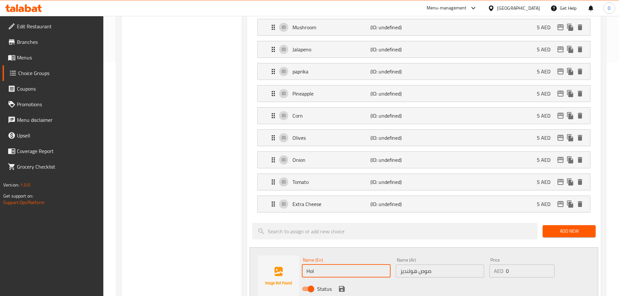
click at [335, 265] on input "Hol" at bounding box center [346, 271] width 88 height 13
paste input "landaise Sauce"
type input "Hollandaise Sauce"
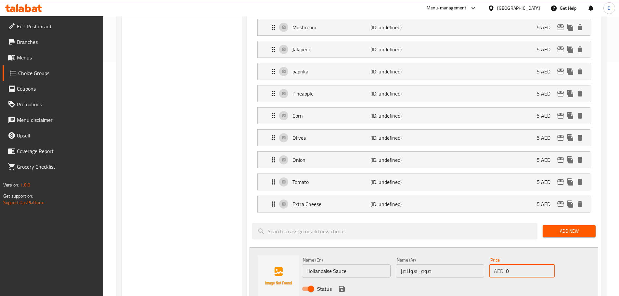
drag, startPoint x: 522, startPoint y: 254, endPoint x: 489, endPoint y: 244, distance: 35.0
click at [489, 255] on div "Price AED 0 Price" at bounding box center [522, 267] width 70 height 25
type input "5"
click at [422, 280] on div "Status" at bounding box center [439, 289] width 281 height 18
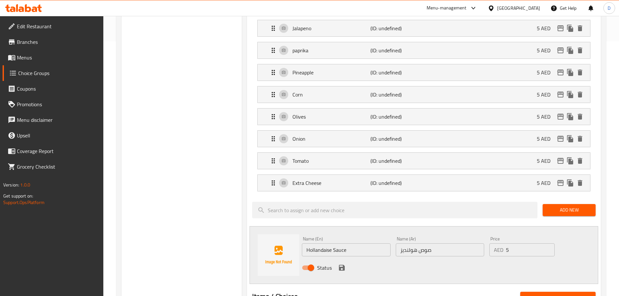
scroll to position [266, 0]
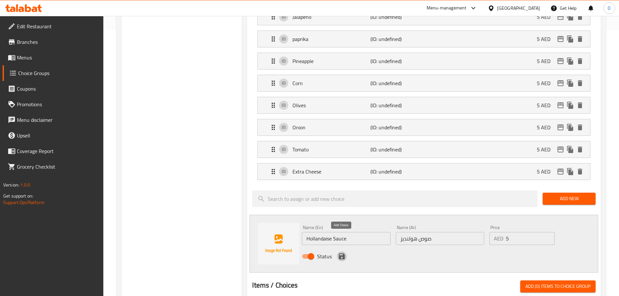
click at [340, 253] on icon "save" at bounding box center [342, 257] width 8 height 8
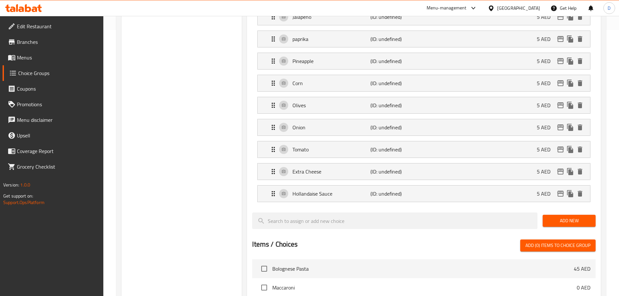
click at [566, 217] on span "Add New" at bounding box center [569, 221] width 43 height 8
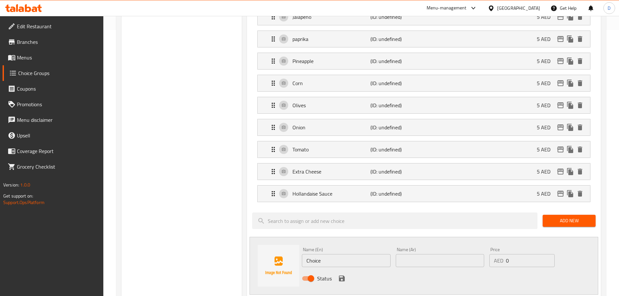
click at [312, 254] on input "Choice" at bounding box center [346, 260] width 88 height 13
type input "BBQ Sauce"
click at [317, 254] on input "BBQ Sauce" at bounding box center [346, 260] width 88 height 13
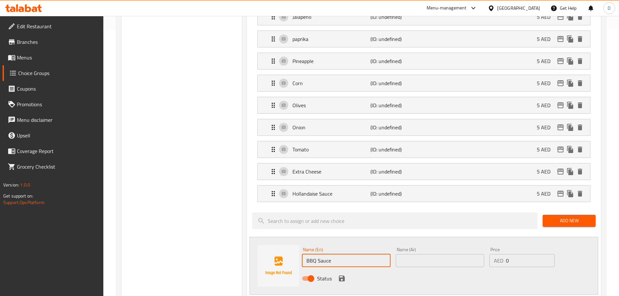
click at [317, 254] on input "BBQ Sauce" at bounding box center [346, 260] width 88 height 13
click at [416, 254] on input "text" at bounding box center [440, 260] width 88 height 13
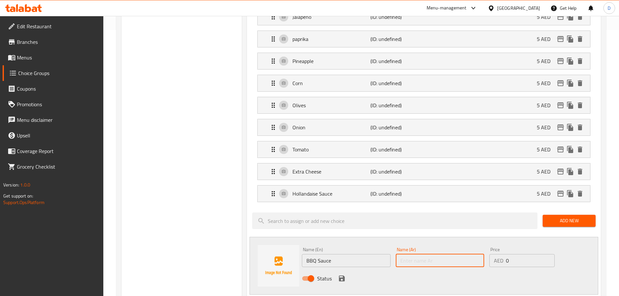
paste input "صوص باربيكيو"
type input "صوص باربيكيو"
drag, startPoint x: 519, startPoint y: 242, endPoint x: 491, endPoint y: 238, distance: 28.6
click at [491, 254] on div "AED 0 Price" at bounding box center [522, 260] width 65 height 13
type input "5"
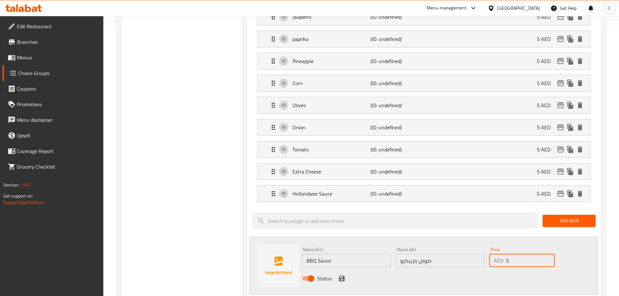
click at [424, 270] on div "Status" at bounding box center [439, 279] width 281 height 18
click at [342, 275] on icon "save" at bounding box center [342, 279] width 8 height 8
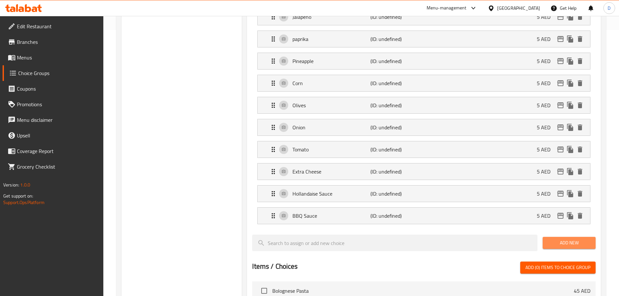
drag, startPoint x: 558, startPoint y: 225, endPoint x: 551, endPoint y: 226, distance: 7.2
click at [551, 239] on span "Add New" at bounding box center [569, 243] width 43 height 8
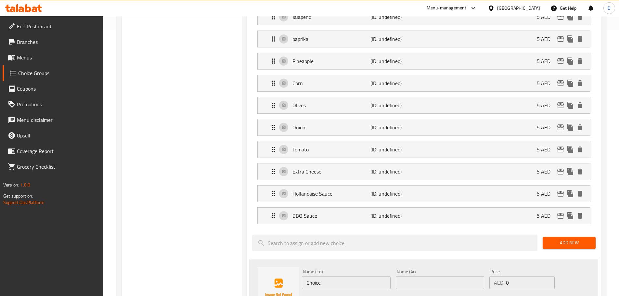
click at [312, 276] on input "Choice" at bounding box center [346, 282] width 88 height 13
click at [313, 276] on input "Choice" at bounding box center [346, 282] width 88 height 13
paste input "Artichokes"
type input "Artichokes"
click at [422, 276] on input "text" at bounding box center [440, 282] width 88 height 13
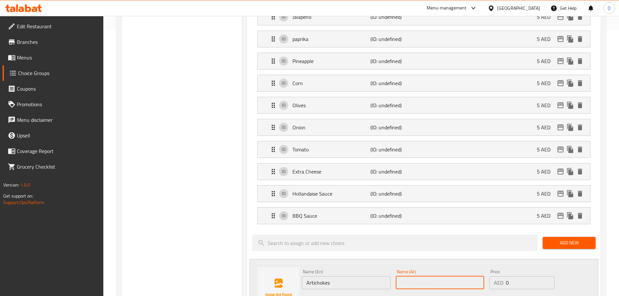
paste input "خرشوف"
type input "خرشوف"
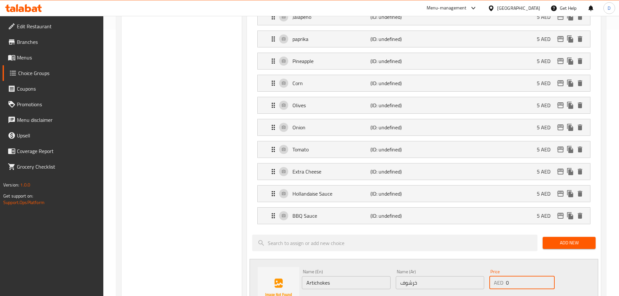
drag, startPoint x: 518, startPoint y: 266, endPoint x: 490, endPoint y: 259, distance: 28.8
click at [490, 276] on div "AED 0 Price" at bounding box center [522, 282] width 65 height 13
type input "5"
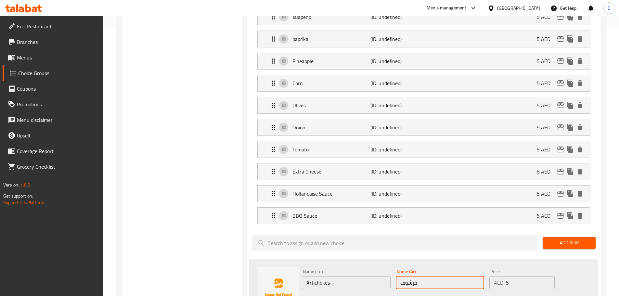
click at [466, 276] on input "خرشوف" at bounding box center [440, 282] width 88 height 13
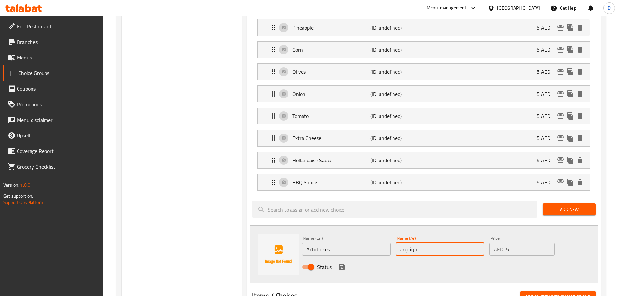
scroll to position [331, 0]
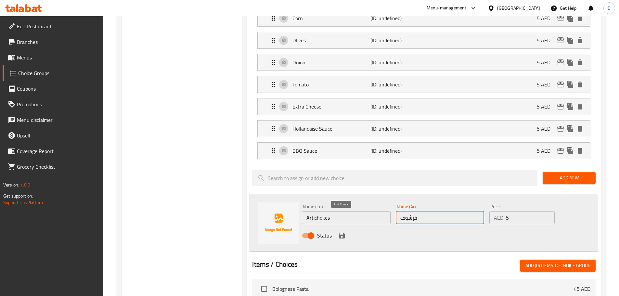
click at [343, 233] on icon "save" at bounding box center [342, 236] width 6 height 6
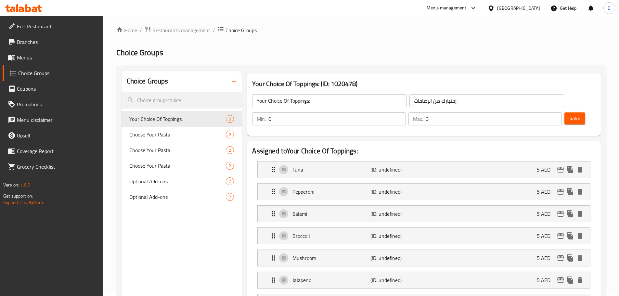
scroll to position [0, 0]
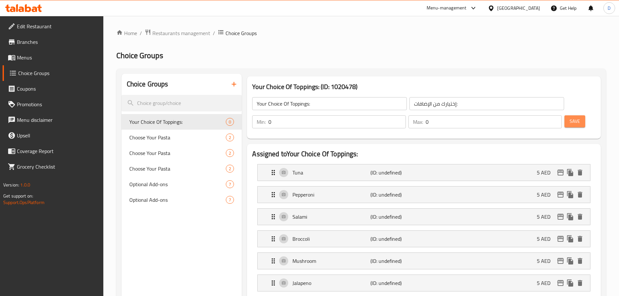
click at [570, 117] on span "Save" at bounding box center [575, 121] width 10 height 8
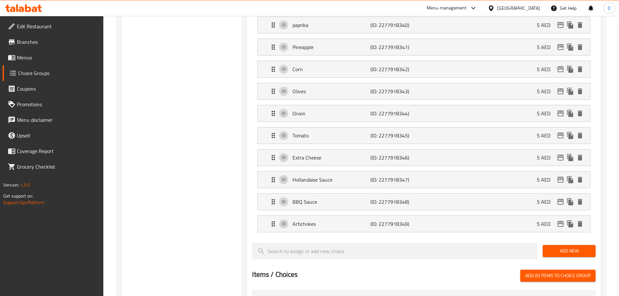
scroll to position [293, 0]
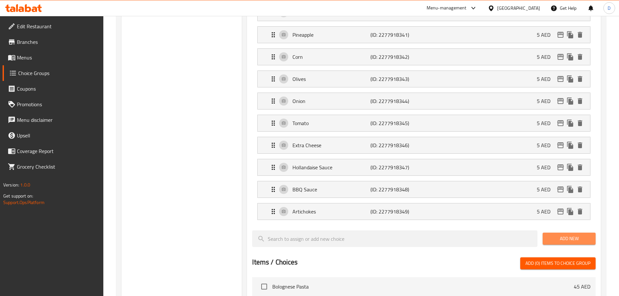
click at [573, 235] on span "Add New" at bounding box center [569, 239] width 43 height 8
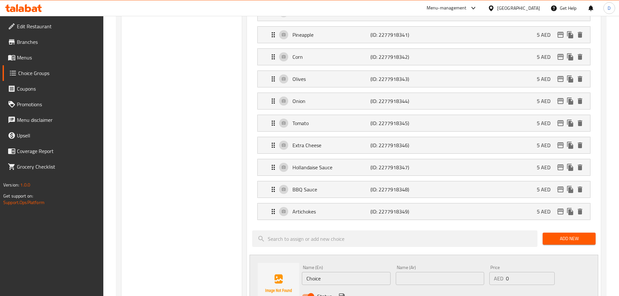
click at [315, 272] on input "Choice" at bounding box center [346, 278] width 88 height 13
paste input "Scampi"
type input "Scampi"
click at [422, 272] on input "text" at bounding box center [440, 278] width 88 height 13
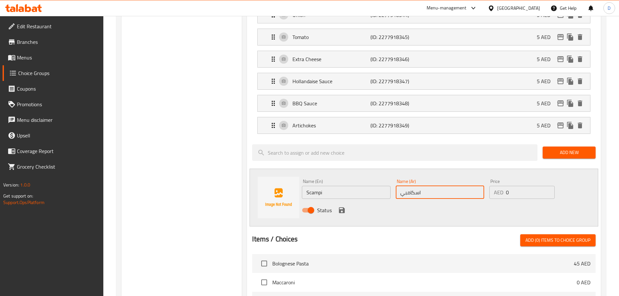
scroll to position [390, 0]
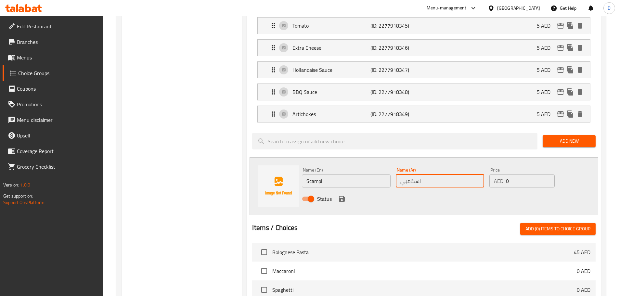
type input "اسكامبي"
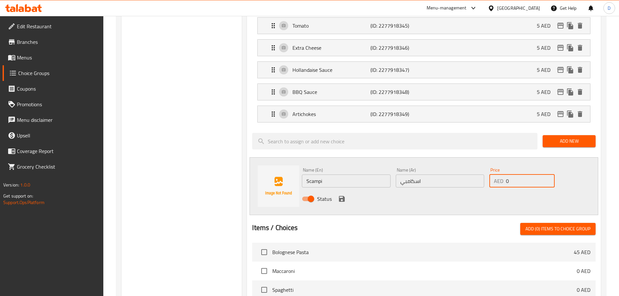
click at [508, 175] on input "0" at bounding box center [530, 181] width 48 height 13
click at [505, 175] on div "AED 0 Price" at bounding box center [522, 181] width 65 height 13
click at [506, 175] on input "0" at bounding box center [530, 181] width 48 height 13
type input "10"
click at [341, 196] on icon "save" at bounding box center [342, 199] width 6 height 6
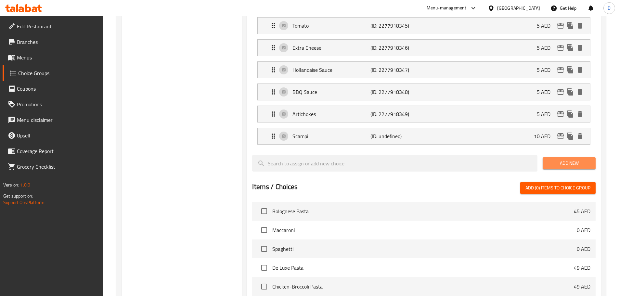
click at [577, 159] on span "Add New" at bounding box center [569, 163] width 43 height 8
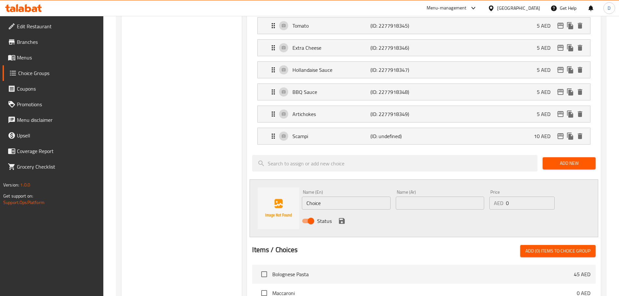
click at [318, 197] on input "Choice" at bounding box center [346, 203] width 88 height 13
type input "Beef"
click at [405, 197] on input "text" at bounding box center [440, 203] width 88 height 13
type input "لحم بقري"
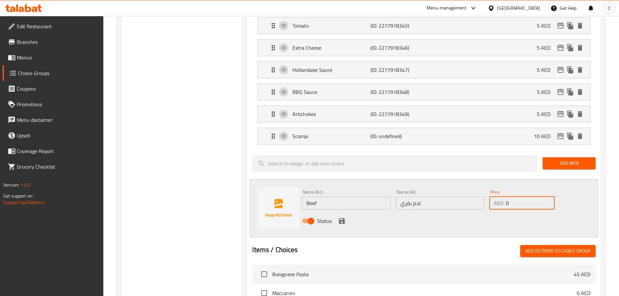
click at [507, 197] on input "0" at bounding box center [530, 203] width 48 height 13
type input "10"
click at [344, 218] on icon "save" at bounding box center [342, 221] width 6 height 6
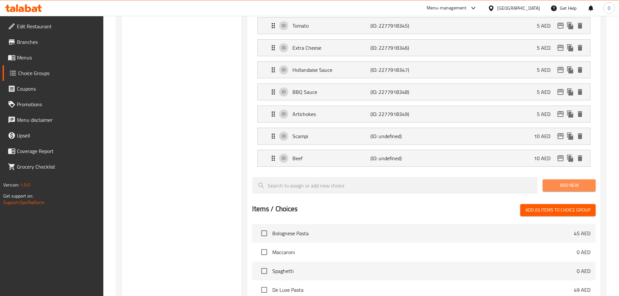
click at [545, 179] on button "Add New" at bounding box center [569, 185] width 53 height 12
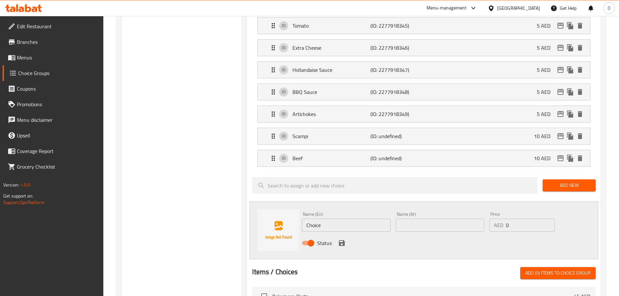
click at [326, 219] on input "Choice" at bounding box center [346, 225] width 88 height 13
click at [322, 219] on input "Choice" at bounding box center [346, 225] width 88 height 13
drag, startPoint x: 314, startPoint y: 207, endPoint x: 327, endPoint y: 210, distance: 13.8
click at [327, 219] on input "Choice" at bounding box center [346, 225] width 88 height 13
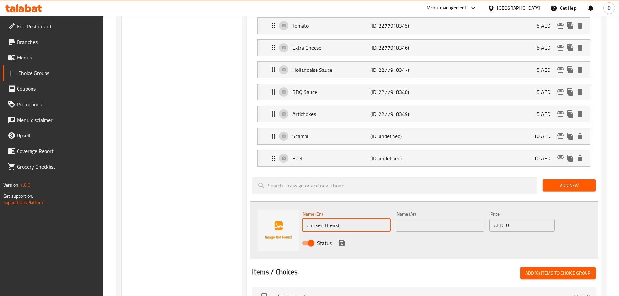
type input "Chicken Breast"
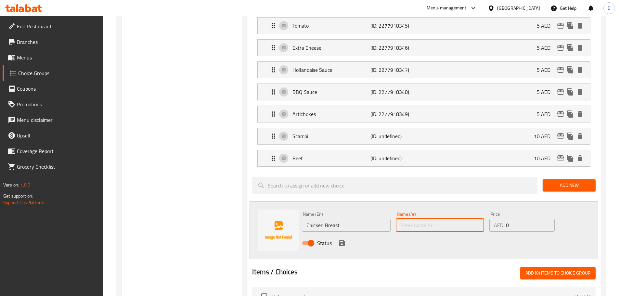
click at [417, 219] on input "text" at bounding box center [440, 225] width 88 height 13
type input "صدر فراخ"
click at [506, 219] on div "AED 0 Price" at bounding box center [522, 225] width 65 height 13
click at [506, 219] on input "0" at bounding box center [530, 225] width 48 height 13
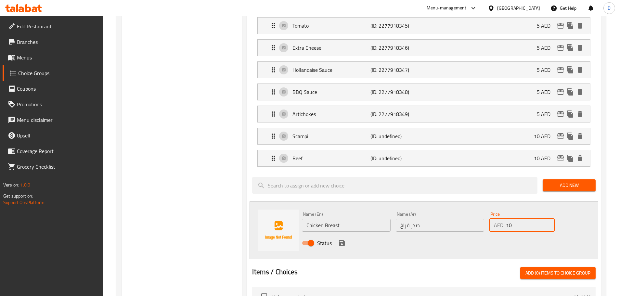
type input "10"
click at [464, 234] on div "Status" at bounding box center [439, 243] width 281 height 18
click at [340, 240] on icon "save" at bounding box center [342, 243] width 6 height 6
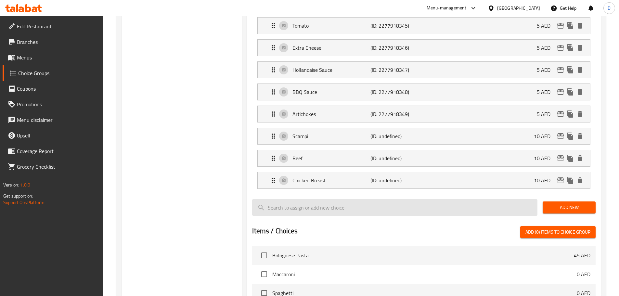
drag, startPoint x: 559, startPoint y: 193, endPoint x: 533, endPoint y: 197, distance: 26.6
click at [560, 202] on button "Add New" at bounding box center [569, 208] width 53 height 12
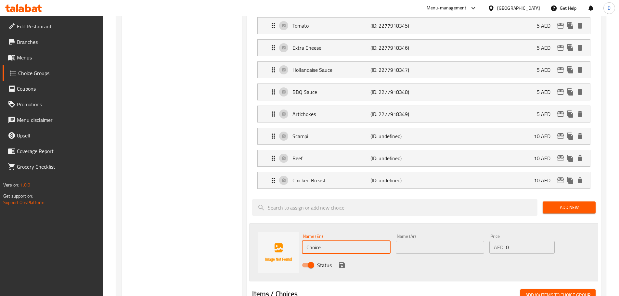
click at [353, 241] on input "Choice" at bounding box center [346, 247] width 88 height 13
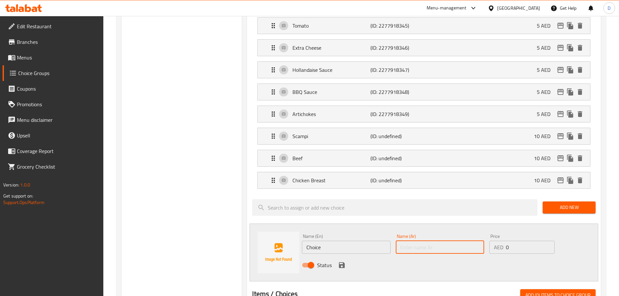
click at [420, 241] on input "text" at bounding box center [440, 247] width 88 height 13
type input "بيض"
click at [365, 241] on input "Choice" at bounding box center [346, 247] width 88 height 13
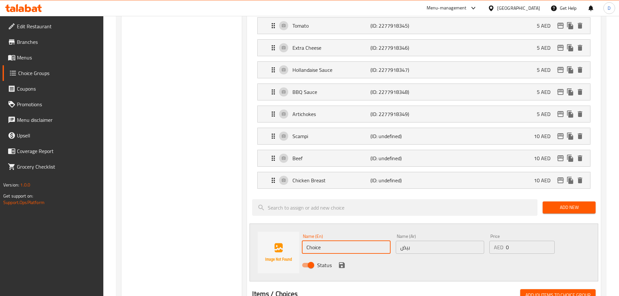
click at [365, 241] on input "Choice" at bounding box center [346, 247] width 88 height 13
type input "Egg"
click at [505, 241] on div "AED 0 Price" at bounding box center [522, 247] width 65 height 13
click at [506, 241] on input "0" at bounding box center [530, 247] width 48 height 13
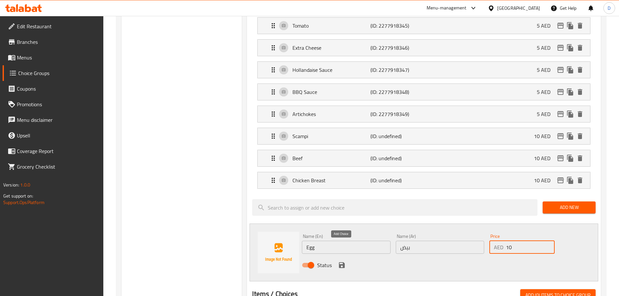
type input "10"
click at [345, 261] on icon "save" at bounding box center [342, 265] width 8 height 8
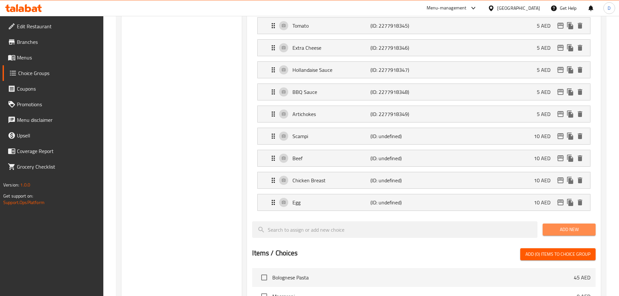
click at [568, 226] on span "Add New" at bounding box center [569, 230] width 43 height 8
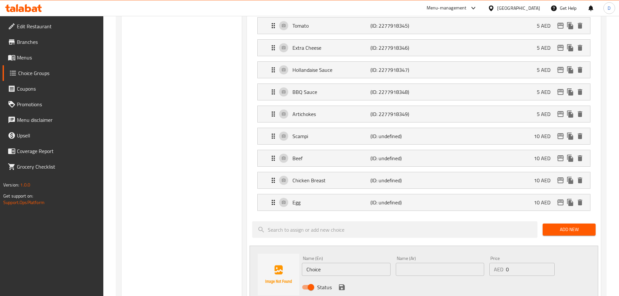
click at [352, 263] on input "Choice" at bounding box center [346, 269] width 88 height 13
click at [403, 263] on input "text" at bounding box center [440, 269] width 88 height 13
paste input "موزاريلا"
type input "موزاريلا"
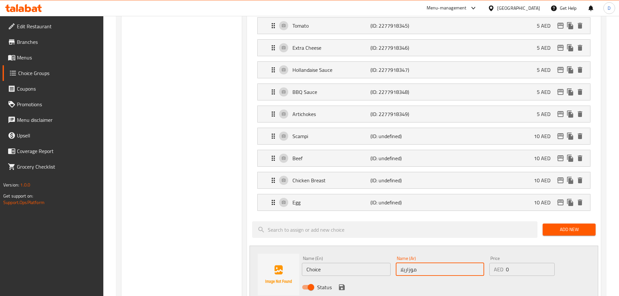
click at [507, 263] on input "0" at bounding box center [530, 269] width 48 height 13
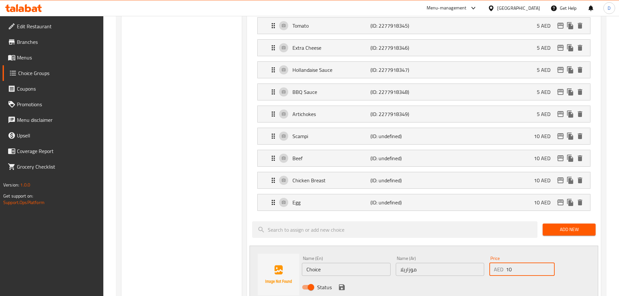
type input "10"
click at [460, 263] on input "موزاريلا" at bounding box center [440, 269] width 88 height 13
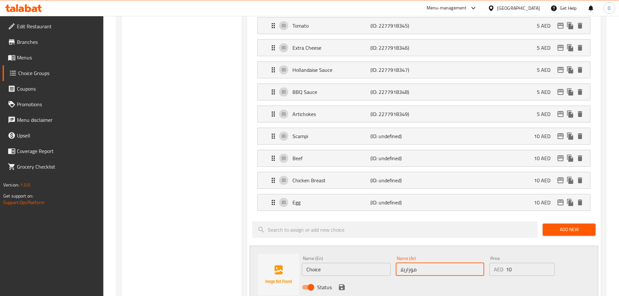
click at [313, 263] on input "Choice" at bounding box center [346, 269] width 88 height 13
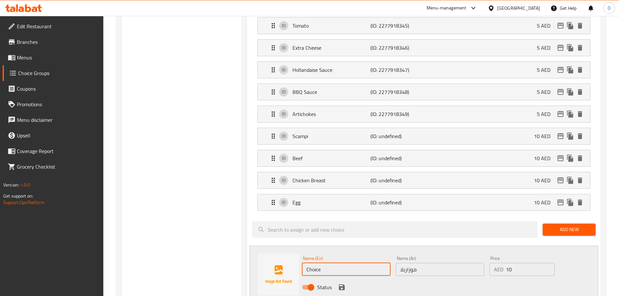
click at [313, 263] on input "Choice" at bounding box center [346, 269] width 88 height 13
paste input "Mozzarella"
type input "Mozzarella"
click at [341, 284] on icon "save" at bounding box center [342, 287] width 6 height 6
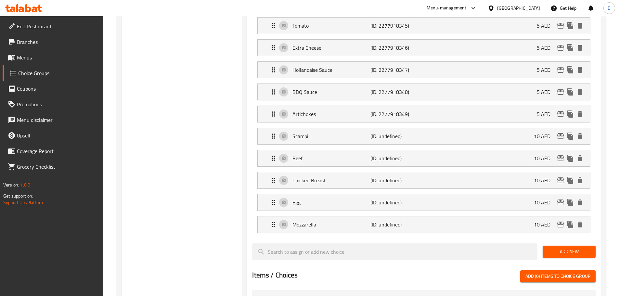
click at [571, 248] on span "Add New" at bounding box center [569, 252] width 43 height 8
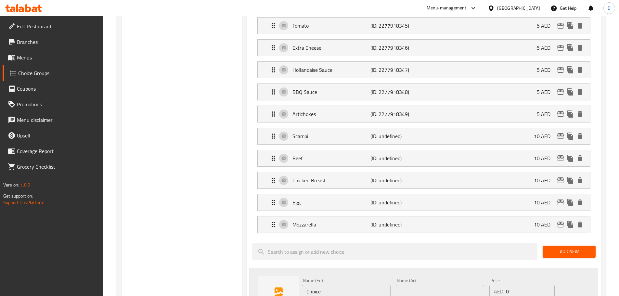
click at [415, 285] on input "text" at bounding box center [440, 291] width 88 height 13
paste input "جبنة فيتا"
type input "جبنة فيتا"
click at [506, 285] on div "AED 0 Price" at bounding box center [522, 291] width 65 height 13
click at [506, 285] on input "0" at bounding box center [530, 291] width 48 height 13
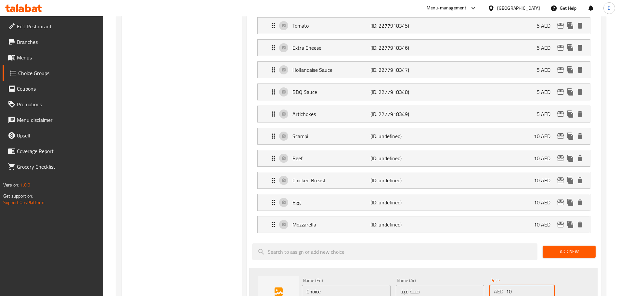
type input "10"
click at [440, 285] on input "جبنة فيتا" at bounding box center [440, 291] width 88 height 13
click at [313, 285] on input "Choice" at bounding box center [346, 291] width 88 height 13
paste input "Feta Chees"
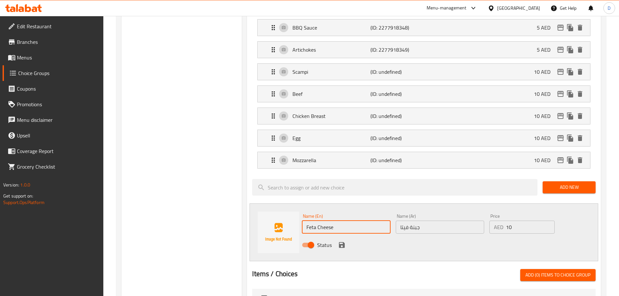
scroll to position [455, 0]
type input "Feta Cheese"
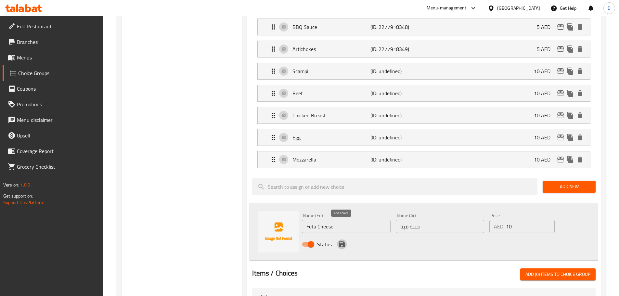
click at [341, 241] on icon "save" at bounding box center [342, 245] width 8 height 8
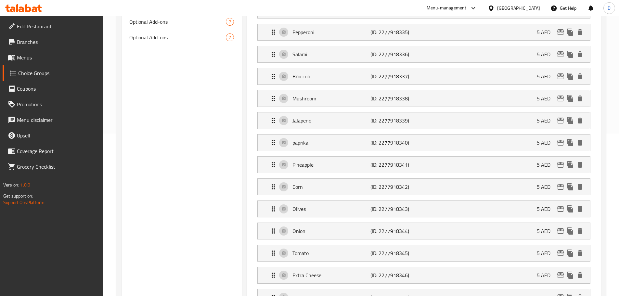
scroll to position [0, 0]
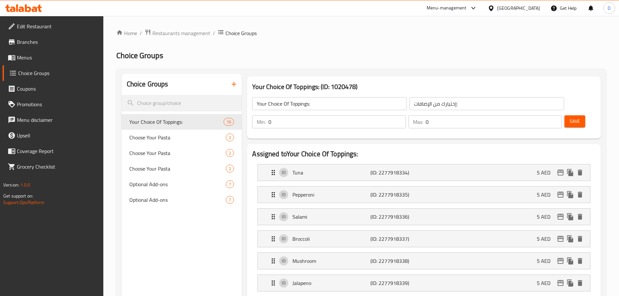
click at [570, 117] on span "Save" at bounding box center [575, 121] width 10 height 8
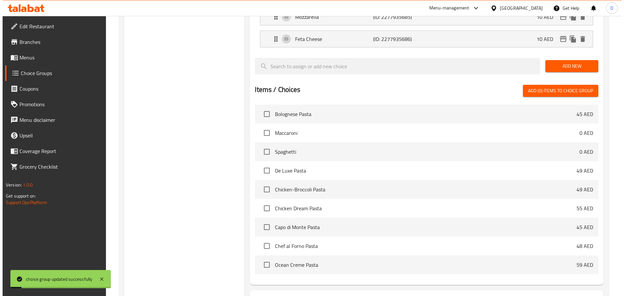
scroll to position [635, 0]
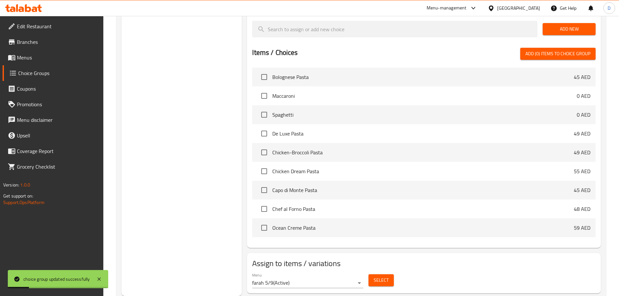
click at [379, 276] on span "Select" at bounding box center [381, 280] width 15 height 8
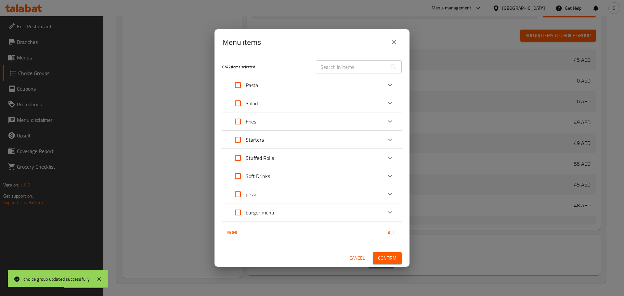
click at [288, 195] on div "pizza" at bounding box center [306, 195] width 152 height 16
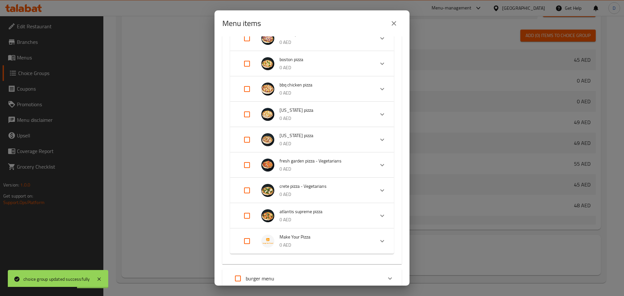
scroll to position [320, 0]
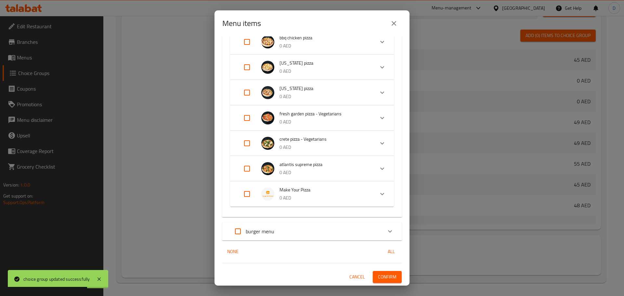
click at [248, 191] on input "Expand" at bounding box center [247, 194] width 16 height 16
checkbox input "true"
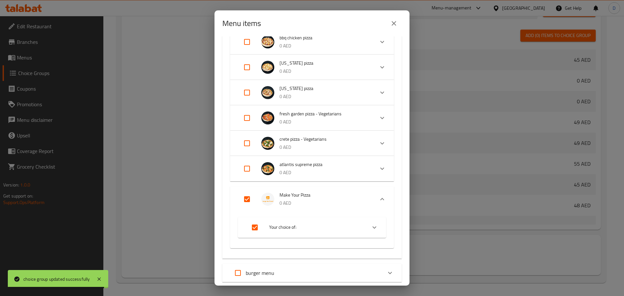
click at [371, 228] on icon "Expand" at bounding box center [375, 228] width 8 height 8
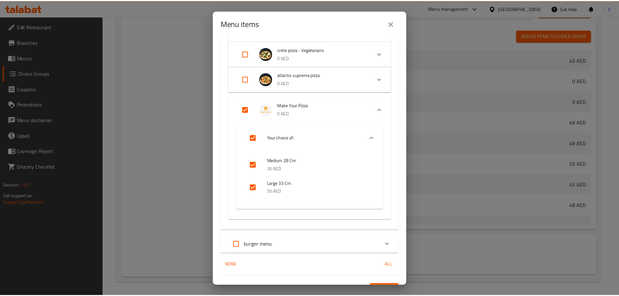
scroll to position [423, 0]
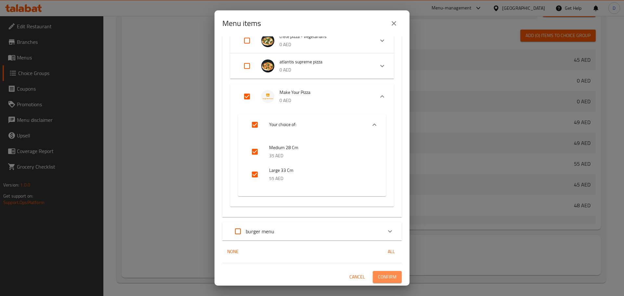
click at [381, 273] on span "Confirm" at bounding box center [387, 277] width 19 height 8
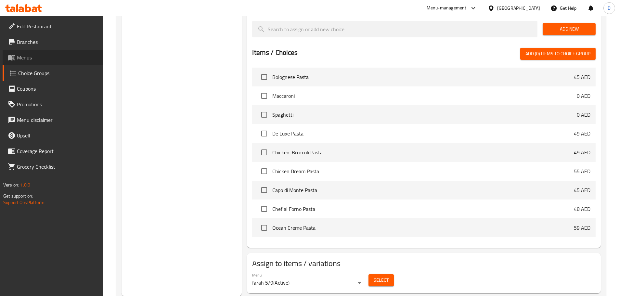
click at [39, 61] on span "Menus" at bounding box center [57, 58] width 81 height 8
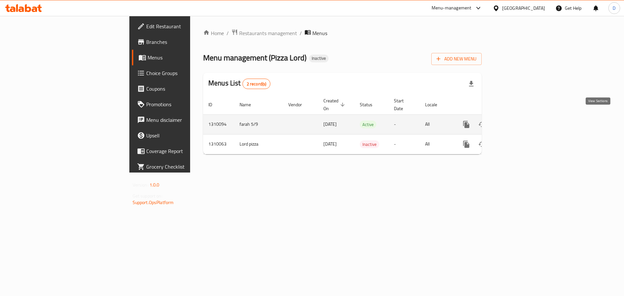
click at [521, 117] on link "enhanced table" at bounding box center [513, 125] width 16 height 16
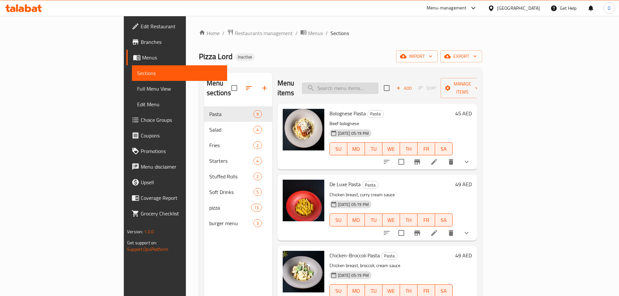
click at [357, 85] on input "search" at bounding box center [340, 88] width 77 height 11
paste input "[GEOGRAPHIC_DATA]"
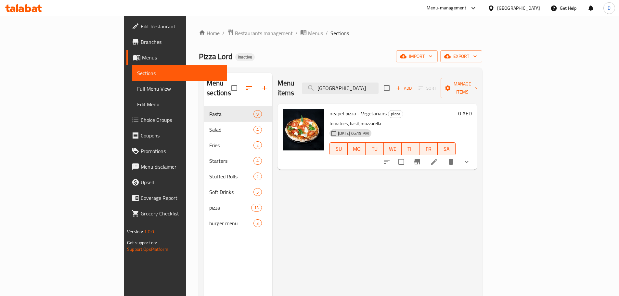
type input "[GEOGRAPHIC_DATA]"
click at [443, 158] on li at bounding box center [434, 162] width 18 height 12
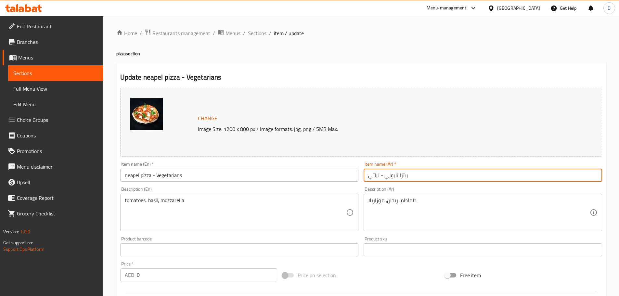
click at [395, 177] on input "بيتزا نابولي - نباتي" at bounding box center [483, 175] width 239 height 13
click at [390, 177] on input "بيتزا نابولي - نباتي" at bounding box center [483, 175] width 239 height 13
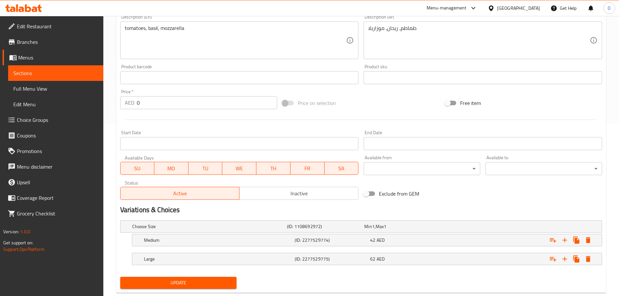
scroll to position [187, 0]
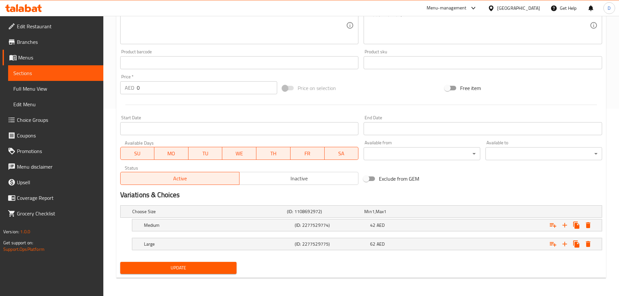
type input "بيتزا نيبل- نباتي"
click at [184, 264] on span "Update" at bounding box center [178, 268] width 106 height 8
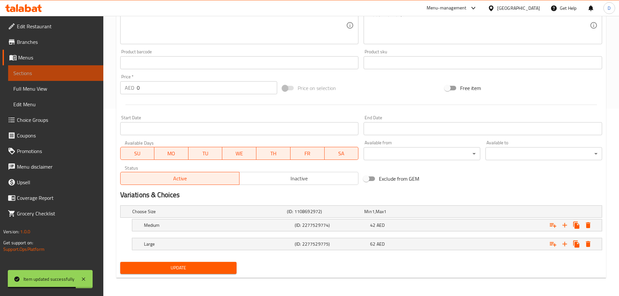
click at [90, 69] on span "Sections" at bounding box center [55, 73] width 85 height 8
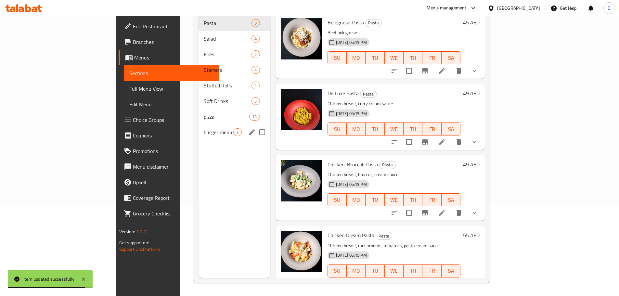
scroll to position [26, 0]
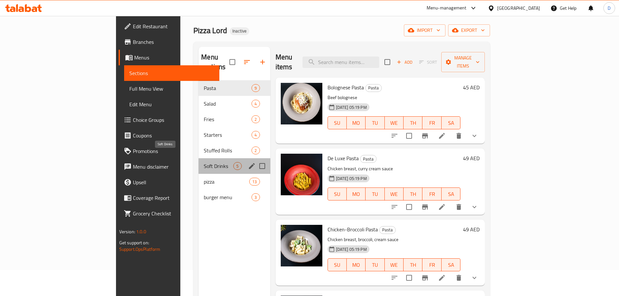
click at [204, 162] on span "Soft Drinks" at bounding box center [219, 166] width 30 height 8
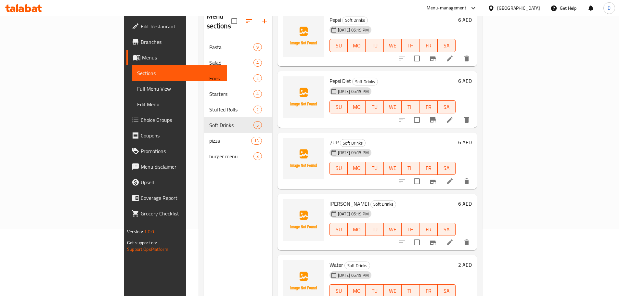
scroll to position [91, 0]
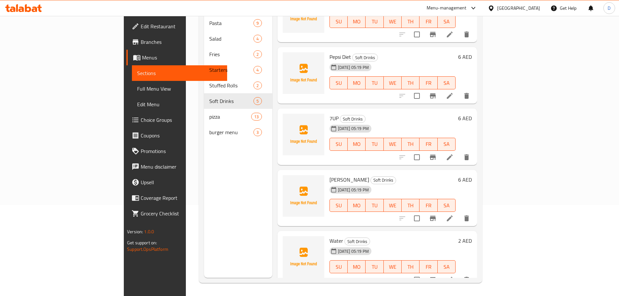
click at [330, 236] on span "Water" at bounding box center [337, 241] width 14 height 10
copy h6 "Water"
click at [288, 242] on icon "upload picture" at bounding box center [292, 246] width 8 height 8
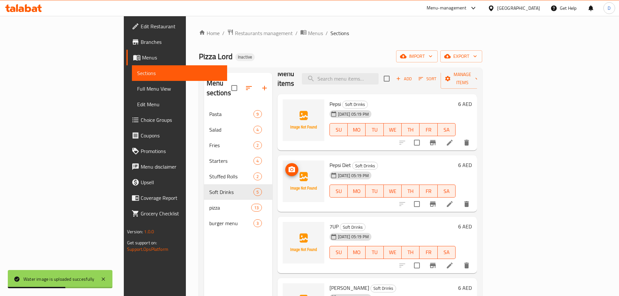
scroll to position [0, 0]
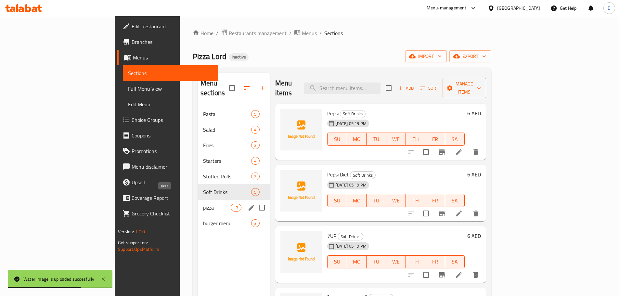
click at [203, 204] on span "pizza" at bounding box center [217, 208] width 28 height 8
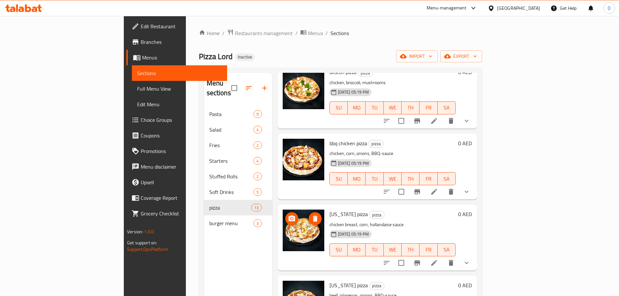
scroll to position [520, 0]
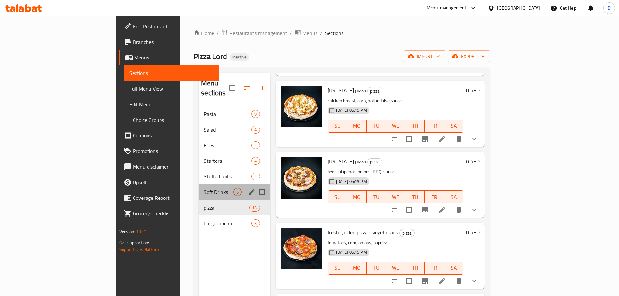
click at [199, 187] on div "Soft Drinks 5" at bounding box center [235, 192] width 72 height 16
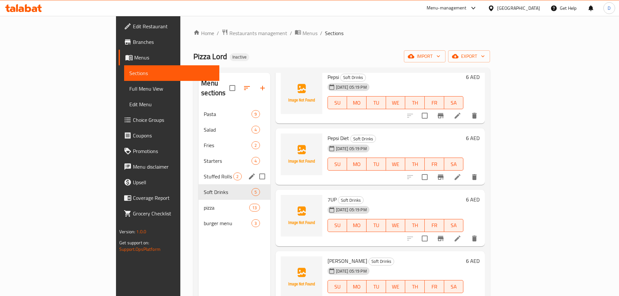
scroll to position [27, 0]
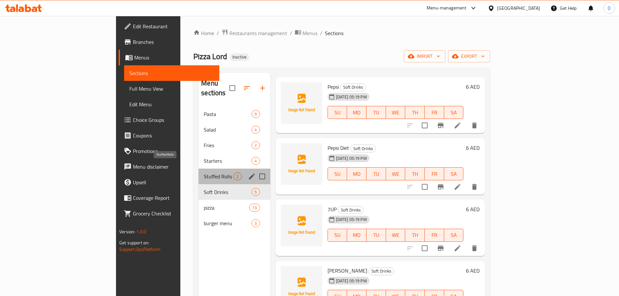
click at [204, 173] on span "Stuffed Rolls" at bounding box center [219, 177] width 30 height 8
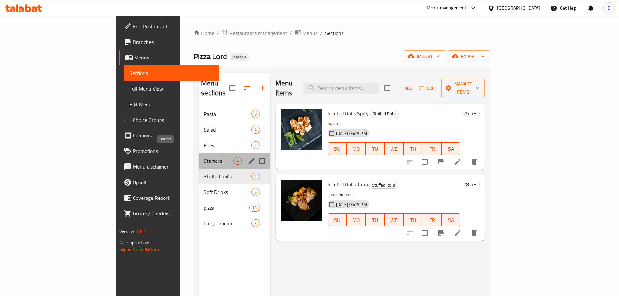
click at [204, 157] on span "Starters" at bounding box center [219, 161] width 30 height 8
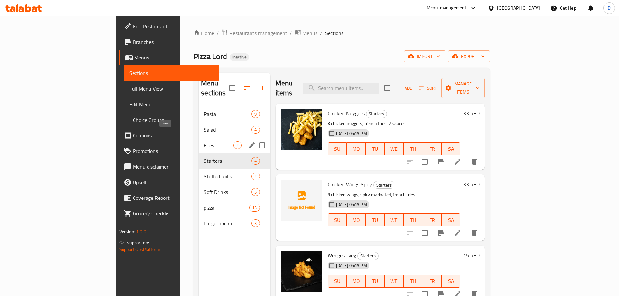
click at [204, 141] on span "Fries" at bounding box center [219, 145] width 30 height 8
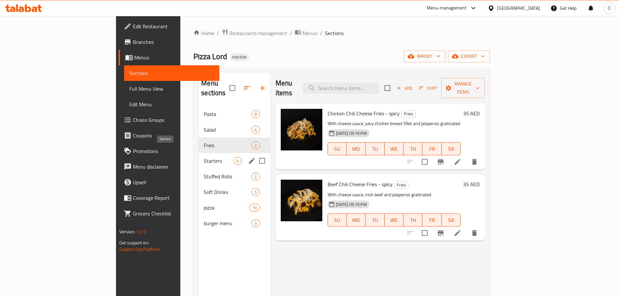
click at [204, 157] on span "Starters" at bounding box center [219, 161] width 30 height 8
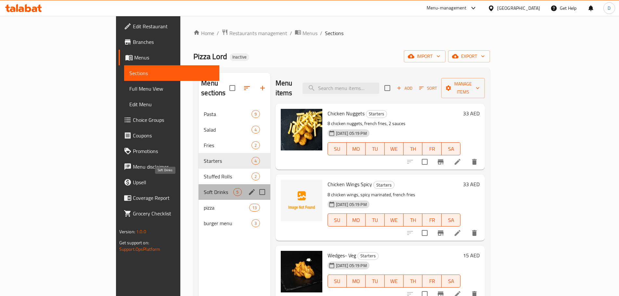
click at [204, 188] on span "Soft Drinks" at bounding box center [219, 192] width 30 height 8
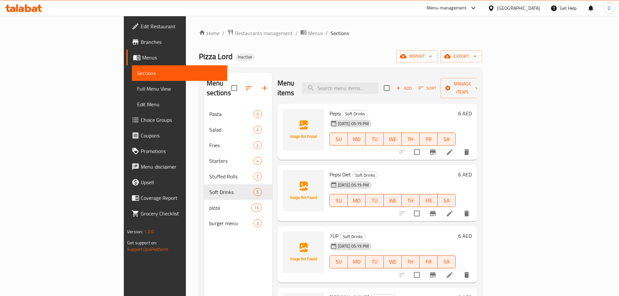
click at [330, 109] on span "Pepsi" at bounding box center [335, 114] width 11 height 10
copy h6 "Pepsi"
click at [285, 114] on span "upload picture" at bounding box center [291, 118] width 13 height 8
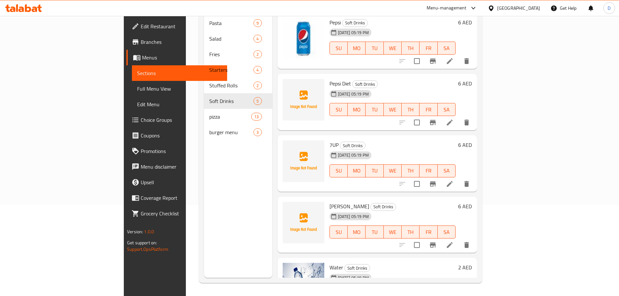
click at [330, 79] on span "Pepsi Diet" at bounding box center [340, 84] width 21 height 10
copy h6 "Pepsi Diet"
click at [288, 84] on icon "upload picture" at bounding box center [292, 88] width 8 height 8
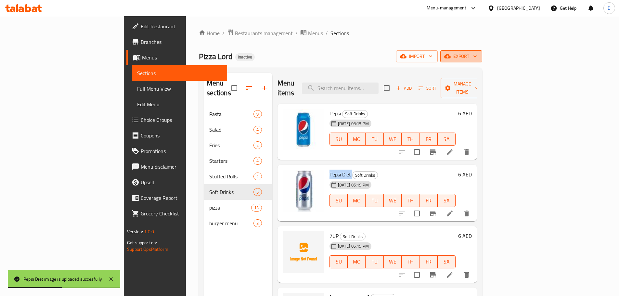
click at [482, 58] on button "export" at bounding box center [461, 56] width 42 height 12
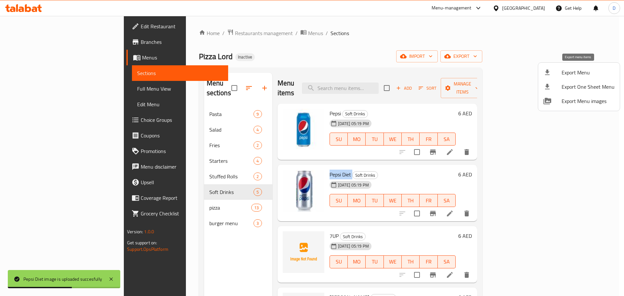
click at [570, 75] on span "Export Menu" at bounding box center [588, 73] width 53 height 8
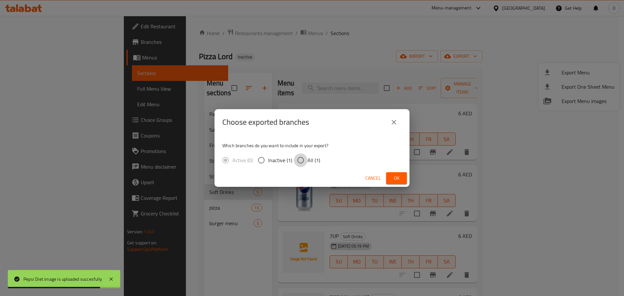
click at [303, 162] on input "All (1)" at bounding box center [301, 160] width 14 height 14
radio input "true"
click at [398, 181] on span "Ok" at bounding box center [396, 178] width 10 height 8
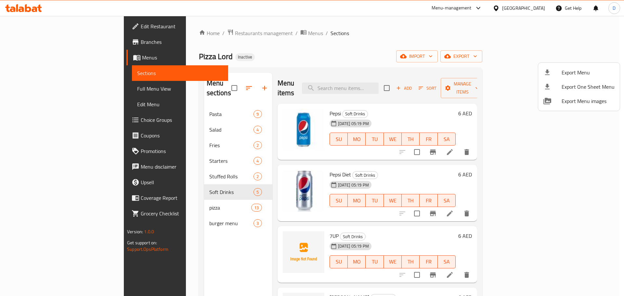
click at [67, 28] on div at bounding box center [312, 148] width 624 height 296
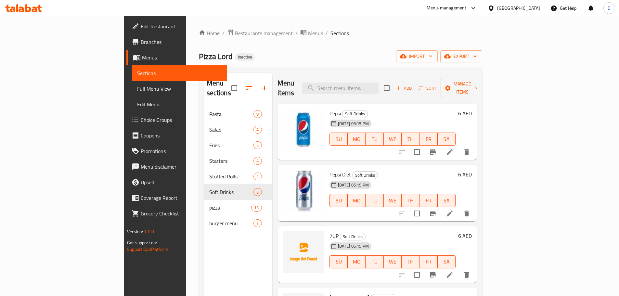
click at [141, 28] on span "Edit Restaurant" at bounding box center [181, 26] width 81 height 8
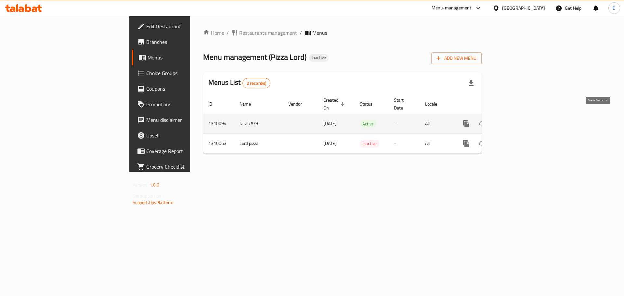
click at [517, 120] on icon "enhanced table" at bounding box center [513, 124] width 8 height 8
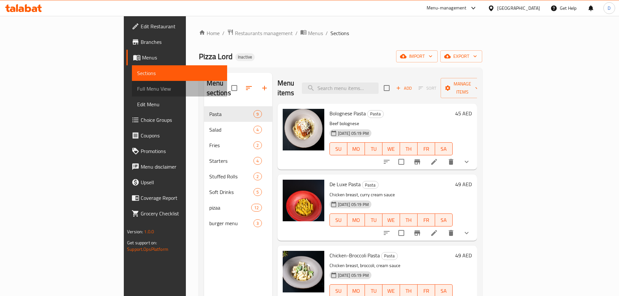
click at [137, 90] on span "Full Menu View" at bounding box center [179, 89] width 85 height 8
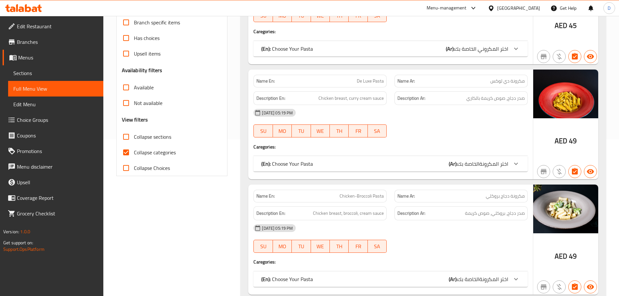
scroll to position [228, 0]
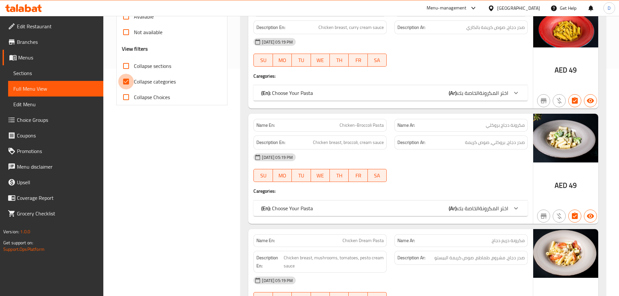
click at [128, 82] on input "Collapse categories" at bounding box center [126, 82] width 16 height 16
checkbox input "false"
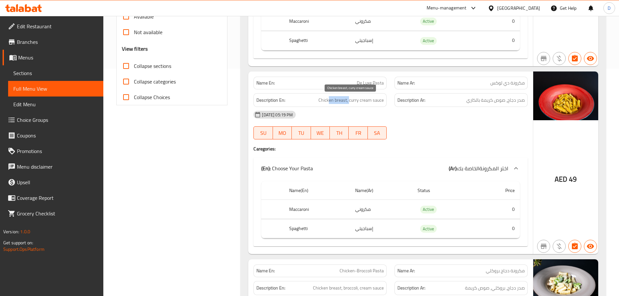
drag, startPoint x: 329, startPoint y: 99, endPoint x: 349, endPoint y: 100, distance: 20.2
click at [349, 100] on span "Chicken breast, curry cream sauce" at bounding box center [351, 100] width 65 height 8
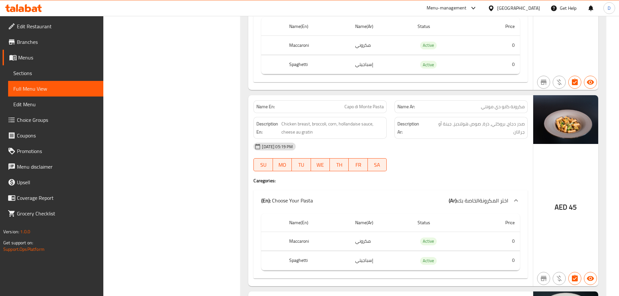
scroll to position [813, 0]
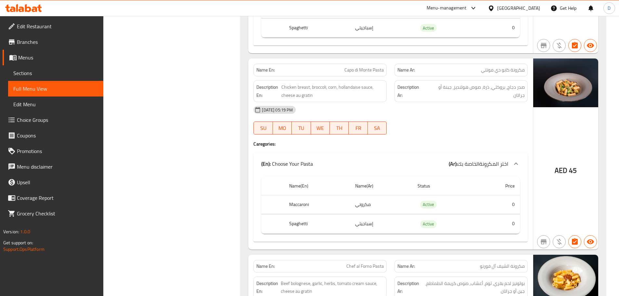
click at [356, 73] on span "Capo di Monte Pasta" at bounding box center [364, 70] width 39 height 7
copy span "Capo di Monte Pasta"
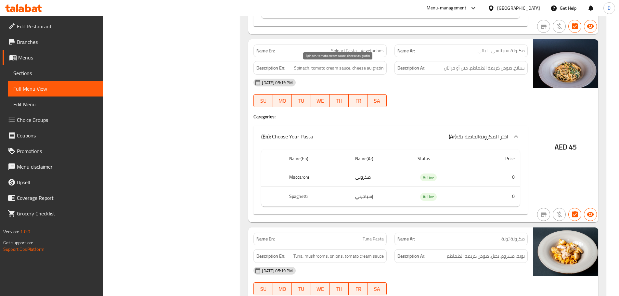
scroll to position [1430, 0]
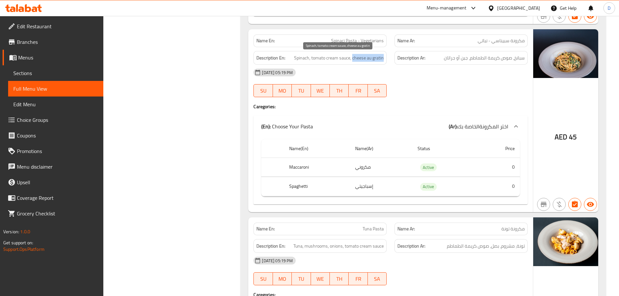
drag, startPoint x: 353, startPoint y: 57, endPoint x: 385, endPoint y: 60, distance: 31.4
click at [385, 60] on div "Description En: Spinach, tomato cream sauce, cheese au gratin" at bounding box center [320, 58] width 133 height 14
copy span "cheese au gratin"
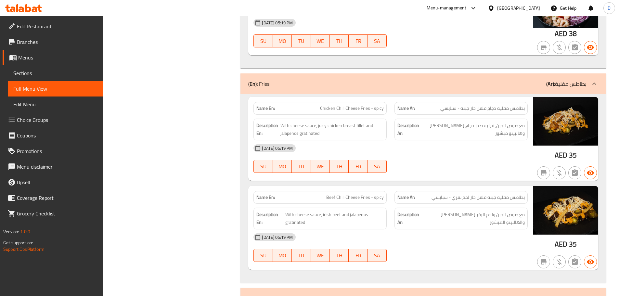
scroll to position [2145, 0]
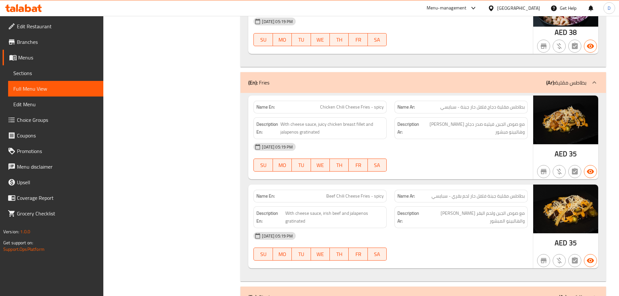
click at [309, 124] on span "With cheese sauce, juicy chicken breast fillet and jalapenos gratinated" at bounding box center [332, 128] width 103 height 16
copy span "gratinated"
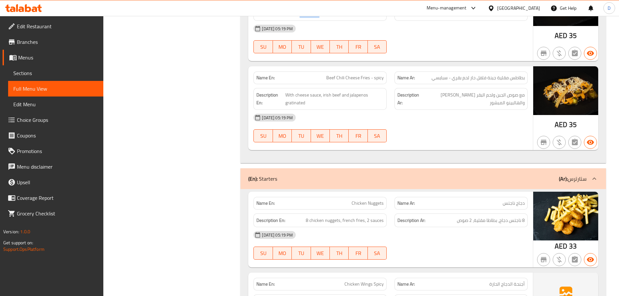
scroll to position [2275, 0]
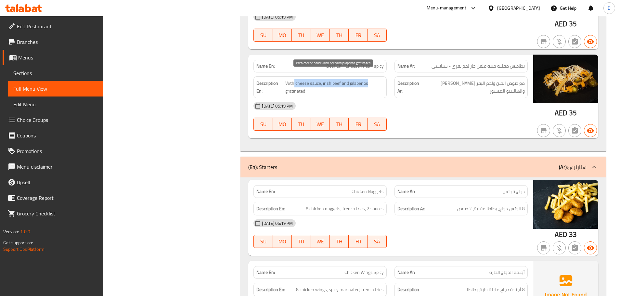
drag, startPoint x: 294, startPoint y: 76, endPoint x: 368, endPoint y: 76, distance: 74.4
click at [368, 79] on span "With cheese sauce, irish beef and jalapenos gratinated" at bounding box center [334, 87] width 98 height 16
click at [324, 79] on span "With cheese sauce, irish beef and jalapenos gratinated" at bounding box center [334, 87] width 98 height 16
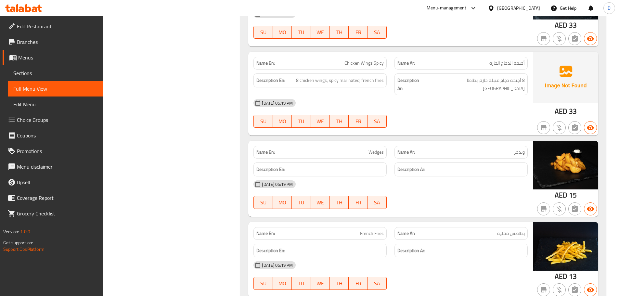
scroll to position [2503, 0]
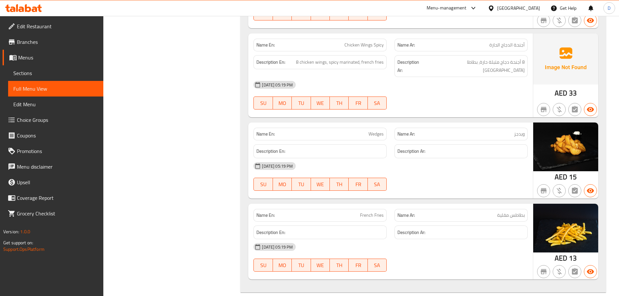
click at [382, 131] on span "Wedges" at bounding box center [376, 134] width 15 height 7
copy span "Wedges"
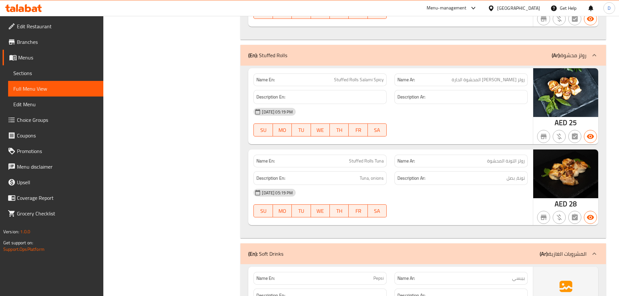
scroll to position [2763, 0]
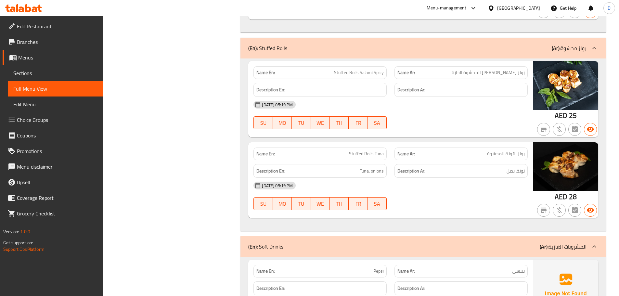
click at [350, 69] on span "Stuffed Rolls Salami Spicy" at bounding box center [359, 72] width 50 height 7
copy span "Stuffed Rolls Salami Spicy"
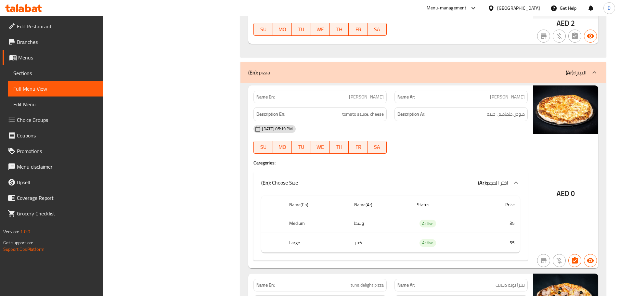
scroll to position [3413, 0]
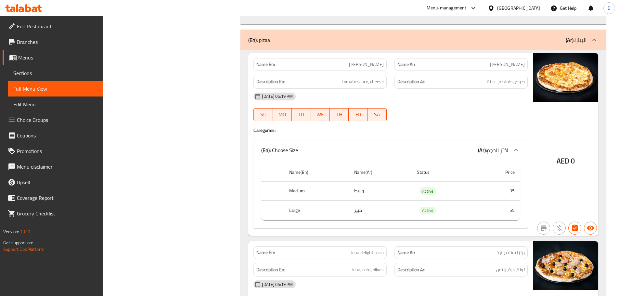
click at [366, 61] on span "[PERSON_NAME]" at bounding box center [366, 64] width 35 height 7
copy span "[PERSON_NAME]"
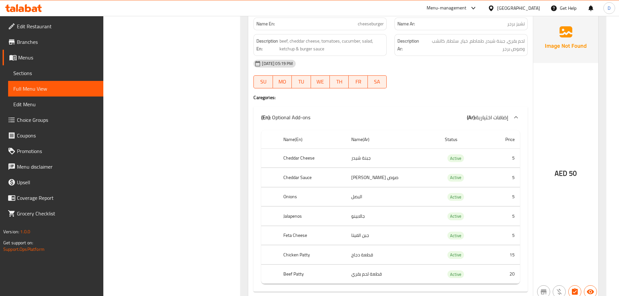
scroll to position [6055, 0]
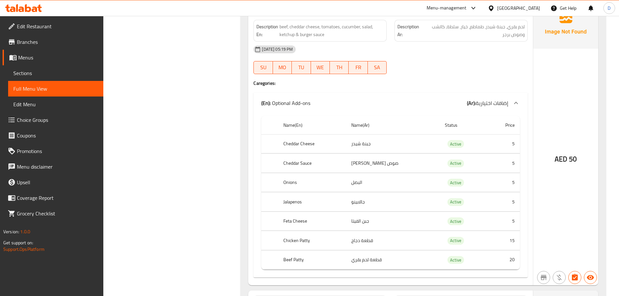
click at [302, 192] on th "Jalapenos" at bounding box center [312, 201] width 68 height 19
copy th "Jalapenos"
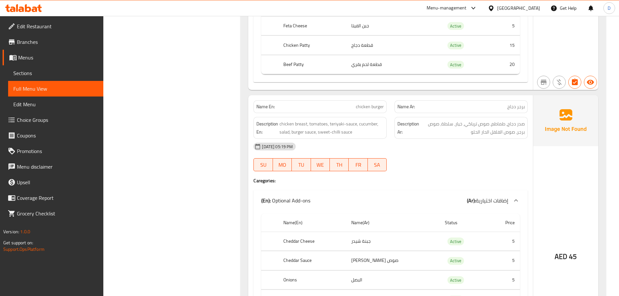
scroll to position [6250, 0]
click at [322, 139] on div "[DATE] 05:19 PM" at bounding box center [391, 147] width 282 height 16
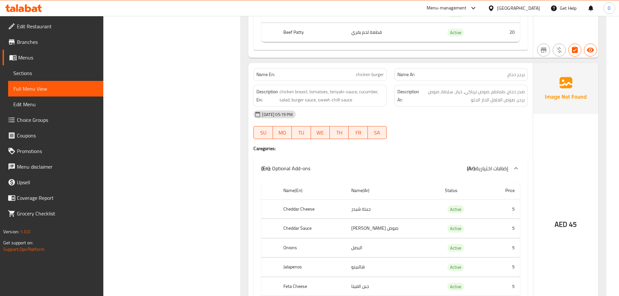
scroll to position [6347, 0]
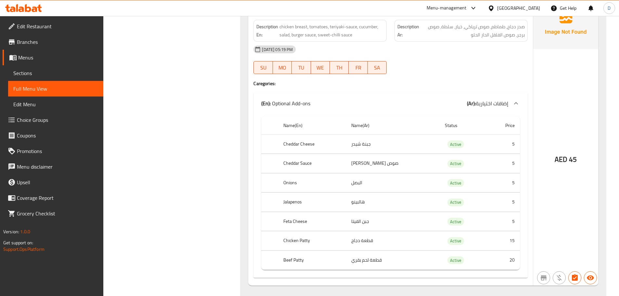
click at [286, 74] on div "Name En: chicken burger Name Ar: برجر دجاج Description En: chicken breast, toma…" at bounding box center [390, 142] width 285 height 288
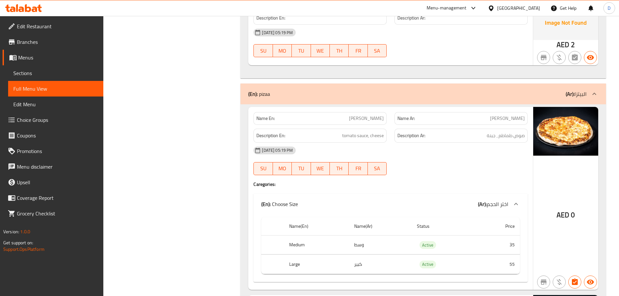
scroll to position [3370, 0]
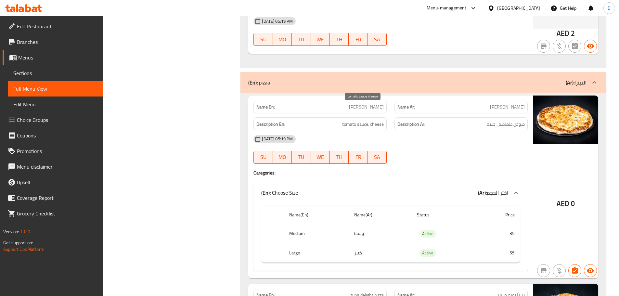
click at [367, 120] on span "tomato sauce, cheese" at bounding box center [363, 124] width 42 height 8
copy span "tomato sauce, cheese"
click at [502, 120] on span "صوص طماطم ، جبنة" at bounding box center [506, 124] width 38 height 8
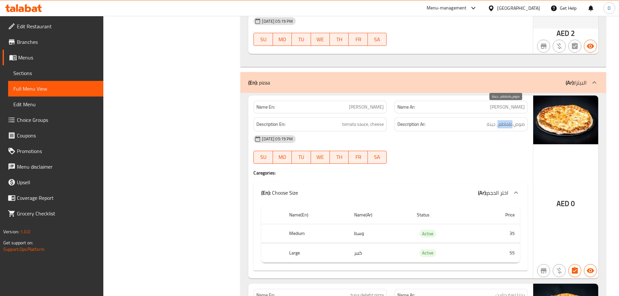
click at [502, 120] on span "صوص طماطم ، جبنة" at bounding box center [506, 124] width 38 height 8
copy div "صوص طماطم ، جبنة"
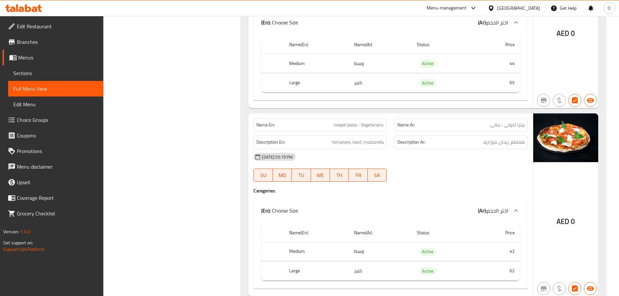
scroll to position [3923, 0]
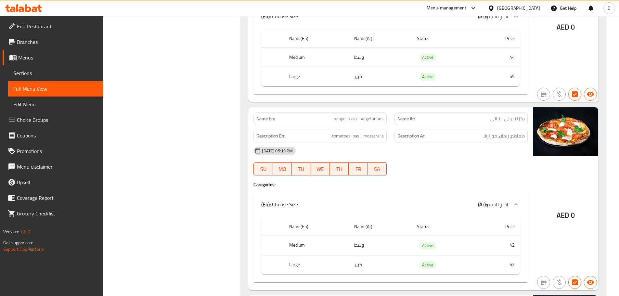
click at [338, 115] on span "neapel pizza - Vegetarians" at bounding box center [359, 118] width 50 height 7
copy span "[GEOGRAPHIC_DATA]"
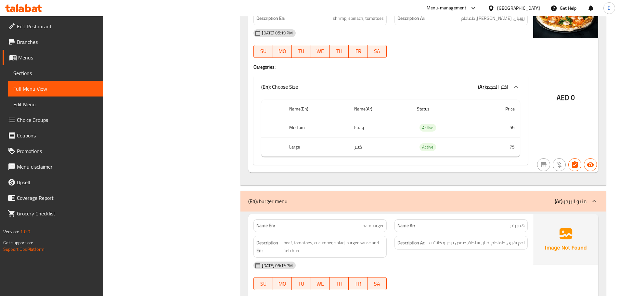
scroll to position [5548, 0]
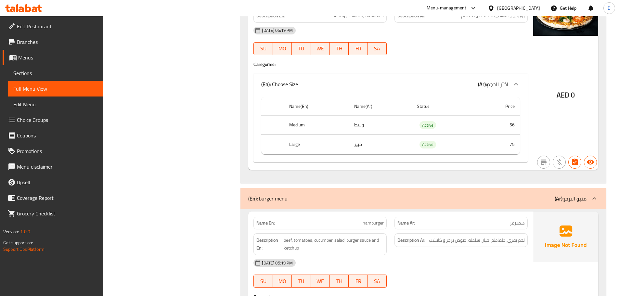
click at [350, 255] on div "[DATE] 05:19 PM" at bounding box center [391, 263] width 282 height 16
